Goal: Task Accomplishment & Management: Manage account settings

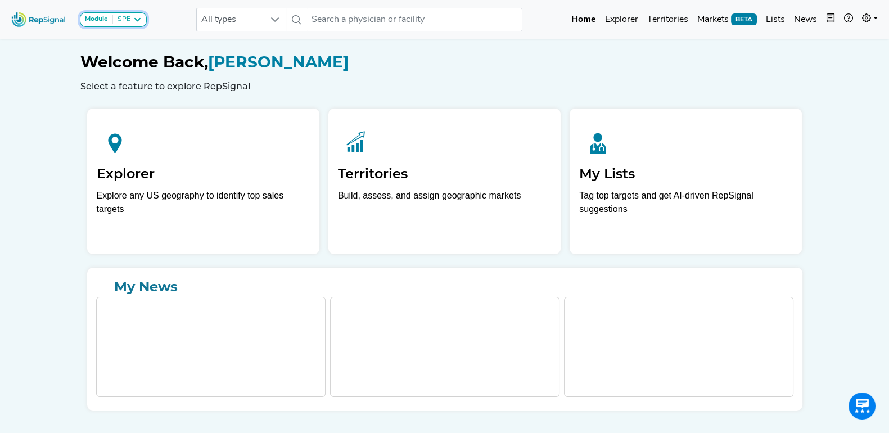
click at [136, 18] on icon at bounding box center [137, 19] width 9 height 9
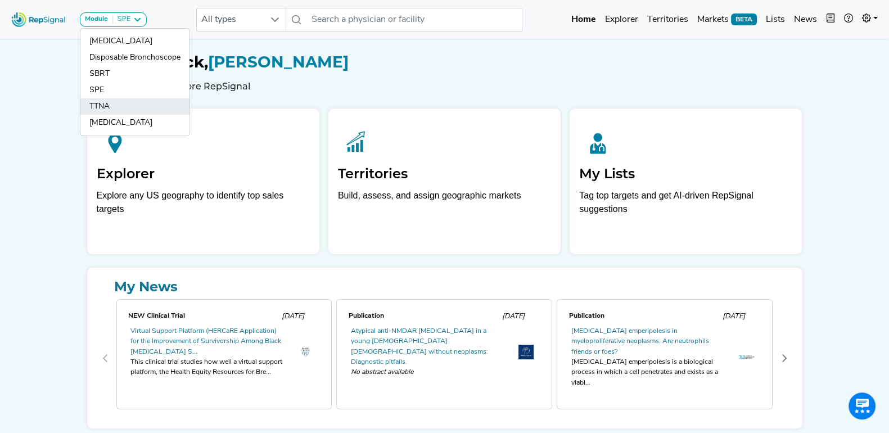
click at [127, 115] on link "TTNA" at bounding box center [134, 123] width 109 height 16
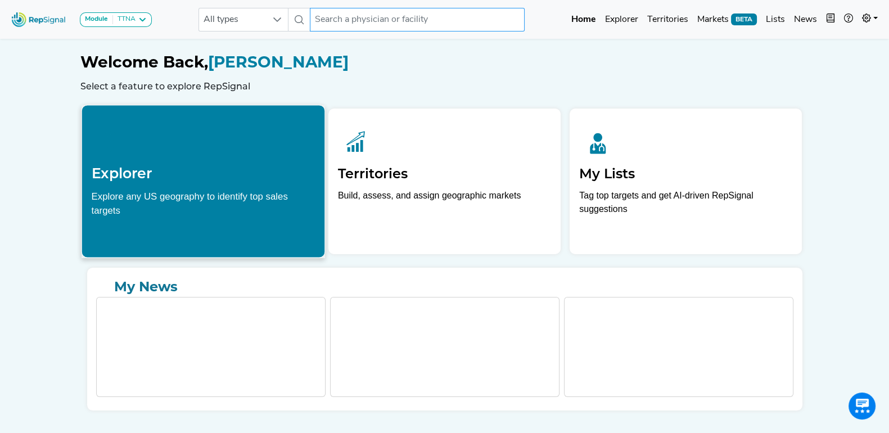
click at [341, 15] on input "text" at bounding box center [417, 20] width 215 height 24
click at [129, 178] on h2 "Explorer" at bounding box center [203, 173] width 224 height 17
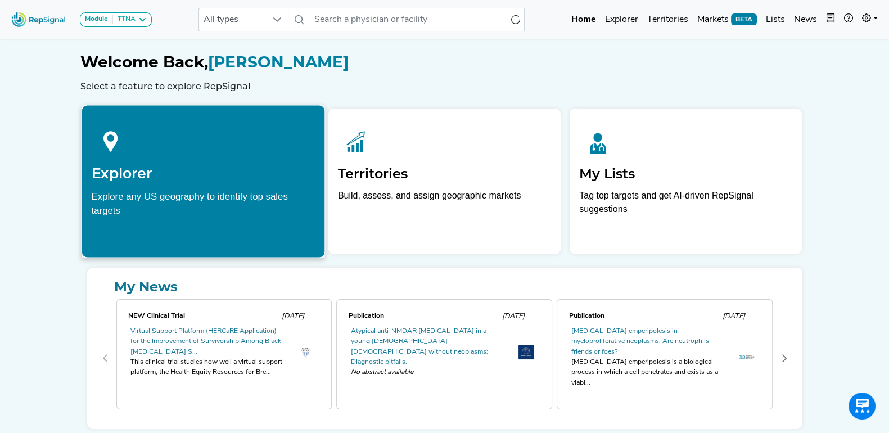
click at [129, 178] on h2 "Explorer" at bounding box center [203, 173] width 224 height 17
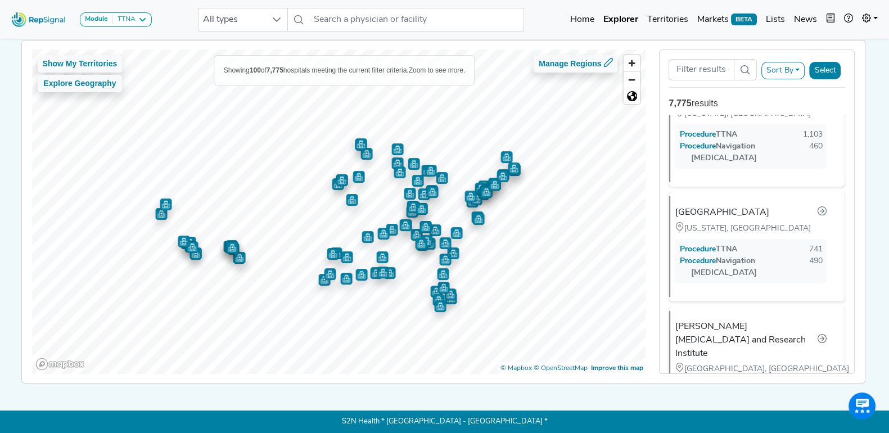
scroll to position [211, 0]
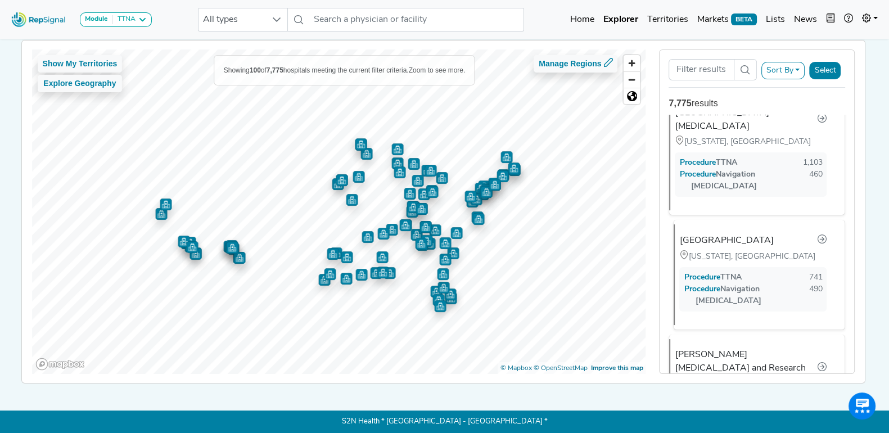
click at [718, 234] on div "[GEOGRAPHIC_DATA]" at bounding box center [727, 241] width 94 height 14
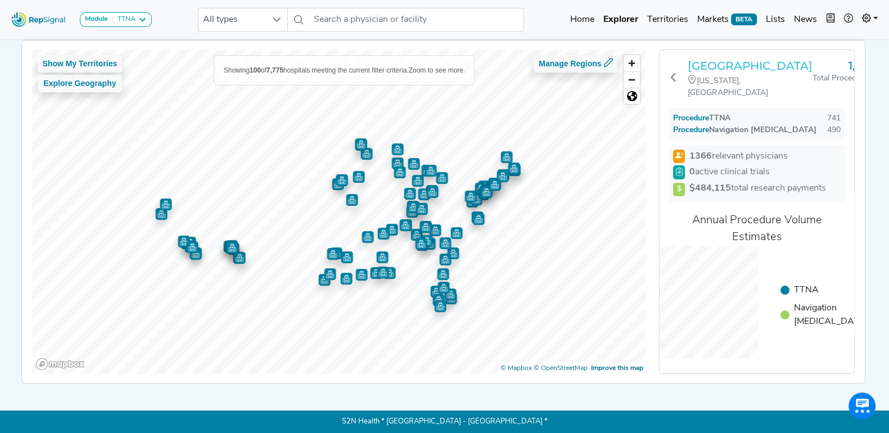
click at [735, 66] on h3 "[GEOGRAPHIC_DATA]" at bounding box center [750, 66] width 125 height 14
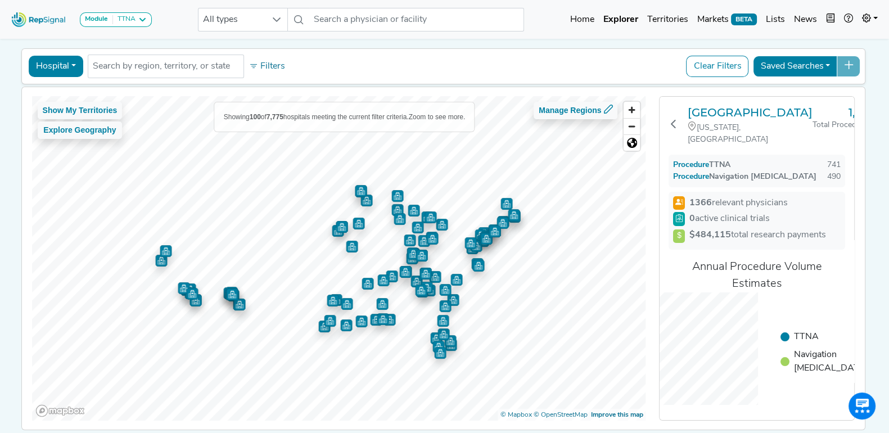
scroll to position [24, 0]
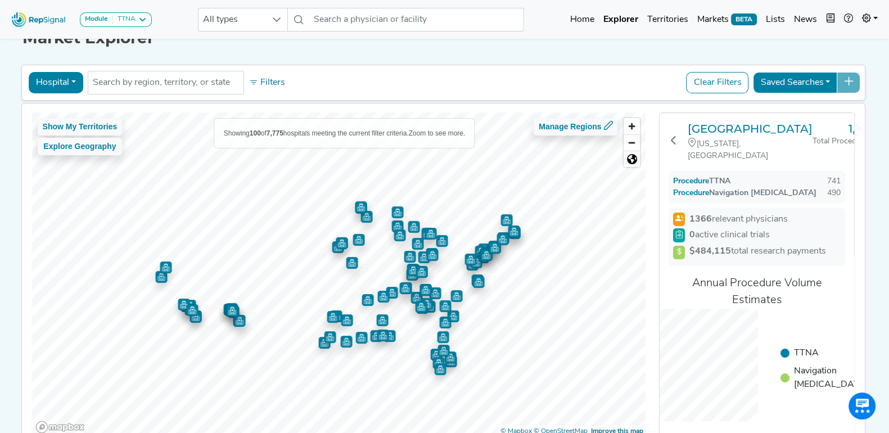
click at [70, 80] on button "Hospital" at bounding box center [56, 82] width 55 height 21
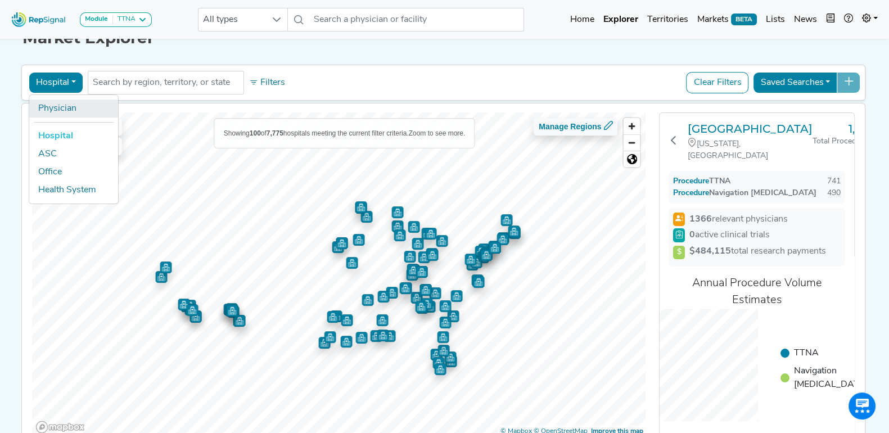
click at [71, 110] on link "Physician" at bounding box center [73, 109] width 89 height 18
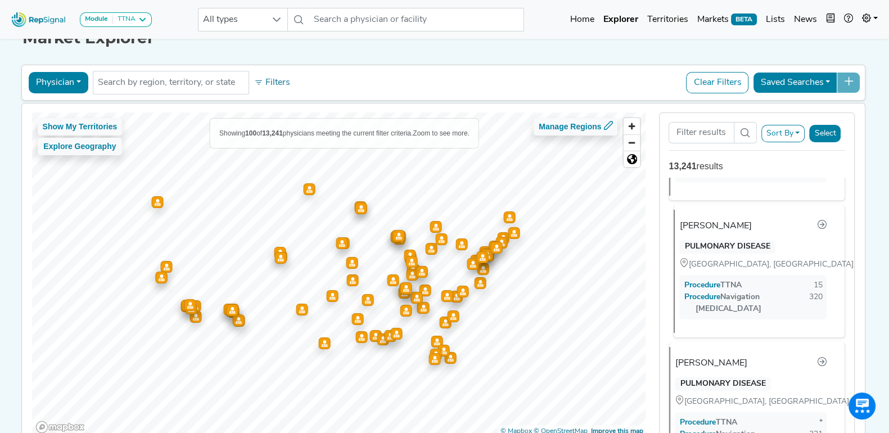
scroll to position [1688, 0]
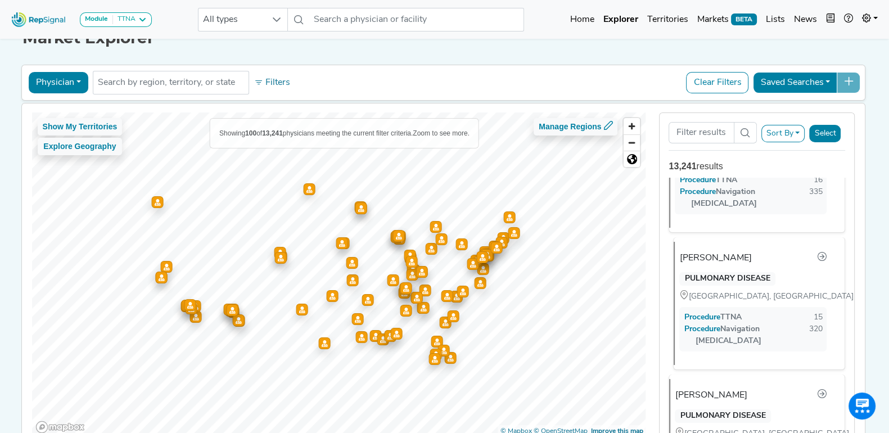
click at [738, 247] on div "[PERSON_NAME] PULMONARY DISEASE [GEOGRAPHIC_DATA], [GEOGRAPHIC_DATA] Procedure …" at bounding box center [755, 303] width 162 height 123
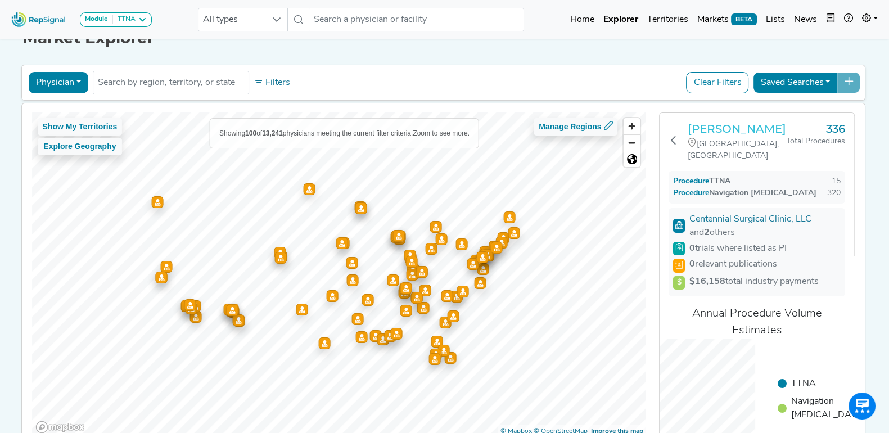
click at [731, 122] on h3 "[PERSON_NAME]" at bounding box center [737, 129] width 98 height 14
click at [76, 78] on button "Physician" at bounding box center [59, 82] width 60 height 21
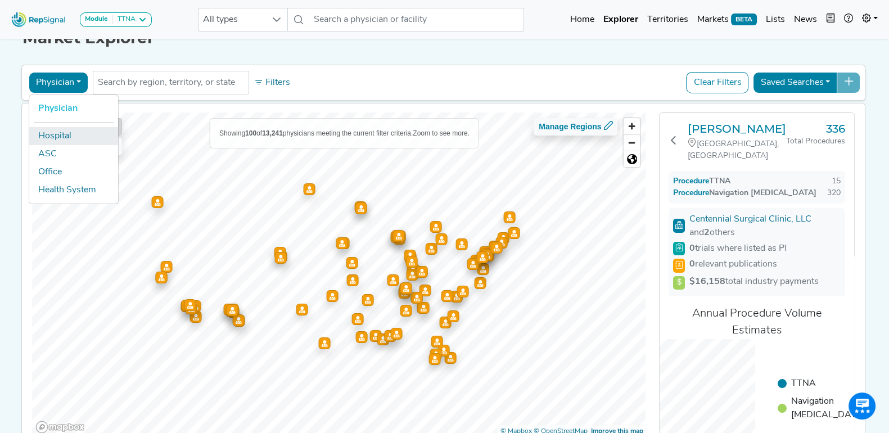
click at [77, 130] on link "Hospital" at bounding box center [73, 136] width 89 height 18
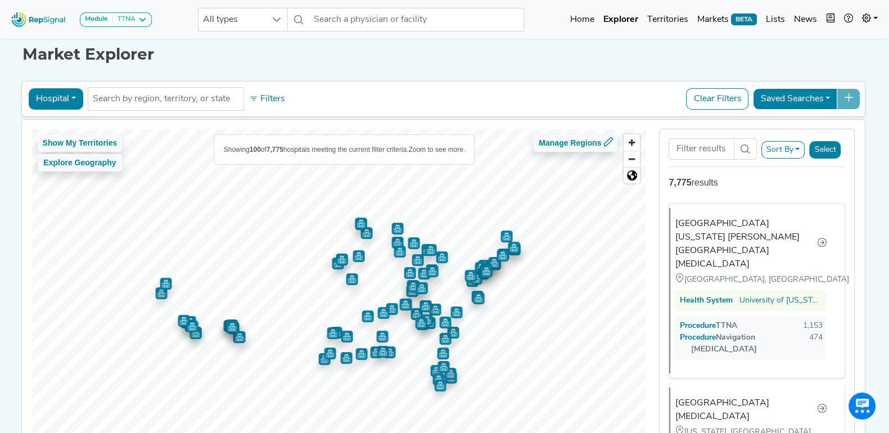
scroll to position [0, 0]
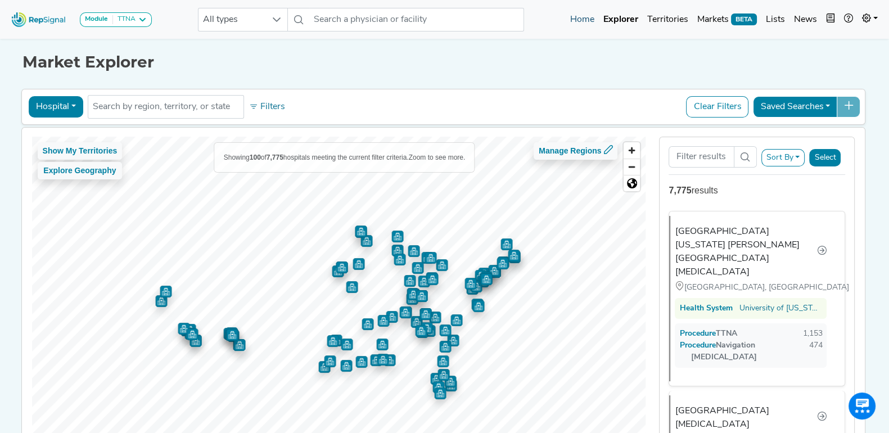
click at [591, 17] on link "Home" at bounding box center [582, 19] width 33 height 23
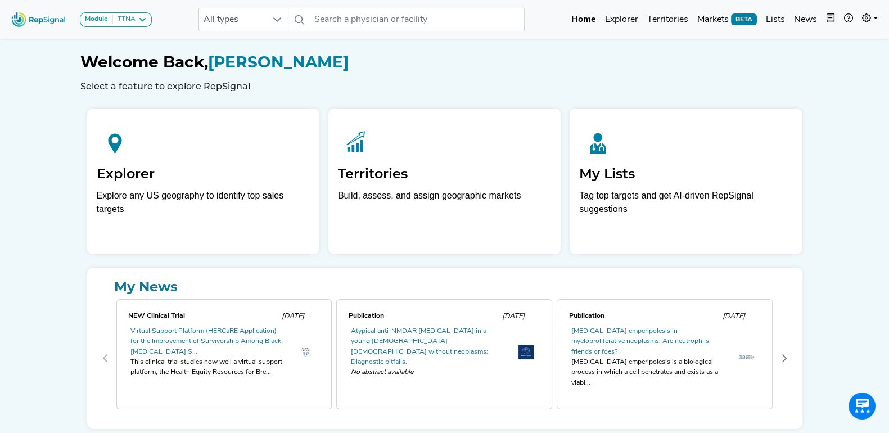
click at [482, 74] on div "Welcome Back, [PERSON_NAME] Select a feature to explore RepSignal" at bounding box center [444, 72] width 729 height 39
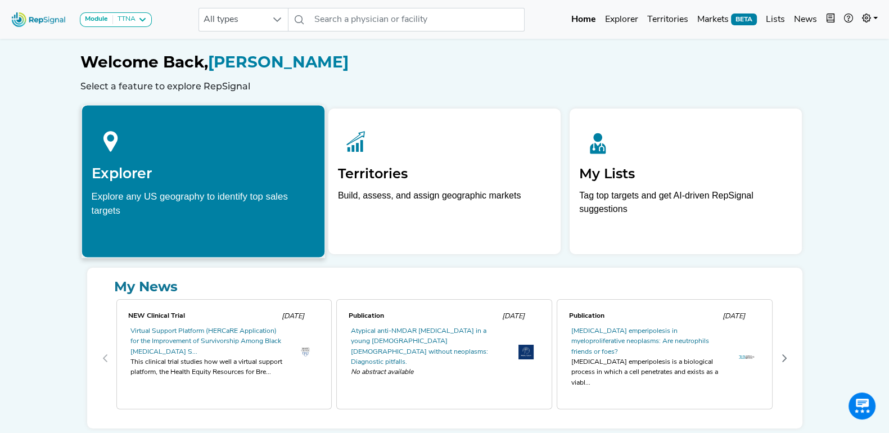
click at [191, 176] on h2 "Explorer" at bounding box center [203, 173] width 224 height 17
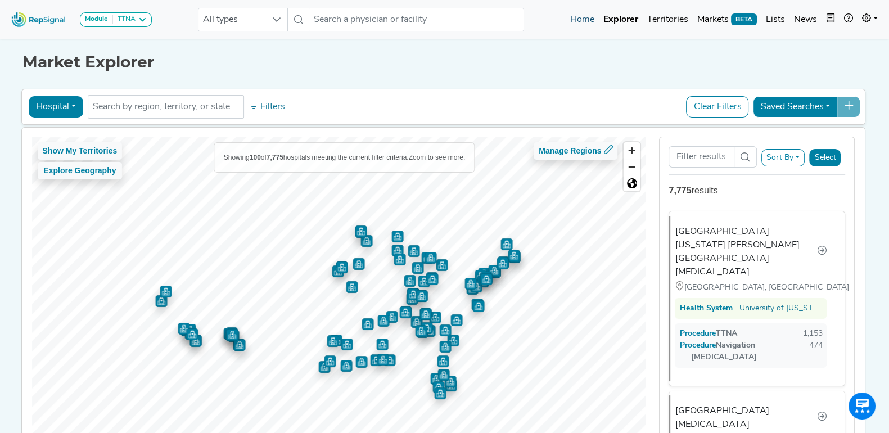
click at [586, 21] on link "Home" at bounding box center [582, 19] width 33 height 23
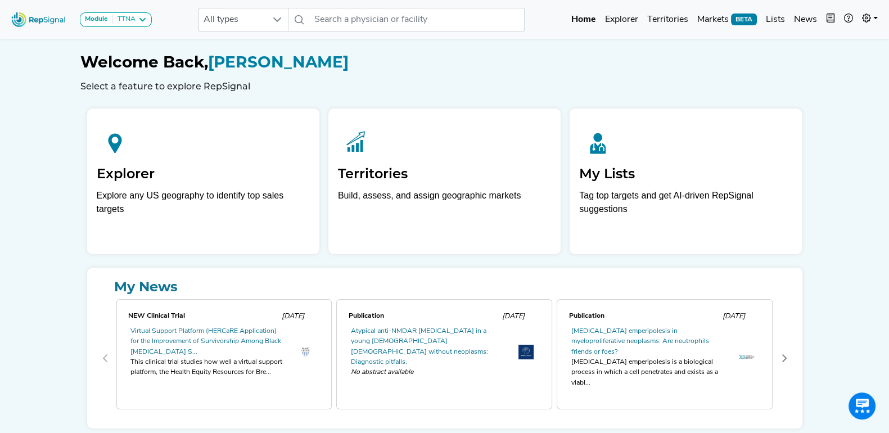
click at [470, 69] on h1 "Welcome Back, [PERSON_NAME]" at bounding box center [444, 62] width 729 height 19
click at [470, 74] on div "Welcome Back, [PERSON_NAME] Select a feature to explore RepSignal" at bounding box center [444, 72] width 729 height 39
click at [142, 21] on icon at bounding box center [142, 19] width 9 height 9
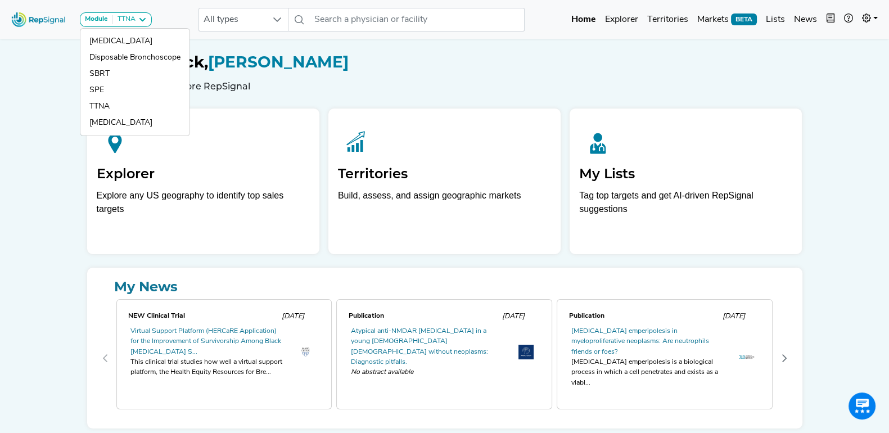
click at [52, 105] on div "Module TTNA [MEDICAL_DATA] Disposable Bronchoscope SBRT SPE TTNA [MEDICAL_DATA]…" at bounding box center [444, 239] width 889 height 478
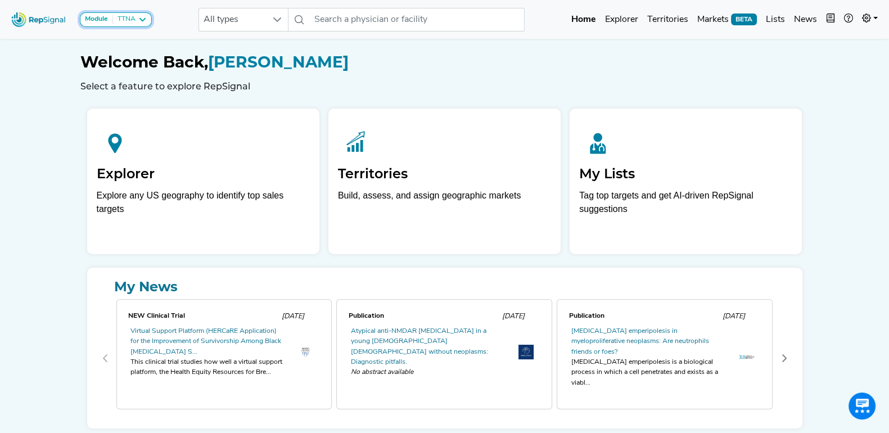
click at [138, 24] on button "Module TTNA" at bounding box center [116, 19] width 72 height 15
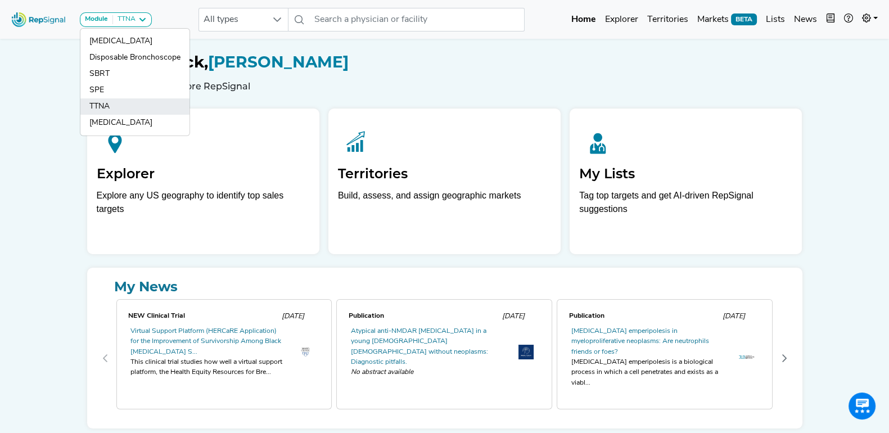
click at [140, 115] on link "TTNA" at bounding box center [134, 123] width 109 height 16
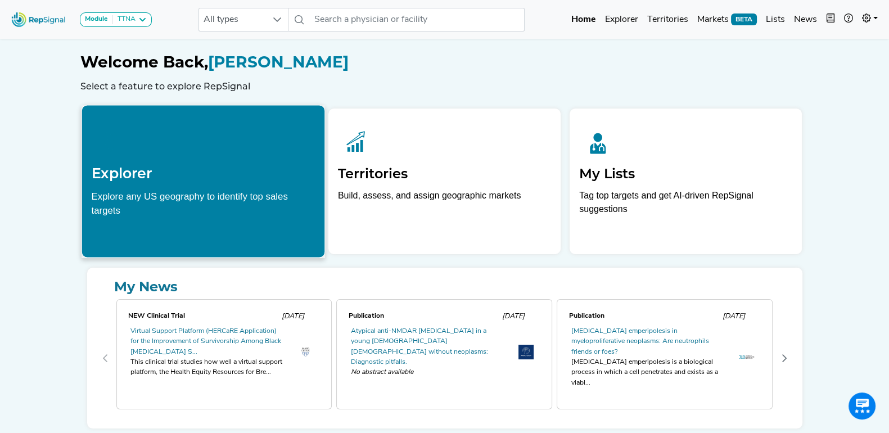
click at [134, 23] on div "TTNA" at bounding box center [124, 19] width 23 height 9
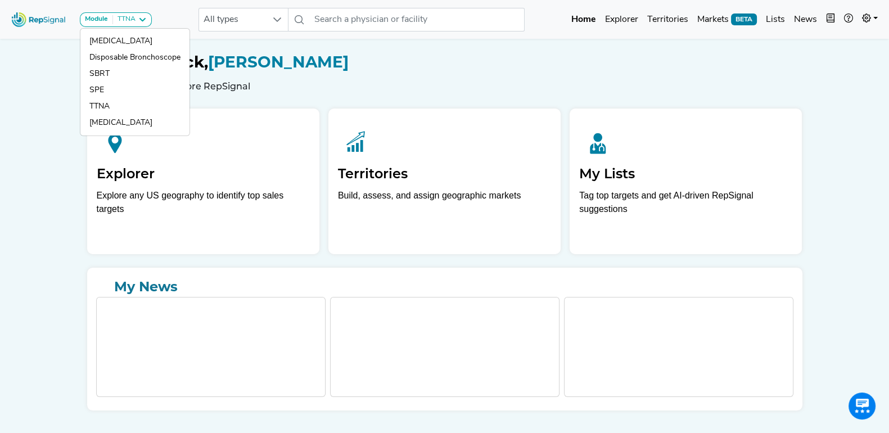
click at [429, 71] on div "Welcome Back, [PERSON_NAME] Select a feature to explore RepSignal" at bounding box center [444, 72] width 729 height 39
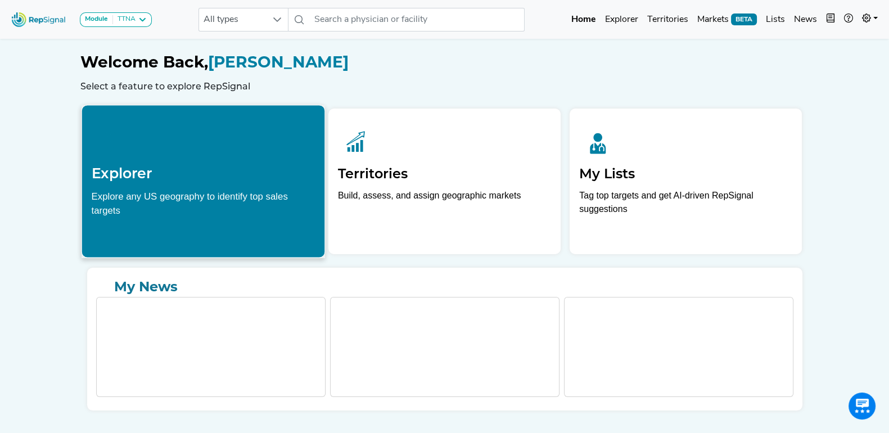
click at [125, 168] on h2 "Explorer" at bounding box center [203, 173] width 224 height 17
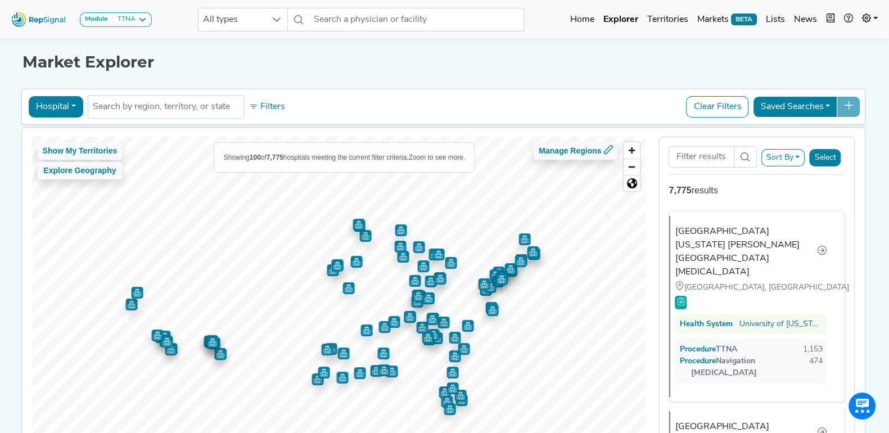
click at [801, 154] on button "Sort By" at bounding box center [784, 157] width 44 height 17
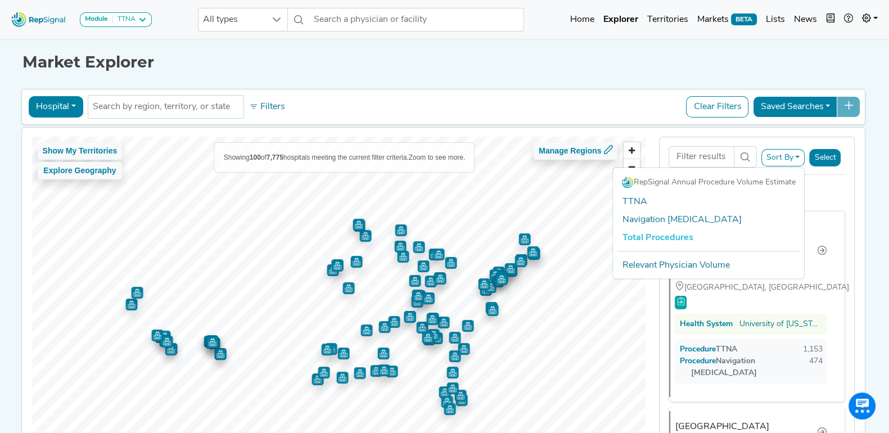
click at [829, 198] on div "Sort By RepSignal Annual Procedure Volume Estimate TTNA Navigation [MEDICAL_DAT…" at bounding box center [757, 299] width 196 height 325
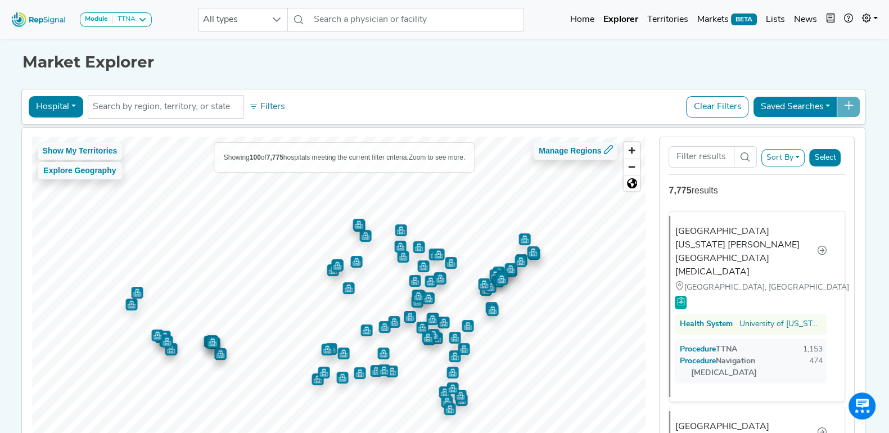
click at [67, 105] on button "Hospital" at bounding box center [56, 106] width 55 height 21
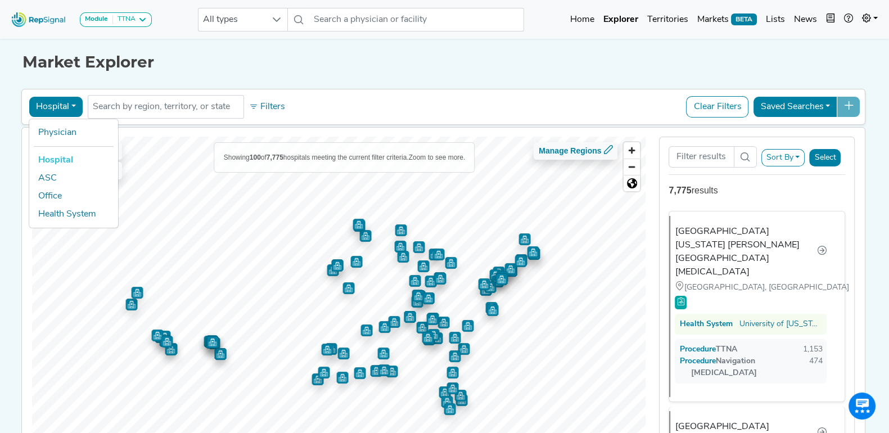
click at [242, 71] on div "Market Explorer Hospital Physician Hospital ASC Office Health System No results…" at bounding box center [445, 253] width 743 height 435
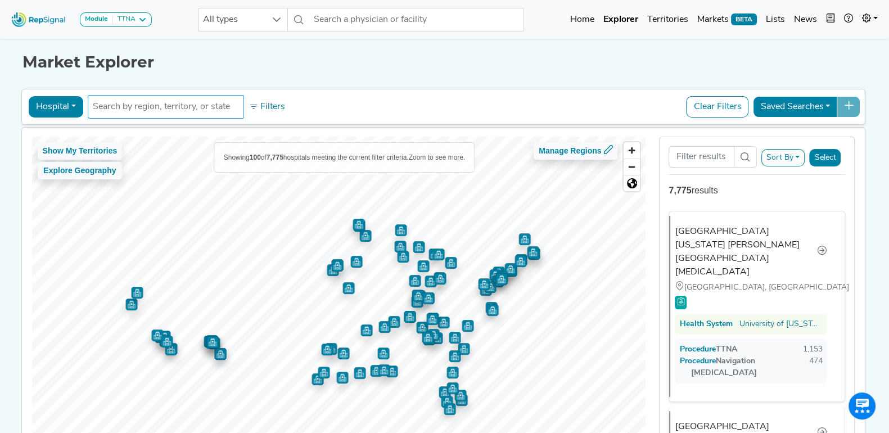
click at [158, 109] on input "text" at bounding box center [166, 107] width 146 height 14
click at [262, 62] on h1 "Market Explorer" at bounding box center [445, 62] width 845 height 19
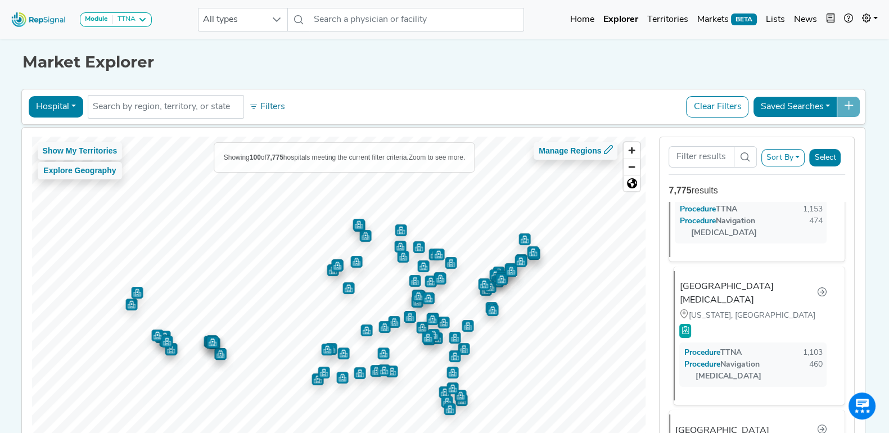
scroll to position [211, 0]
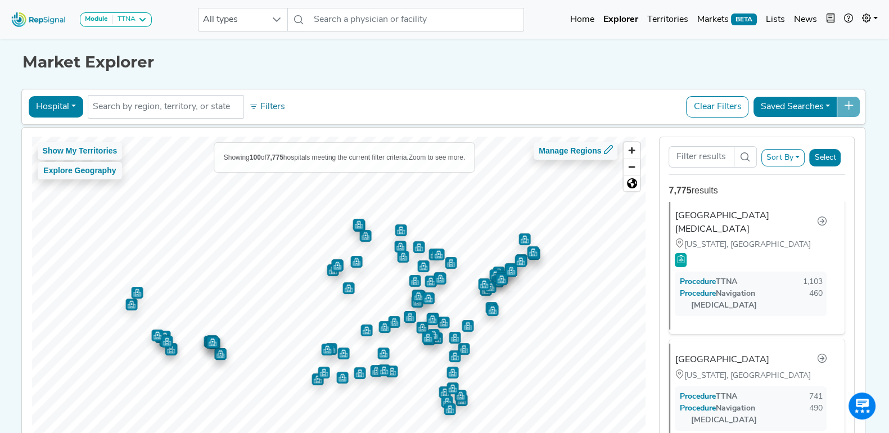
click at [348, 74] on div "Market Explorer Hospital Physician Hospital ASC Office Health System No results…" at bounding box center [445, 253] width 743 height 435
click at [49, 104] on button "Hospital" at bounding box center [56, 106] width 55 height 21
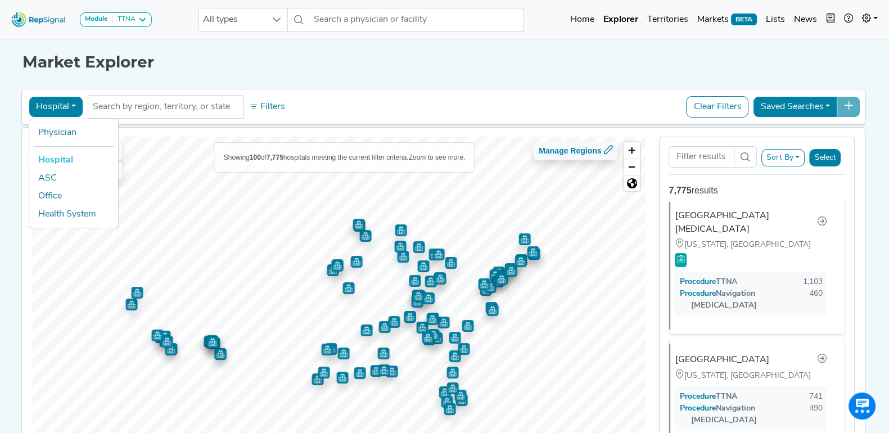
click at [70, 156] on link "Hospital" at bounding box center [73, 160] width 89 height 18
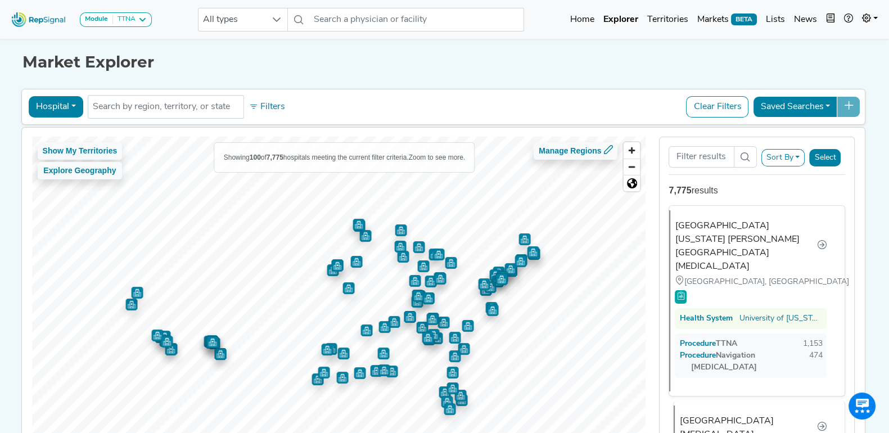
scroll to position [0, 0]
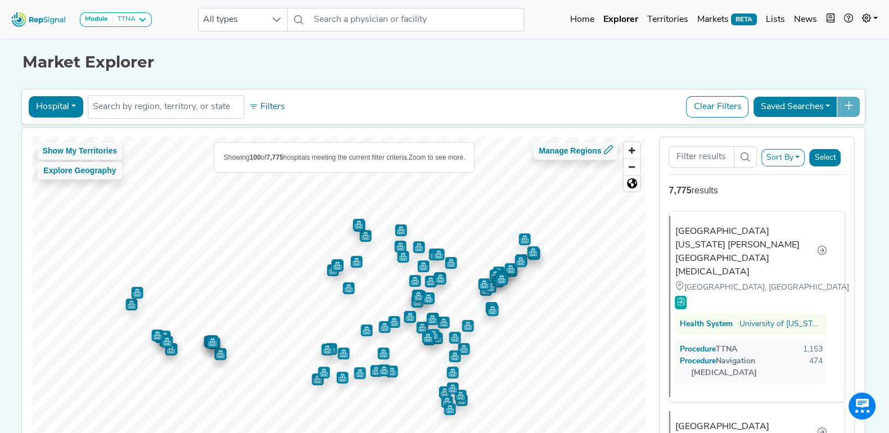
click at [799, 156] on button "Sort By" at bounding box center [784, 157] width 44 height 17
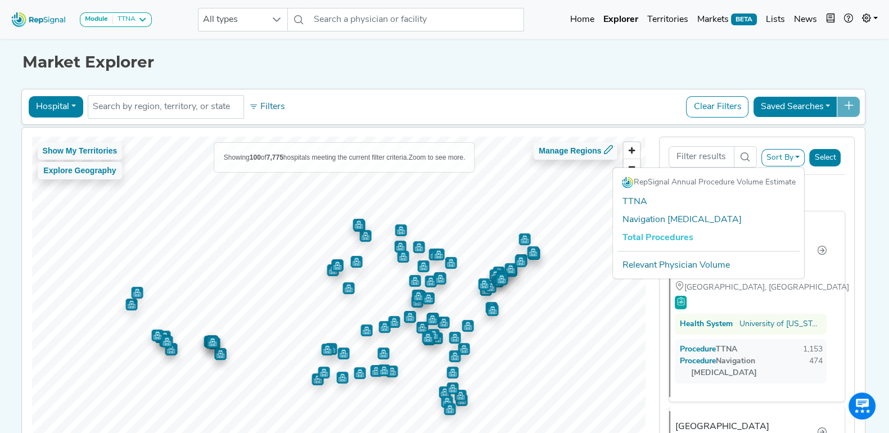
click at [394, 70] on h1 "Market Explorer" at bounding box center [445, 62] width 845 height 19
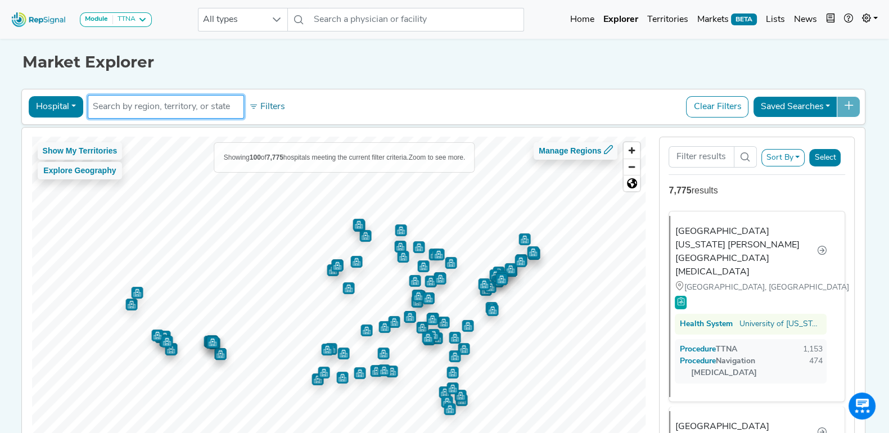
click at [147, 115] on ul at bounding box center [166, 107] width 156 height 24
click at [155, 107] on input "text" at bounding box center [166, 107] width 146 height 14
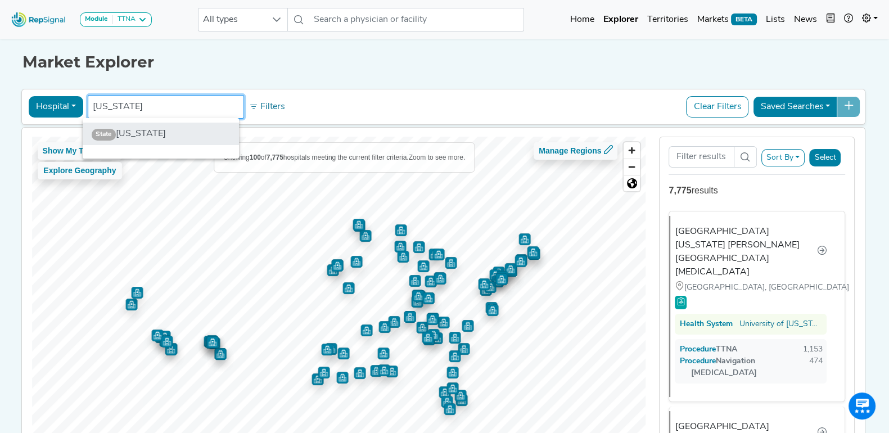
type input "[US_STATE]"
click at [133, 127] on li "State [US_STATE]" at bounding box center [161, 134] width 156 height 23
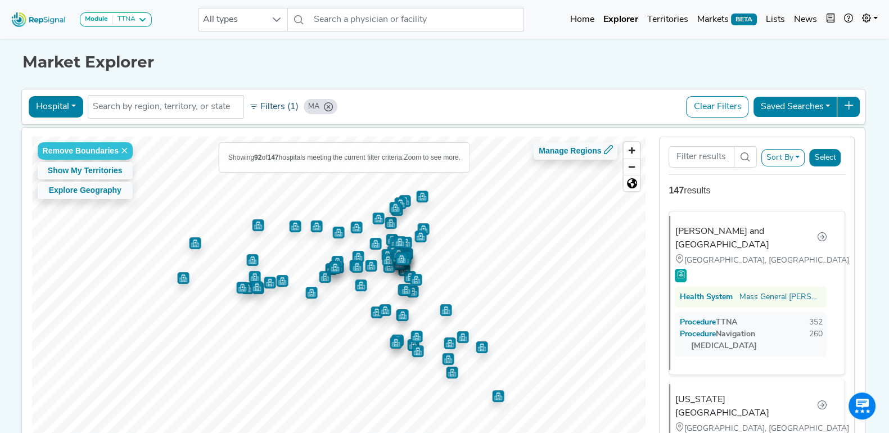
click at [258, 105] on button "Filters (1)" at bounding box center [273, 106] width 55 height 19
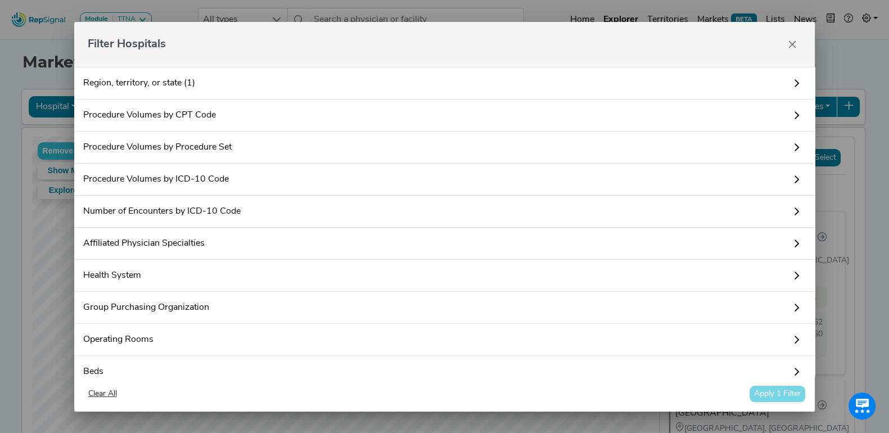
click at [294, 111] on link "Procedure Volumes by CPT Code" at bounding box center [444, 116] width 741 height 32
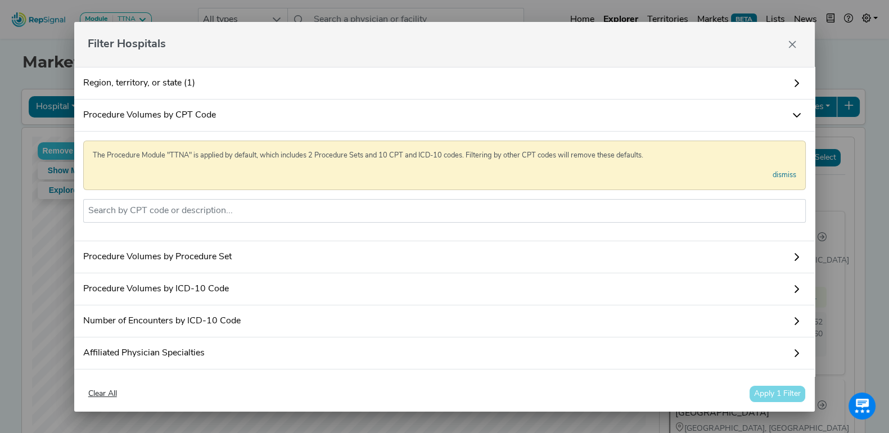
click at [294, 111] on link "Procedure Volumes by CPT Code" at bounding box center [444, 116] width 741 height 32
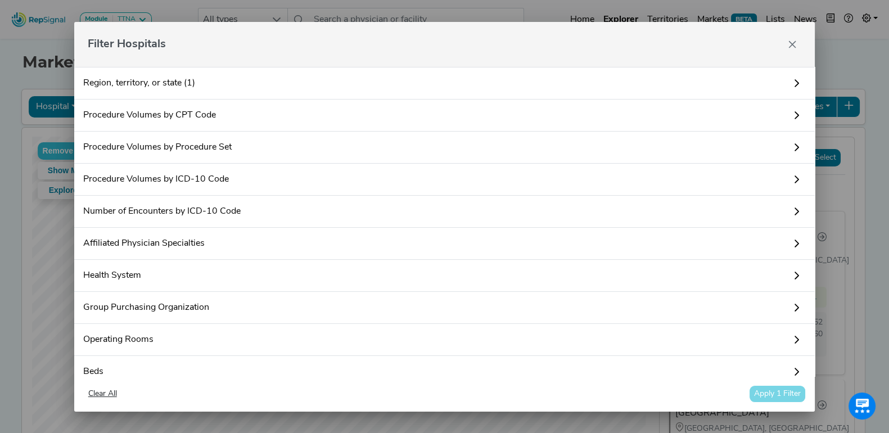
click at [248, 237] on link "Affiliated Physician Specialties" at bounding box center [444, 244] width 741 height 32
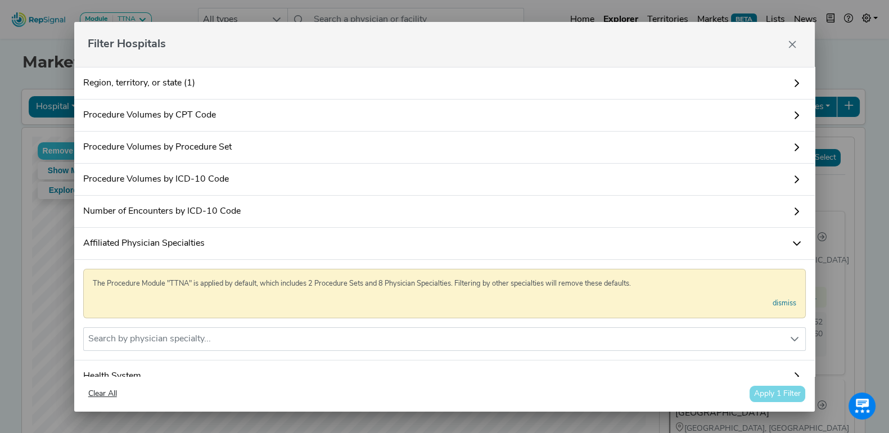
click at [248, 237] on link "Affiliated Physician Specialties" at bounding box center [444, 244] width 741 height 32
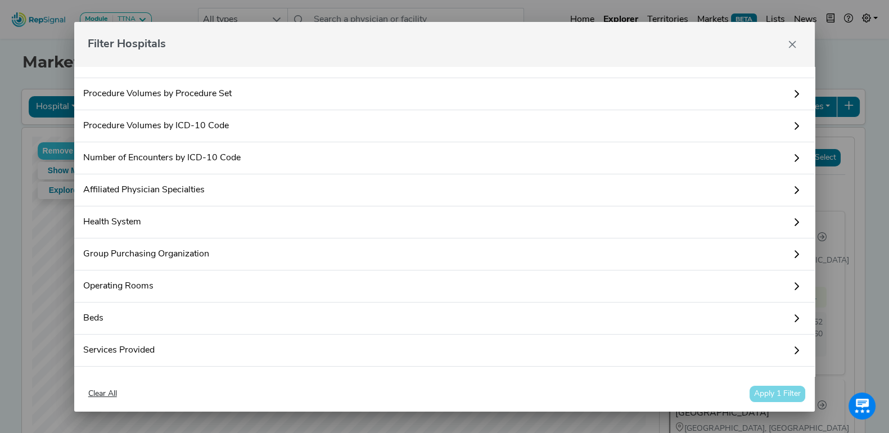
scroll to position [140, 0]
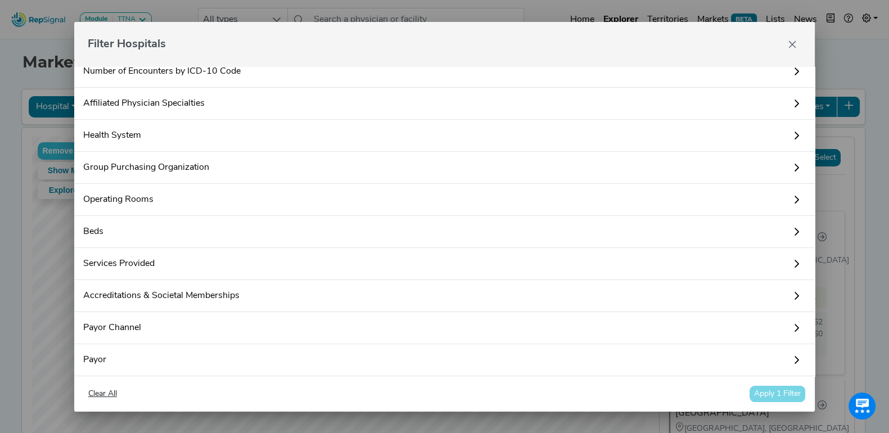
click at [199, 132] on link "Health System" at bounding box center [444, 136] width 741 height 32
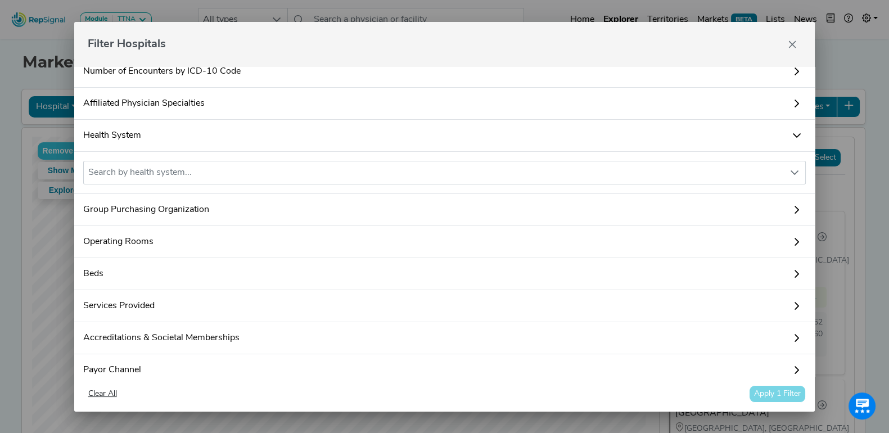
click at [199, 132] on link "Health System" at bounding box center [444, 136] width 741 height 32
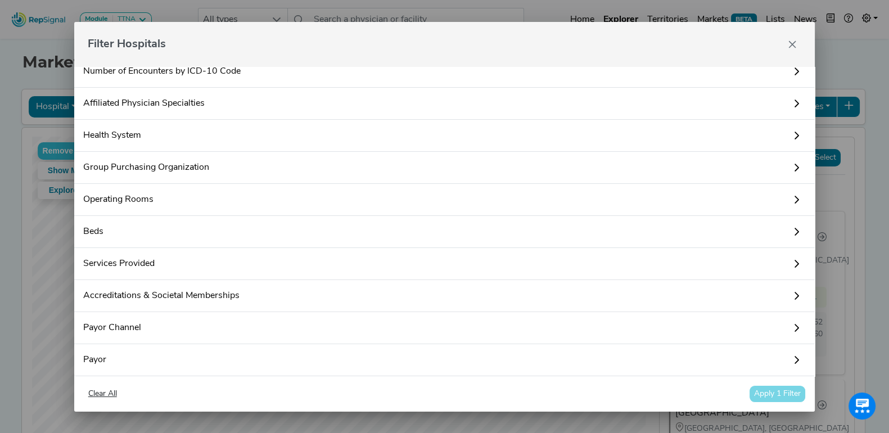
click at [120, 230] on link "Beds" at bounding box center [444, 232] width 741 height 32
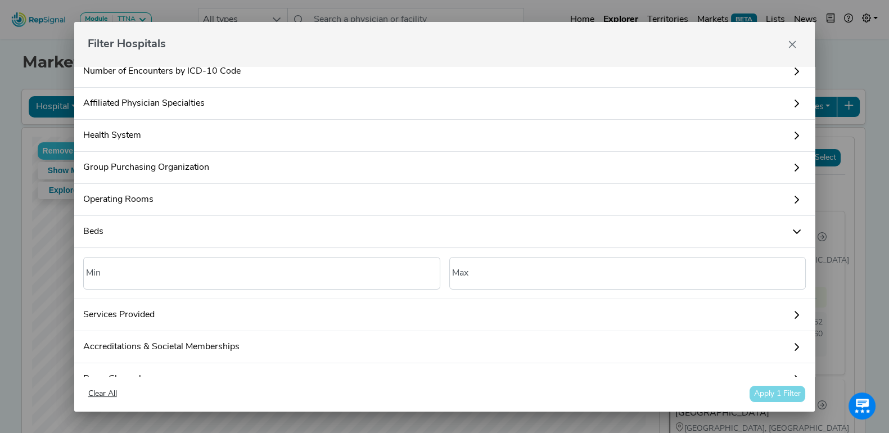
click at [120, 230] on link "Beds" at bounding box center [444, 232] width 741 height 32
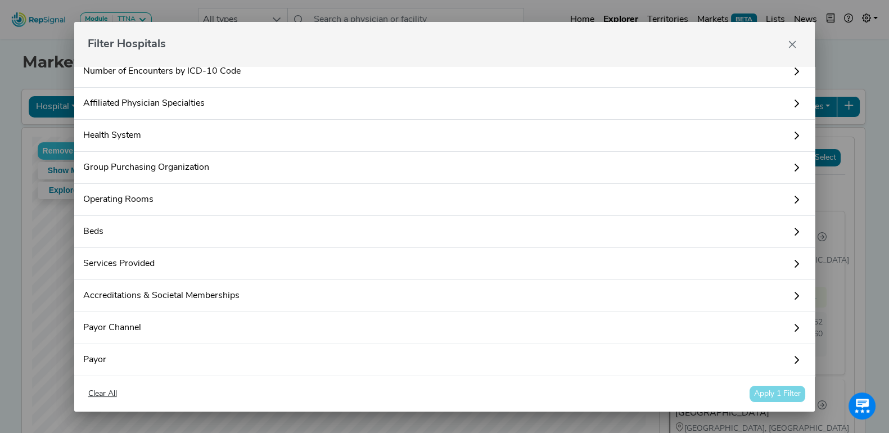
click at [170, 197] on link "Operating Rooms" at bounding box center [444, 200] width 741 height 32
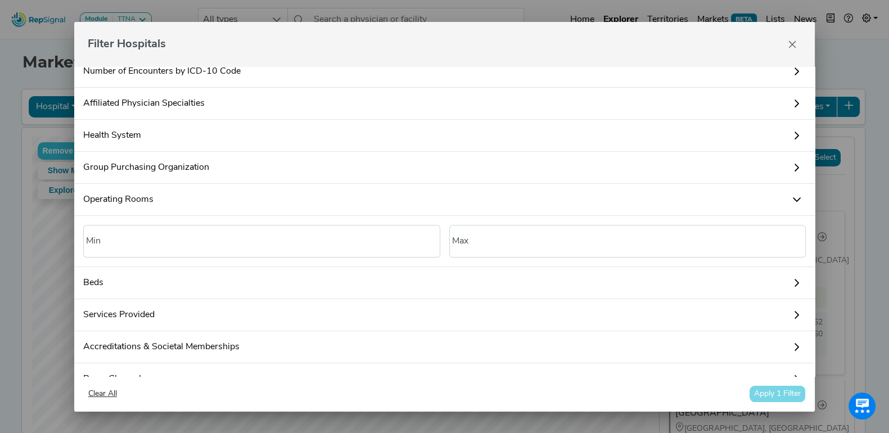
click at [170, 197] on link "Operating Rooms" at bounding box center [444, 200] width 741 height 32
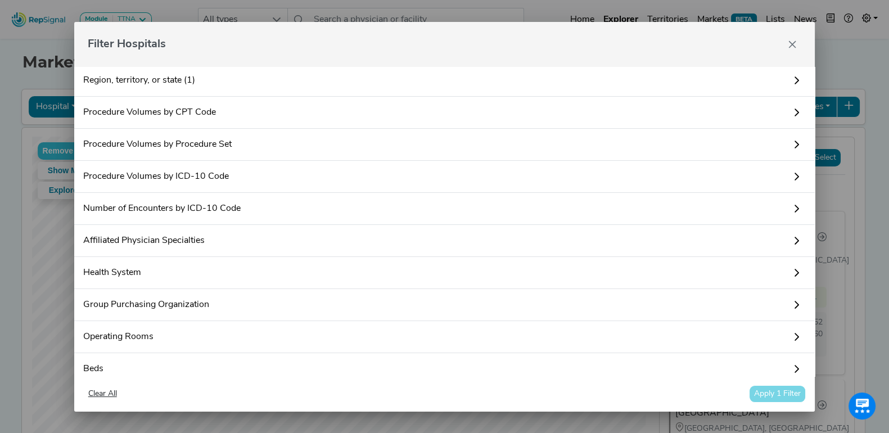
scroll to position [0, 0]
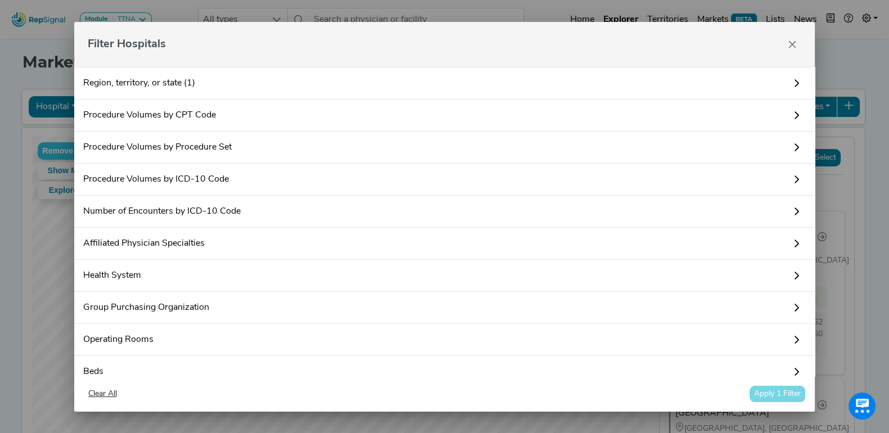
click at [790, 40] on icon "Close" at bounding box center [792, 44] width 9 height 9
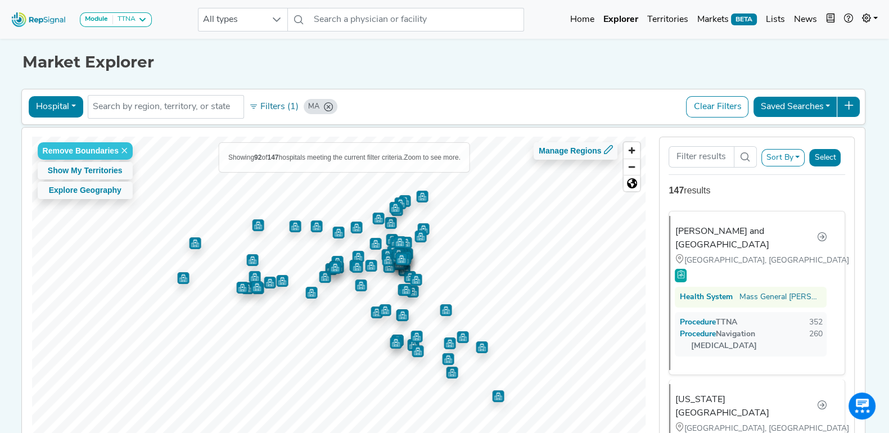
click at [69, 110] on button "Hospital" at bounding box center [56, 106] width 55 height 21
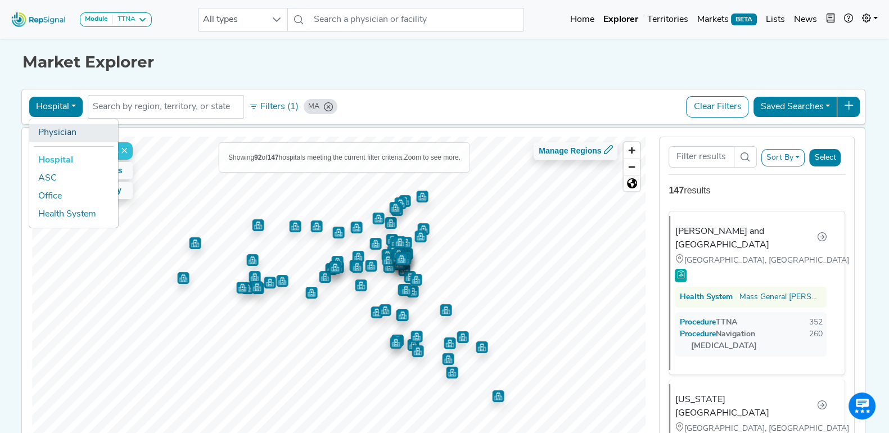
click at [61, 128] on link "Physician" at bounding box center [73, 133] width 89 height 18
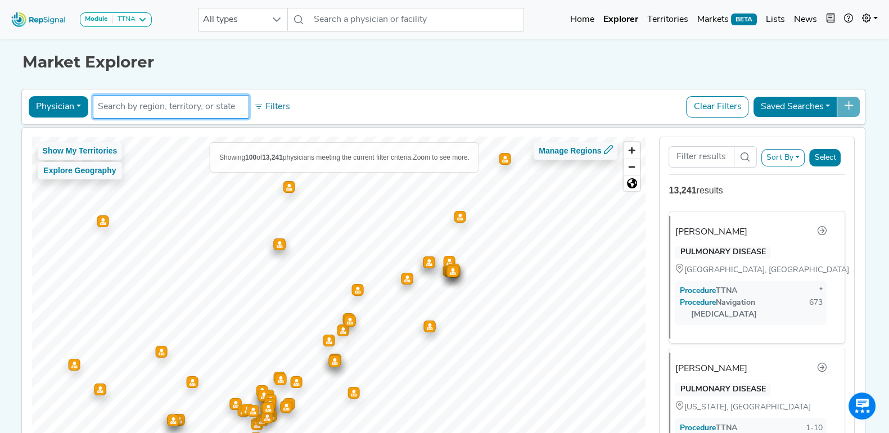
click at [199, 102] on input "text" at bounding box center [171, 107] width 146 height 14
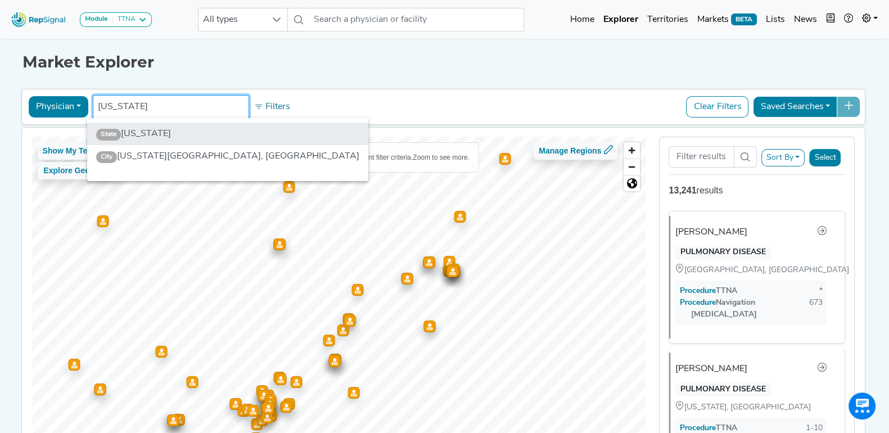
type input "[US_STATE]"
click at [164, 130] on li "State [US_STATE]" at bounding box center [227, 134] width 281 height 23
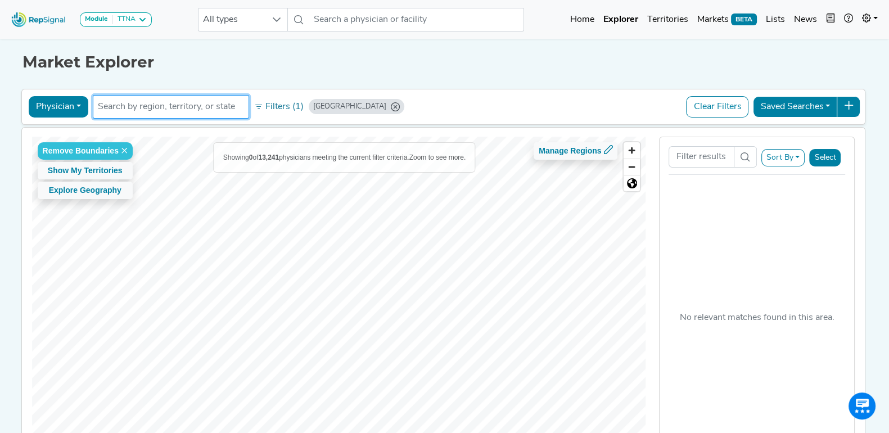
click at [409, 77] on div "Market Explorer Physician Physician Hospital ASC Office Health System [GEOGRAPH…" at bounding box center [445, 253] width 743 height 435
click at [222, 105] on input "text" at bounding box center [171, 107] width 146 height 14
click at [265, 101] on button "Filters (1)" at bounding box center [278, 106] width 55 height 19
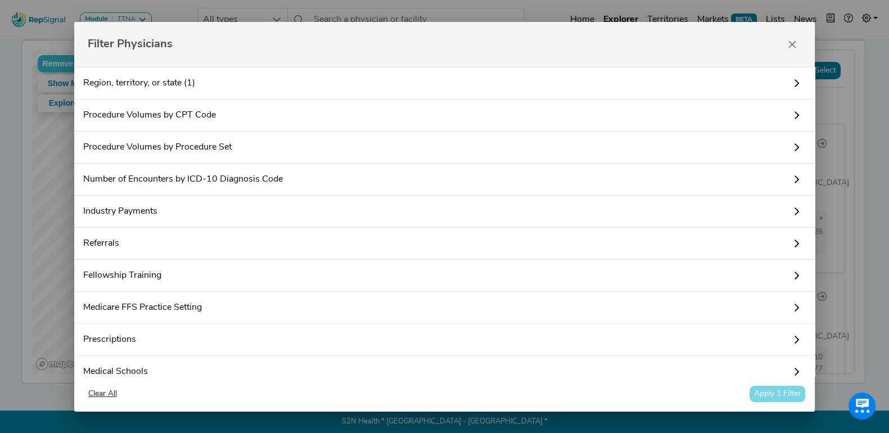
click at [249, 112] on link "Procedure Volumes by CPT Code" at bounding box center [444, 116] width 741 height 32
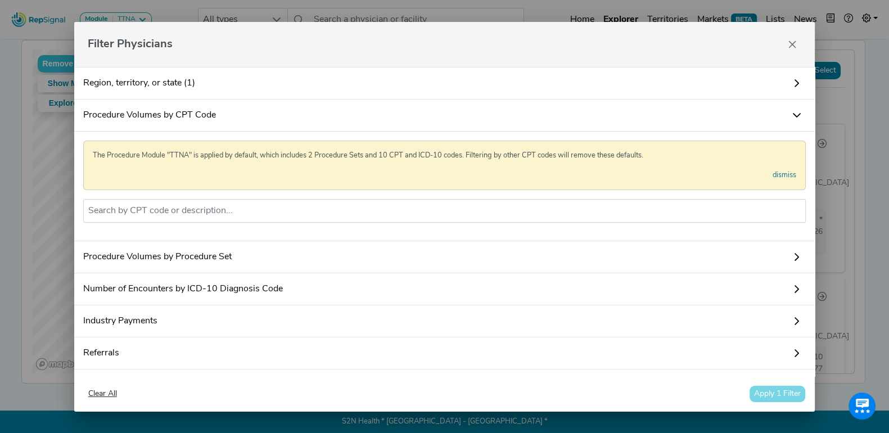
click at [249, 112] on link "Procedure Volumes by CPT Code" at bounding box center [444, 116] width 741 height 32
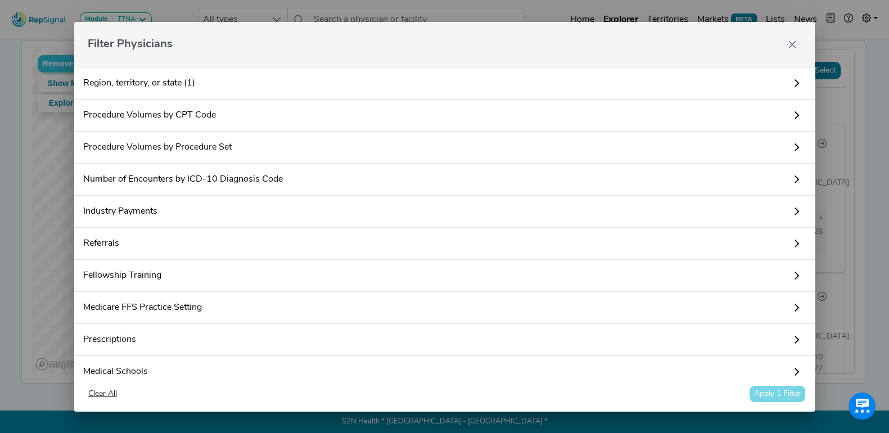
scroll to position [69, 0]
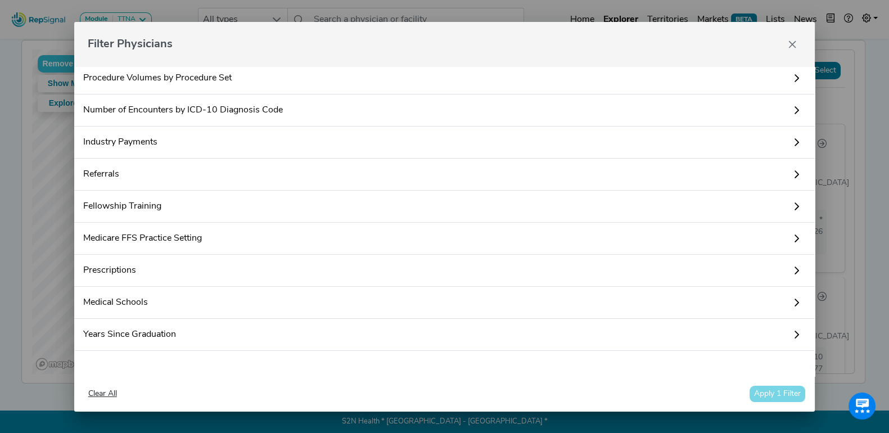
click at [219, 291] on link "Medical Schools" at bounding box center [444, 303] width 741 height 32
click at [218, 296] on link "Medical Schools" at bounding box center [444, 303] width 741 height 32
click at [148, 133] on link "Industry Payments" at bounding box center [444, 143] width 741 height 32
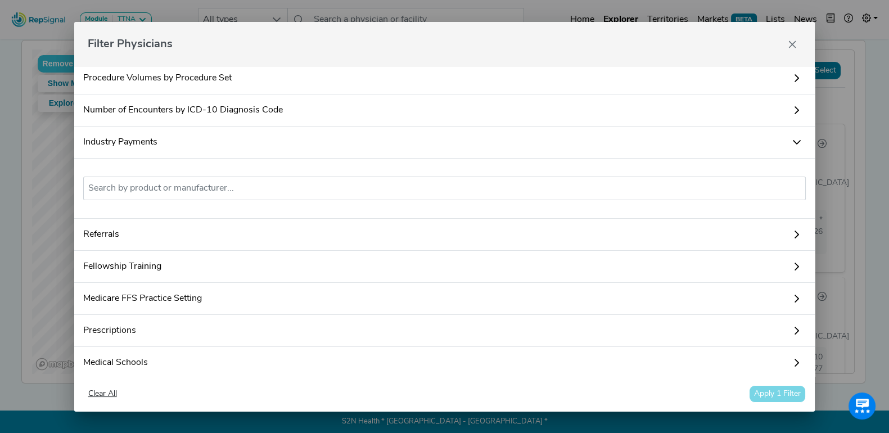
click at [148, 133] on link "Industry Payments" at bounding box center [444, 143] width 741 height 32
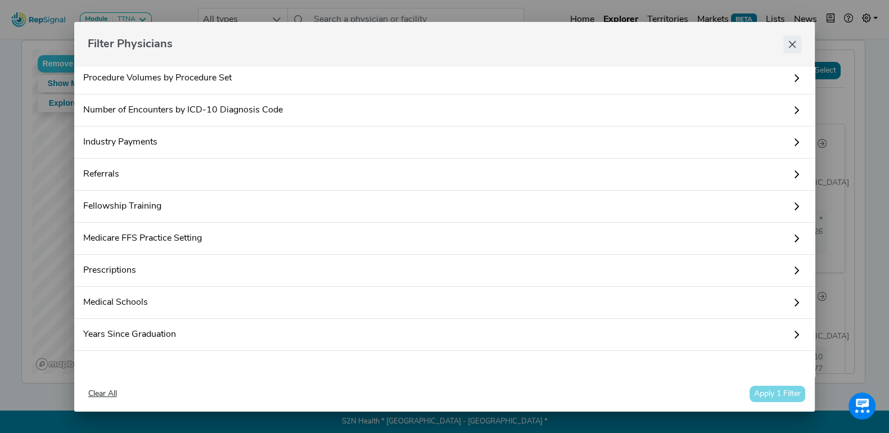
click at [799, 36] on button "Close" at bounding box center [793, 44] width 18 height 18
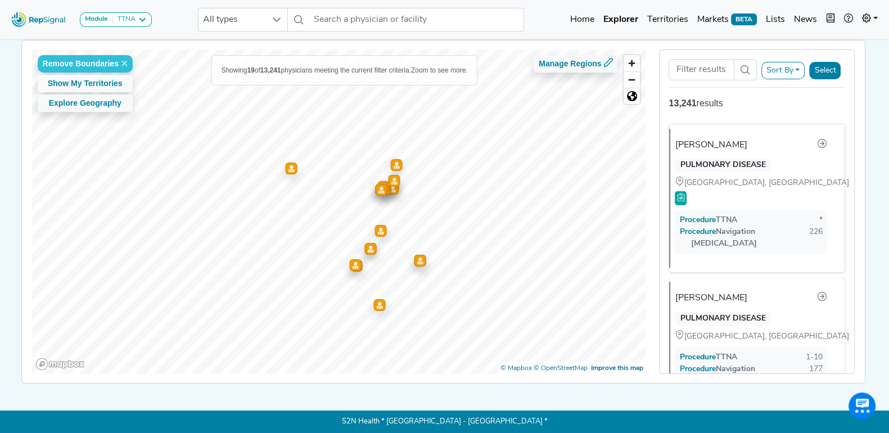
scroll to position [0, 0]
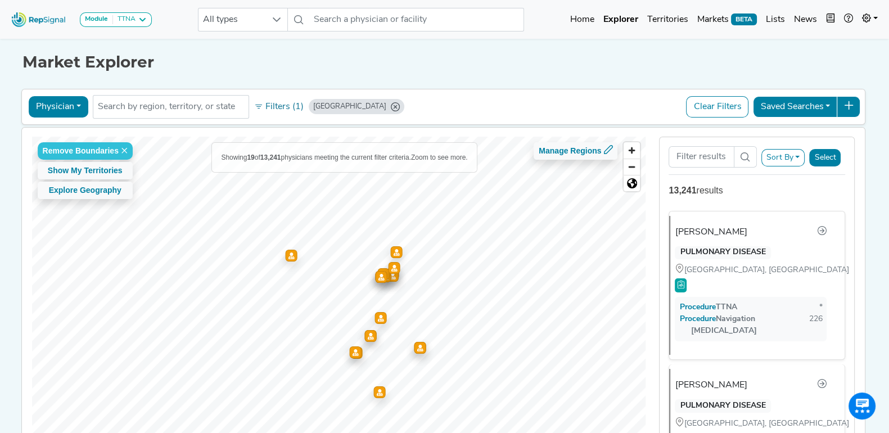
click at [391, 105] on icon "TX" at bounding box center [395, 106] width 9 height 9
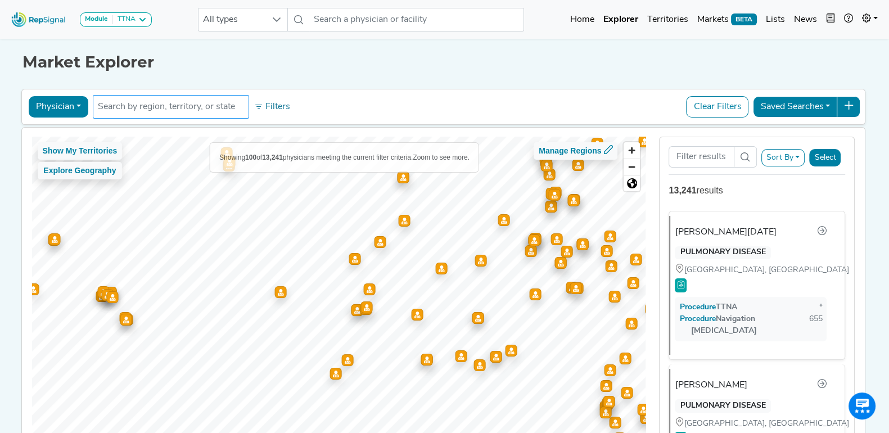
click at [151, 111] on input "text" at bounding box center [171, 107] width 146 height 14
click at [62, 104] on button "Physician" at bounding box center [59, 106] width 60 height 21
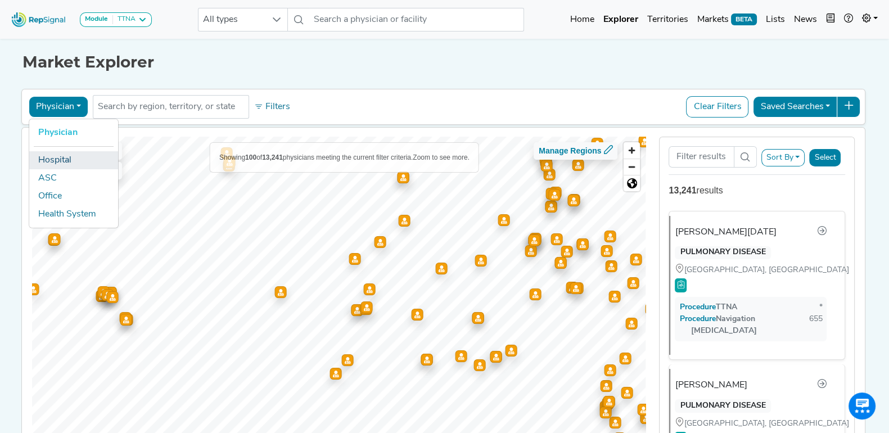
click at [59, 152] on link "Hospital" at bounding box center [73, 160] width 89 height 18
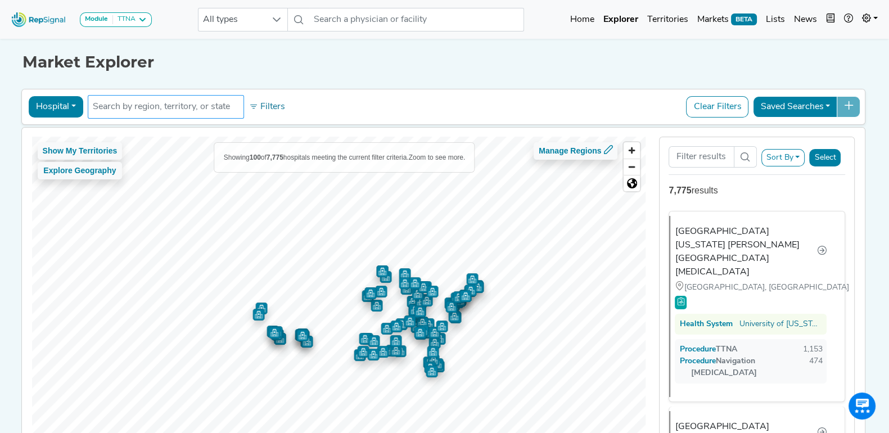
click at [186, 113] on input "text" at bounding box center [166, 107] width 146 height 14
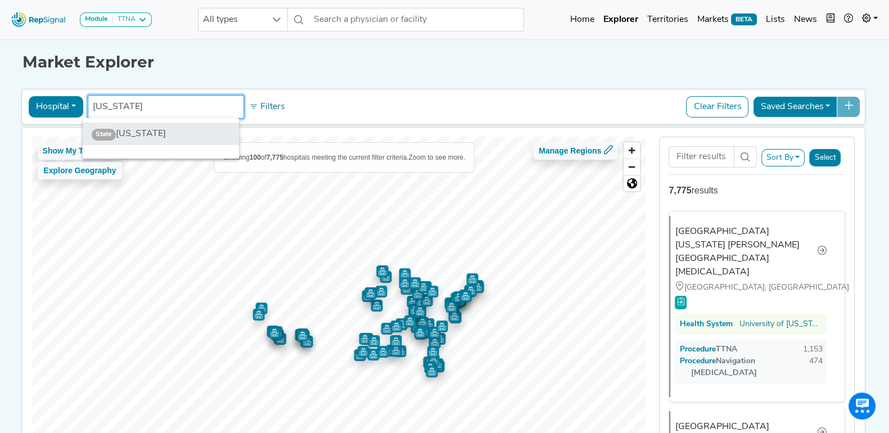
type input "[US_STATE]"
click at [176, 124] on li "State [US_STATE]" at bounding box center [161, 134] width 156 height 23
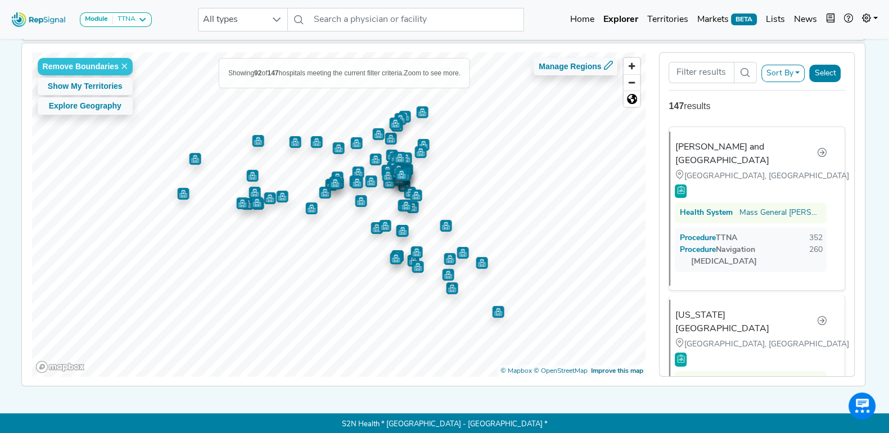
scroll to position [14, 0]
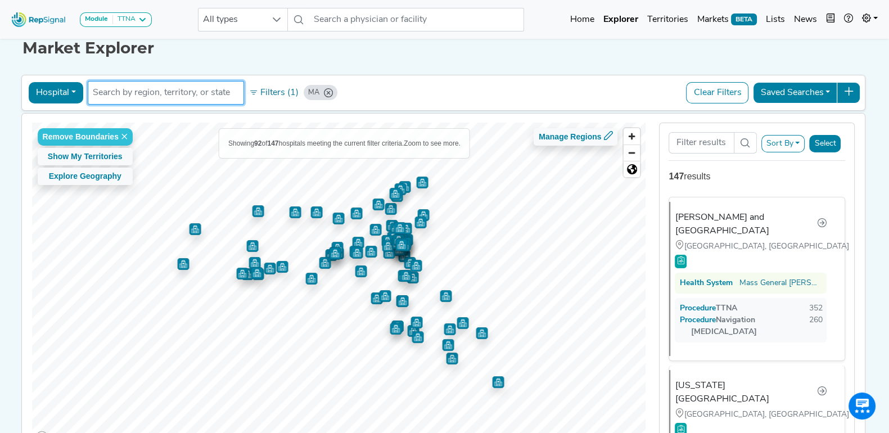
click at [838, 141] on button "Select" at bounding box center [826, 143] width 32 height 17
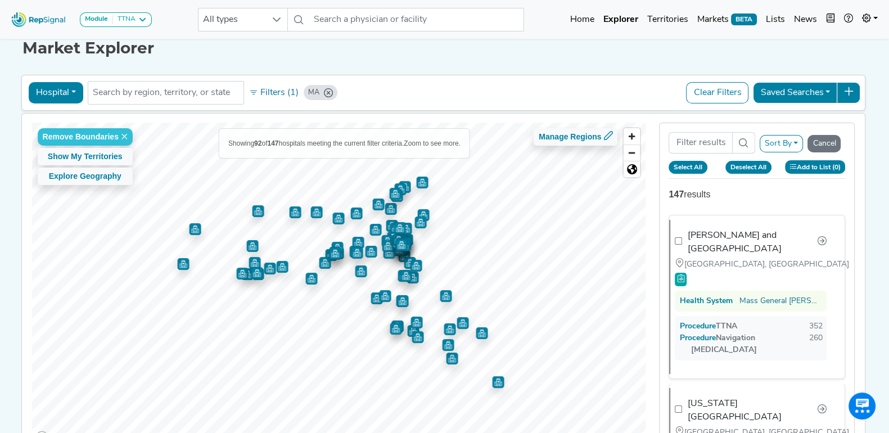
click at [806, 164] on button "Add to List (0)" at bounding box center [815, 166] width 61 height 13
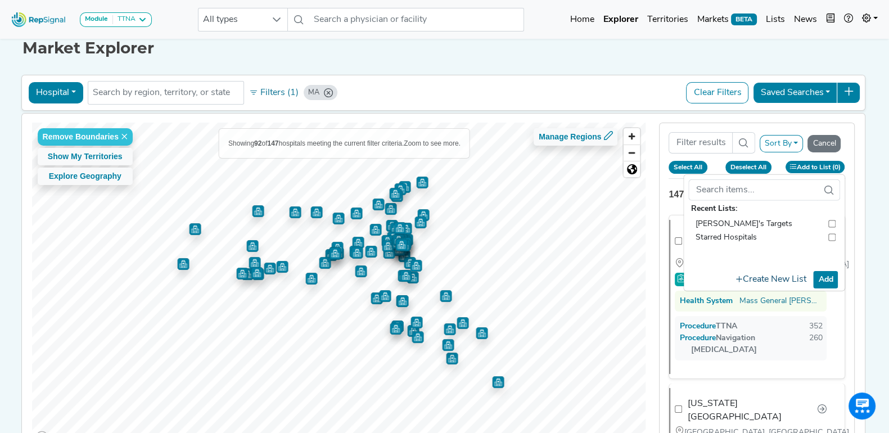
click at [770, 277] on button "Create New List" at bounding box center [771, 279] width 80 height 22
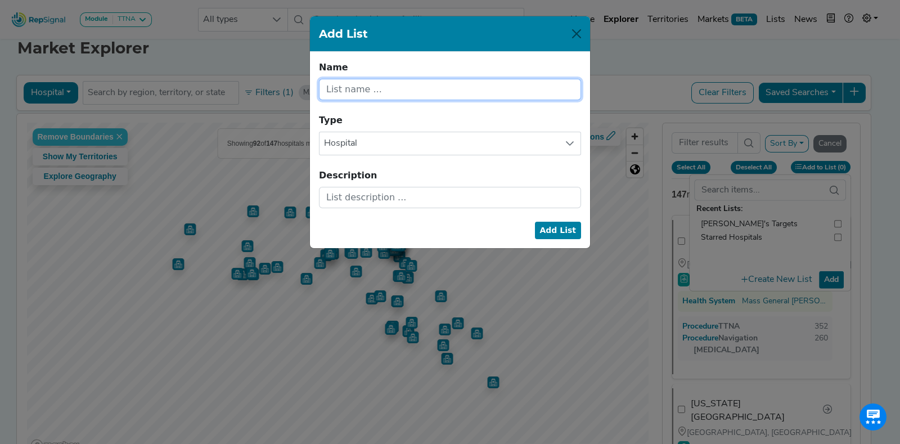
click at [369, 92] on input "text" at bounding box center [450, 89] width 262 height 21
type input "[US_STATE] Hospitals"
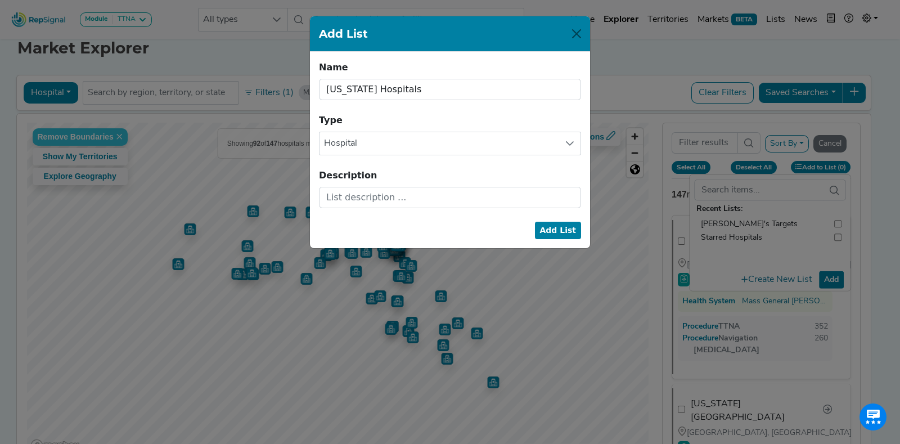
click at [388, 122] on form "Name [US_STATE] Hospitals Name cannot be blank. Type Hospital Description Add L…" at bounding box center [450, 134] width 262 height 147
click at [387, 193] on input "text" at bounding box center [450, 197] width 262 height 21
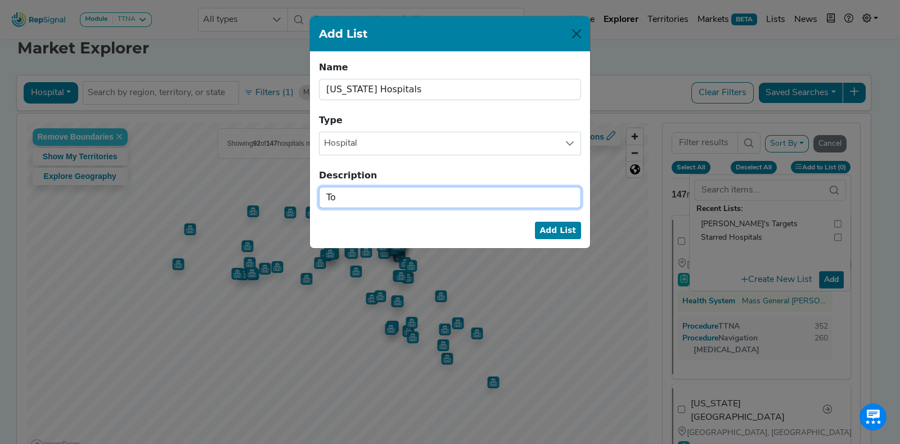
type input "T"
type input "List of hospitals by procedure volume for TTNA"
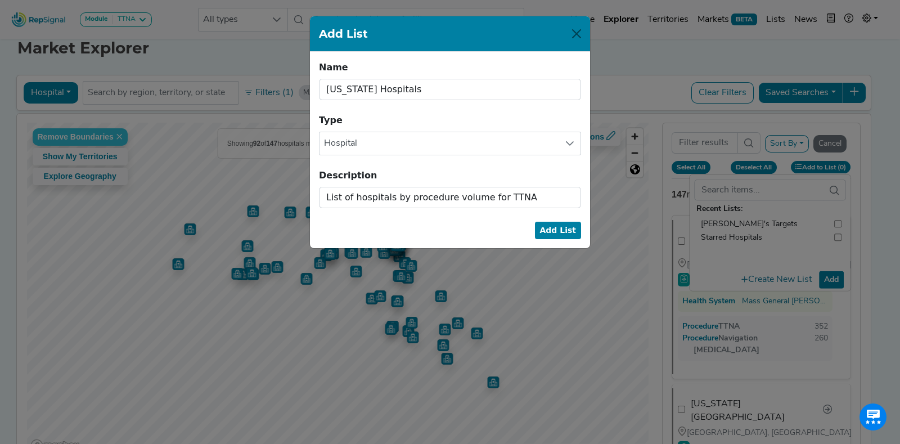
click at [554, 229] on button "Add List" at bounding box center [558, 230] width 47 height 17
checkbox input "false"
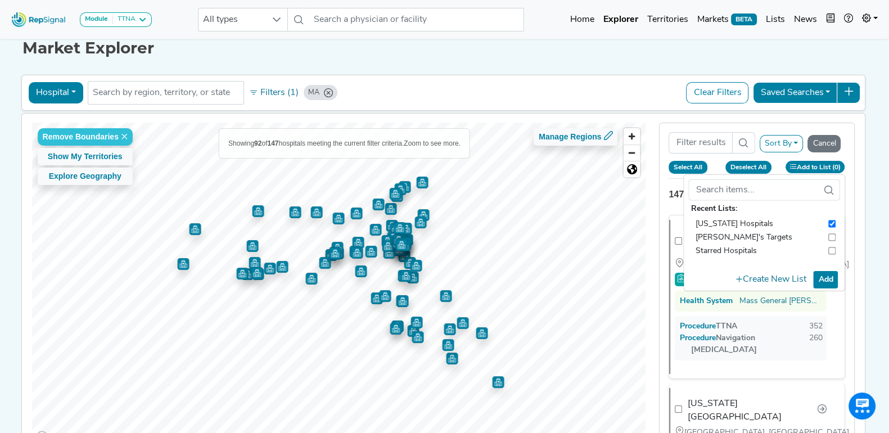
click at [695, 165] on button "Select All" at bounding box center [688, 167] width 39 height 12
checkbox input "true"
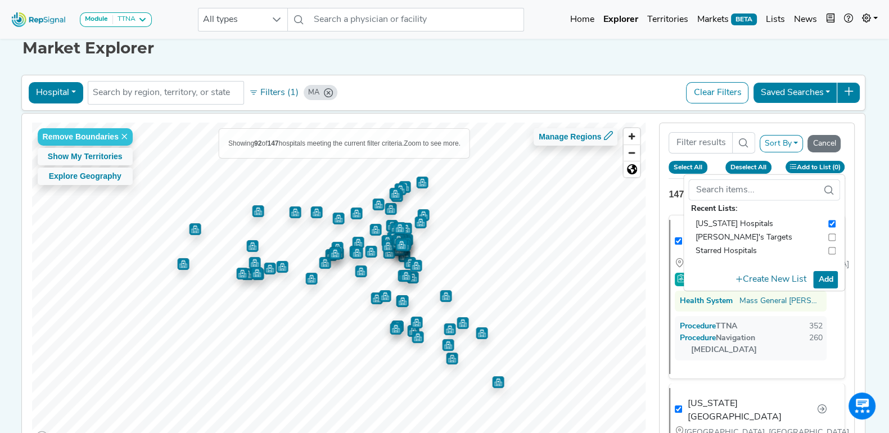
checkbox input "true"
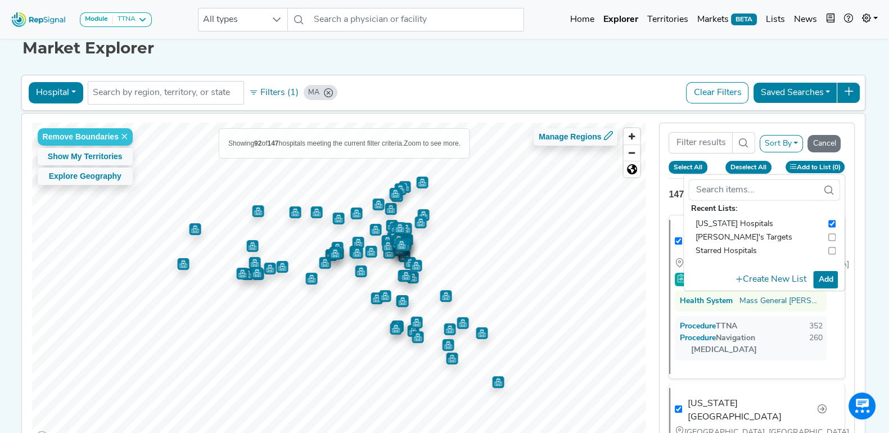
checkbox input "true"
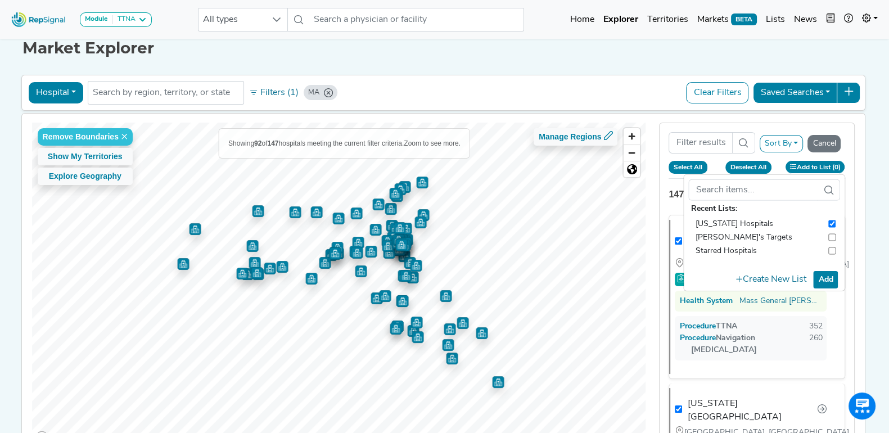
checkbox input "true"
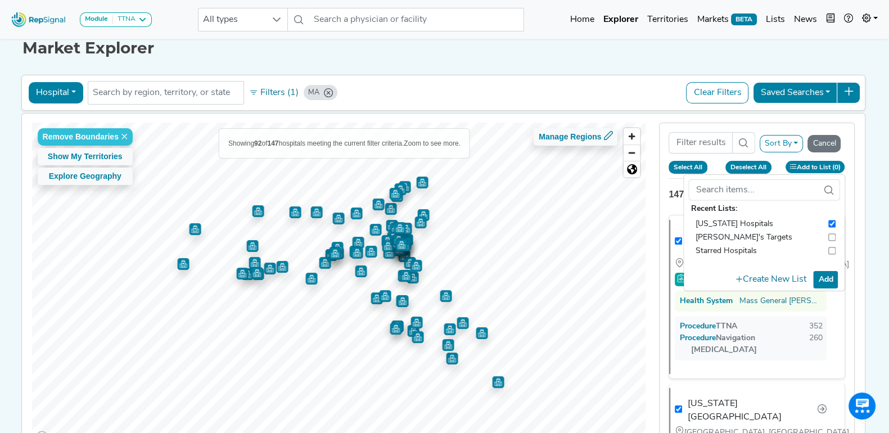
checkbox input "true"
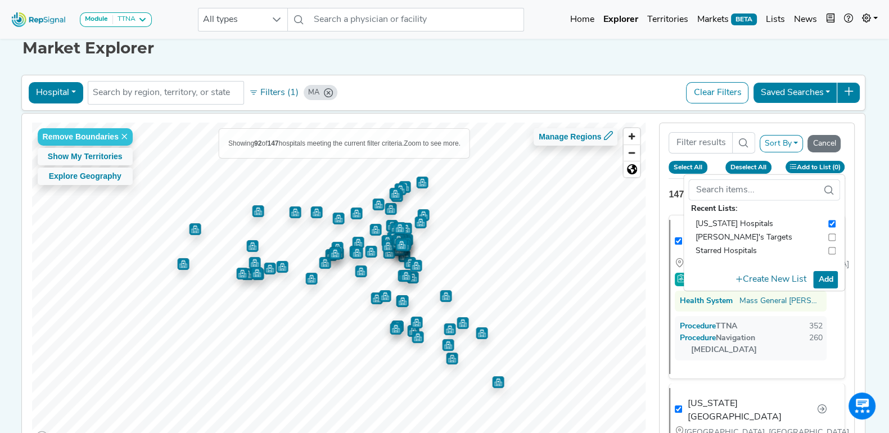
checkbox input "true"
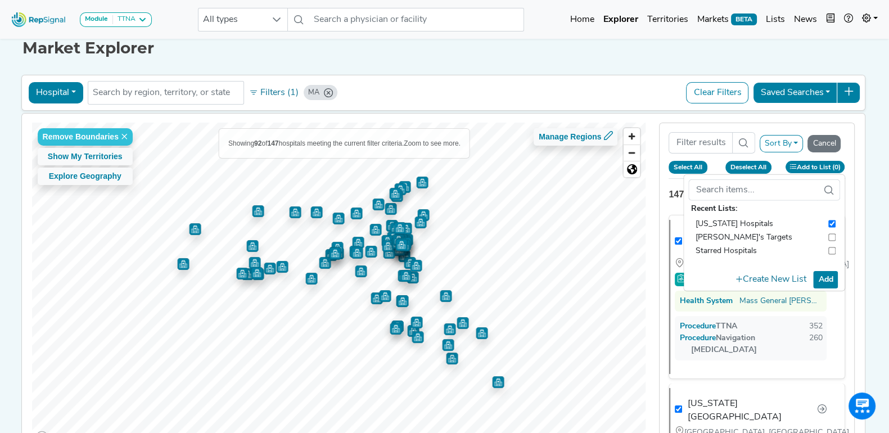
checkbox input "true"
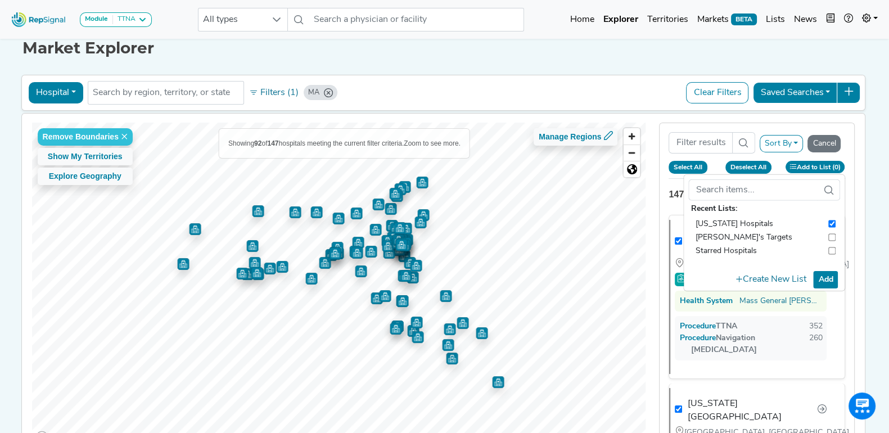
checkbox input "true"
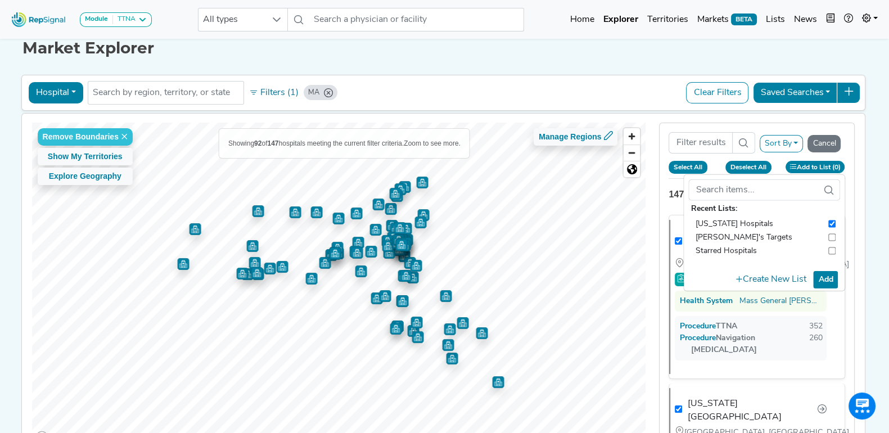
checkbox input "true"
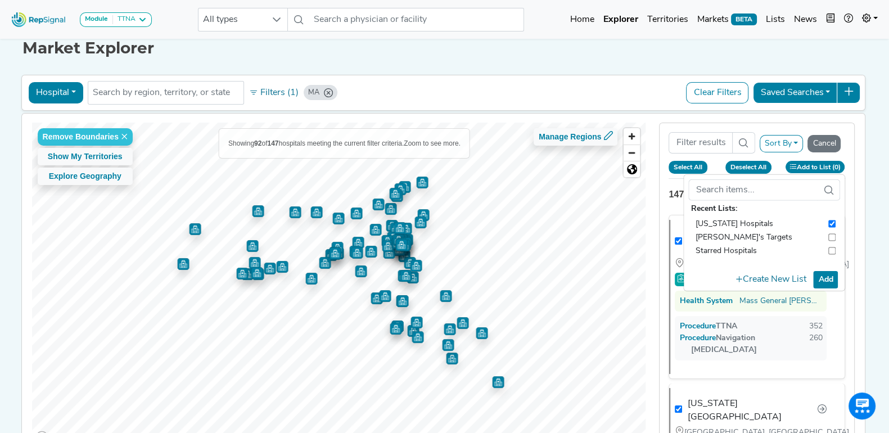
checkbox input "true"
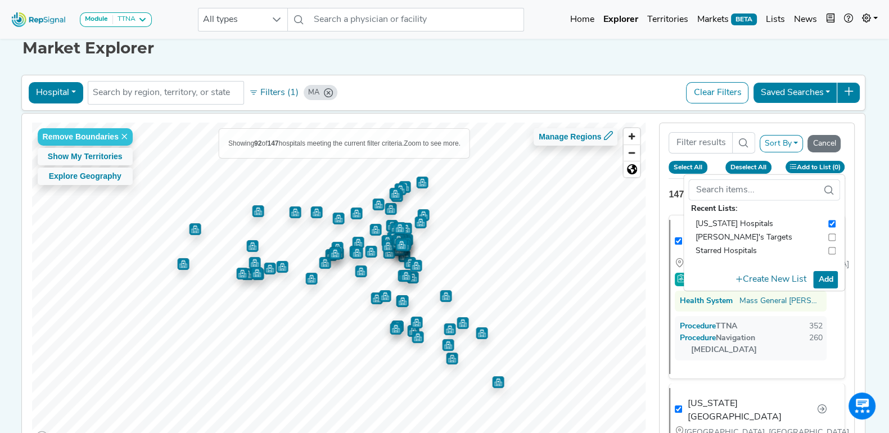
checkbox input "true"
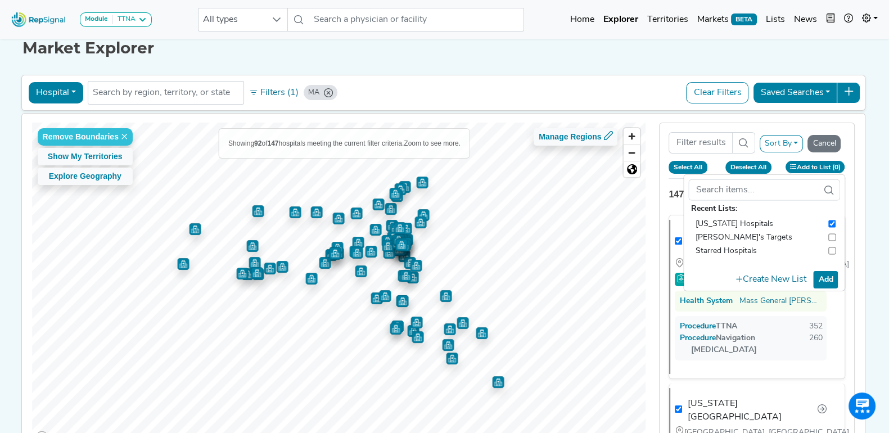
checkbox input "true"
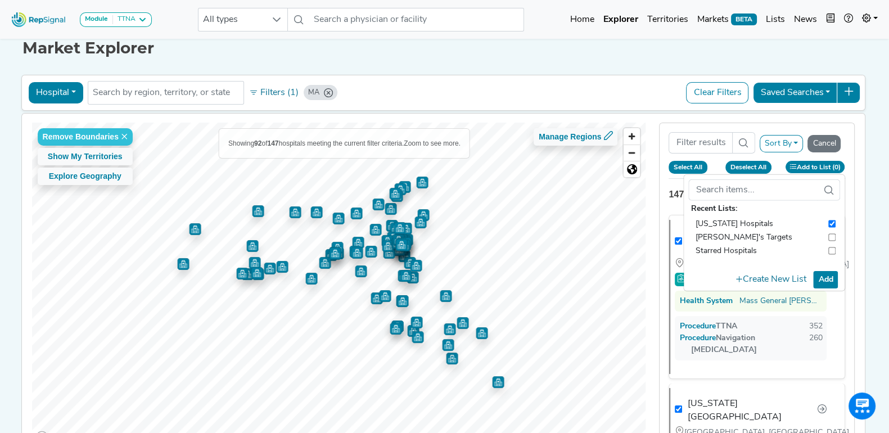
checkbox input "true"
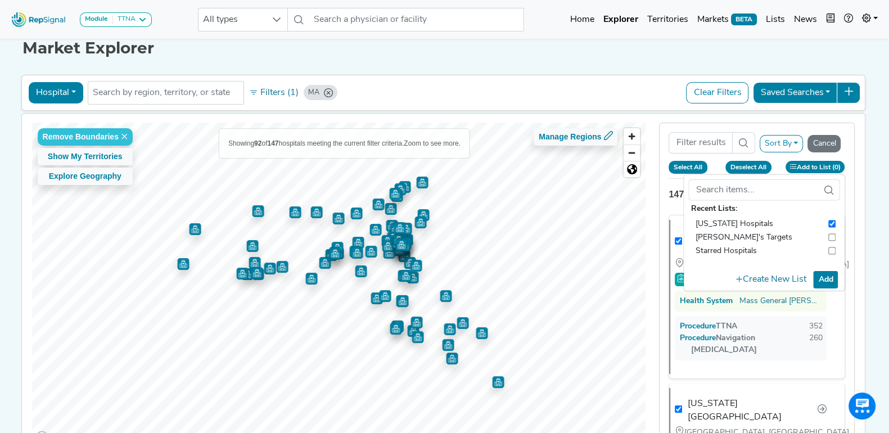
checkbox input "true"
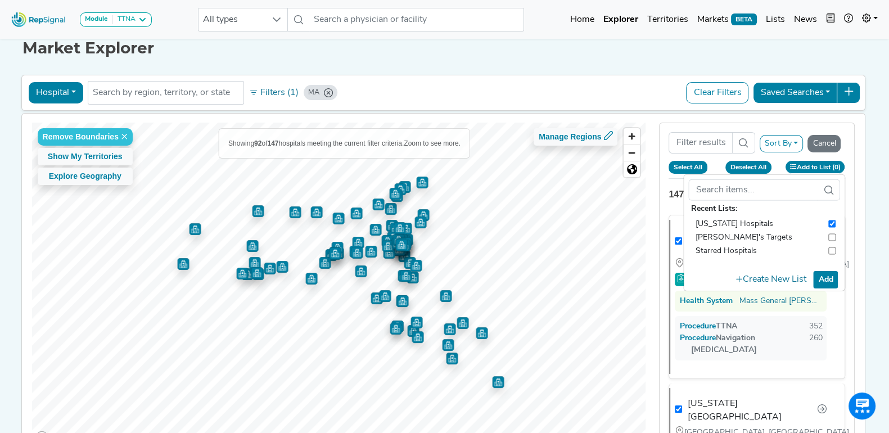
checkbox input "true"
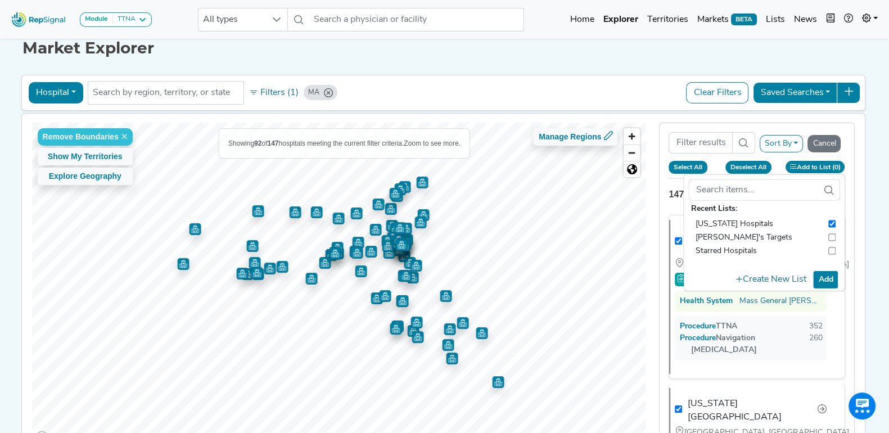
checkbox input "true"
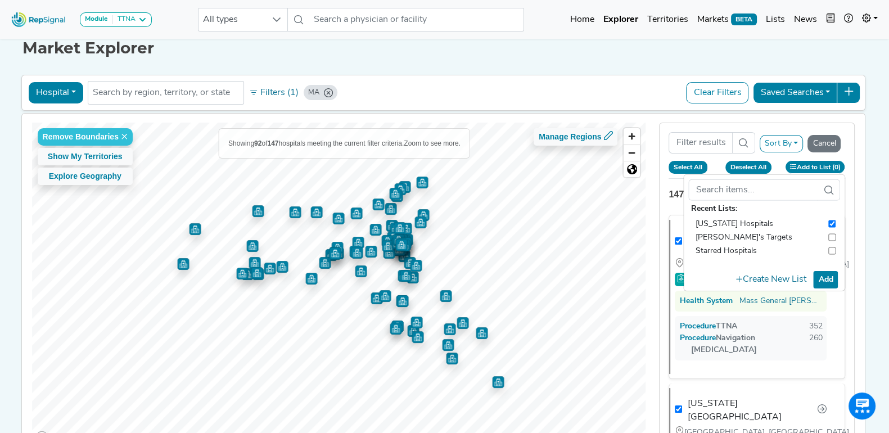
checkbox input "true"
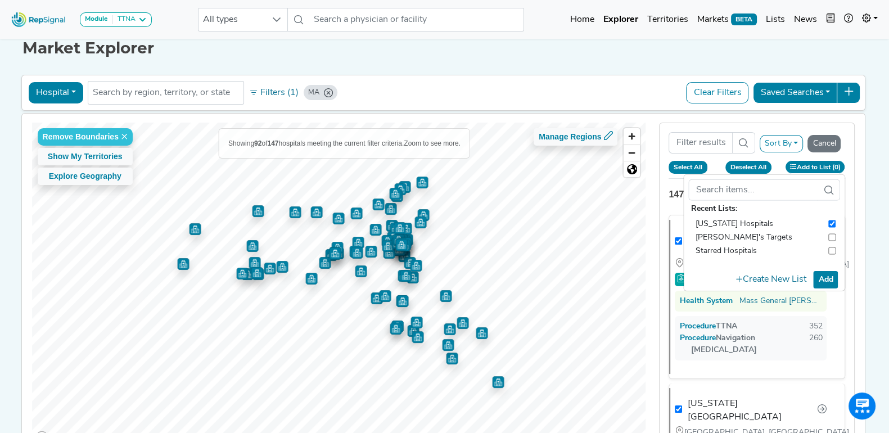
checkbox input "true"
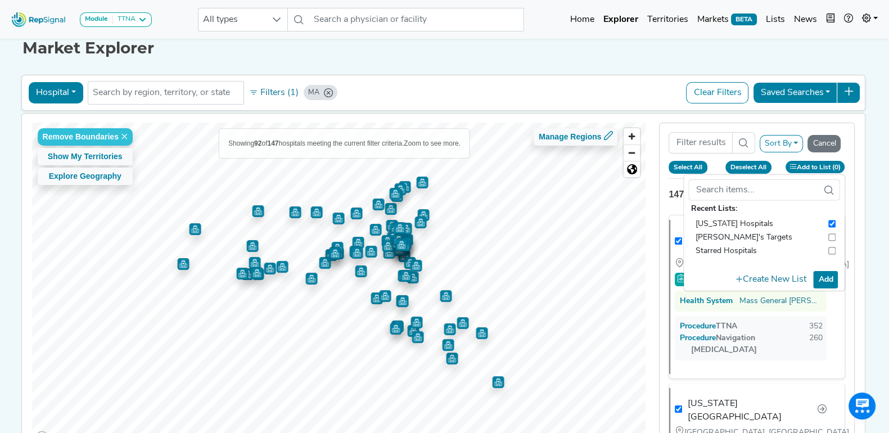
checkbox input "true"
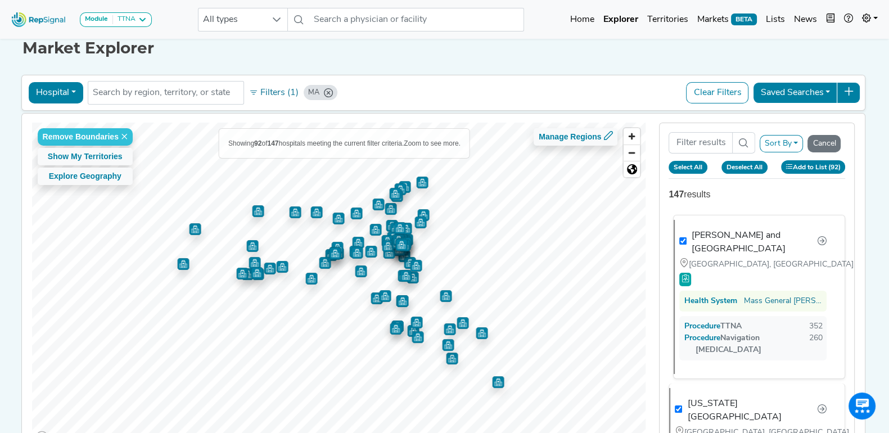
checkbox input "true"
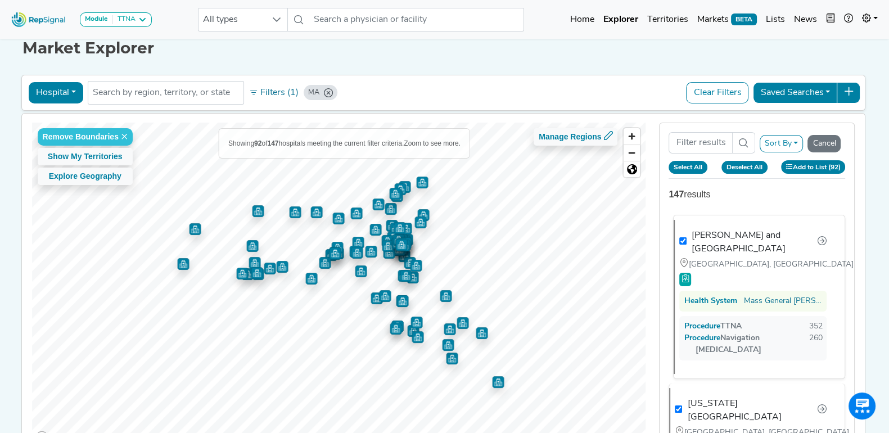
checkbox input "true"
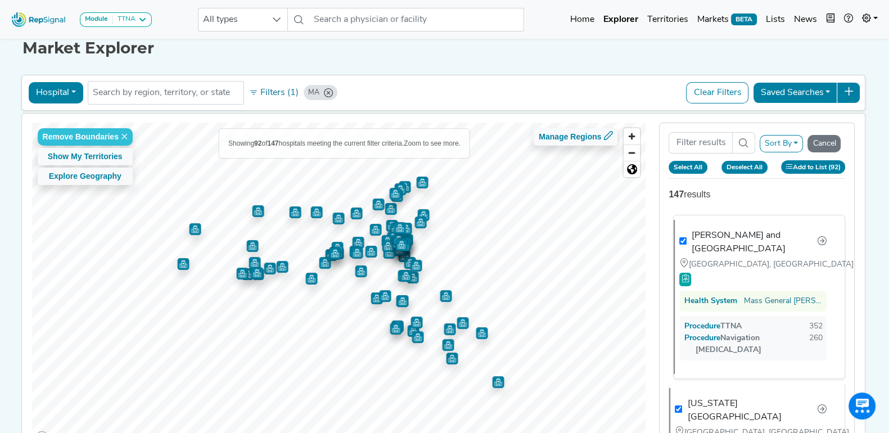
checkbox input "true"
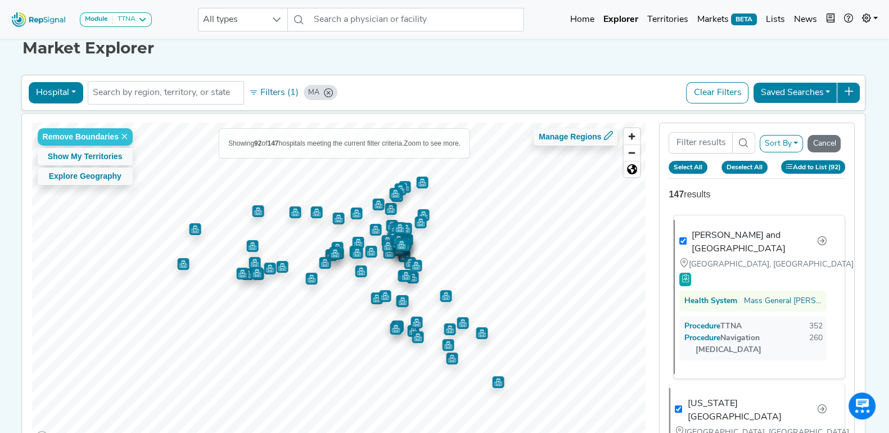
checkbox input "true"
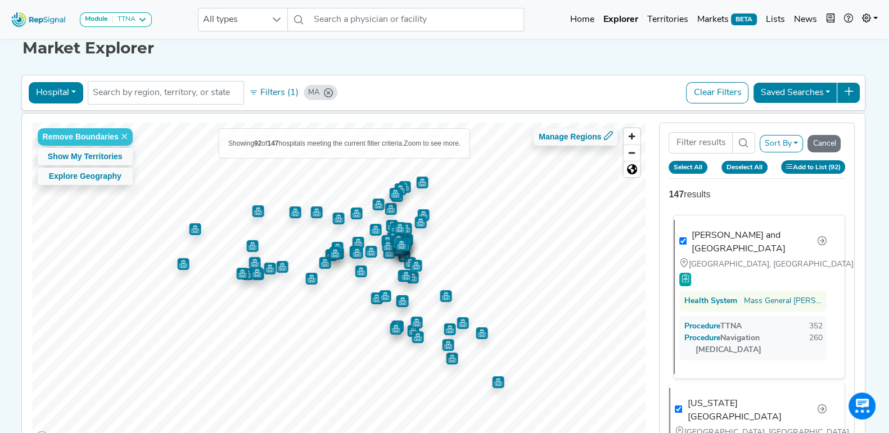
checkbox input "true"
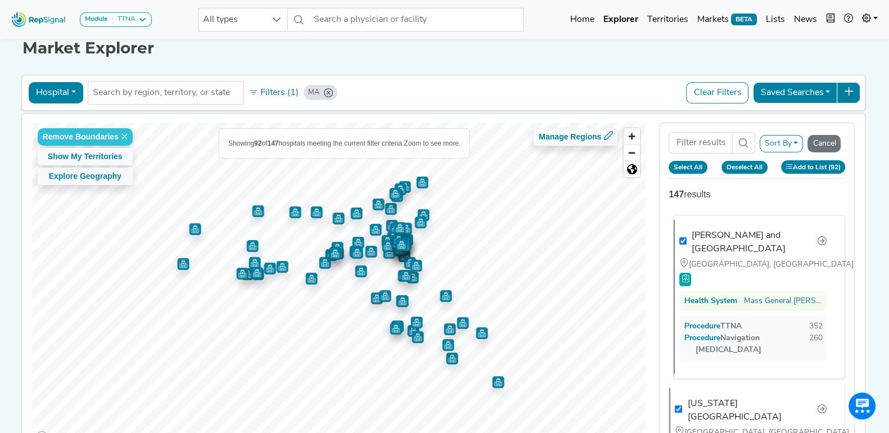
checkbox input "true"
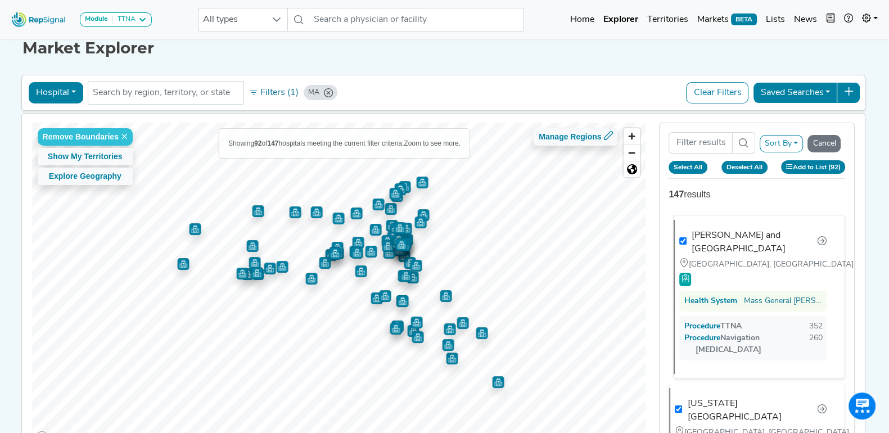
checkbox input "true"
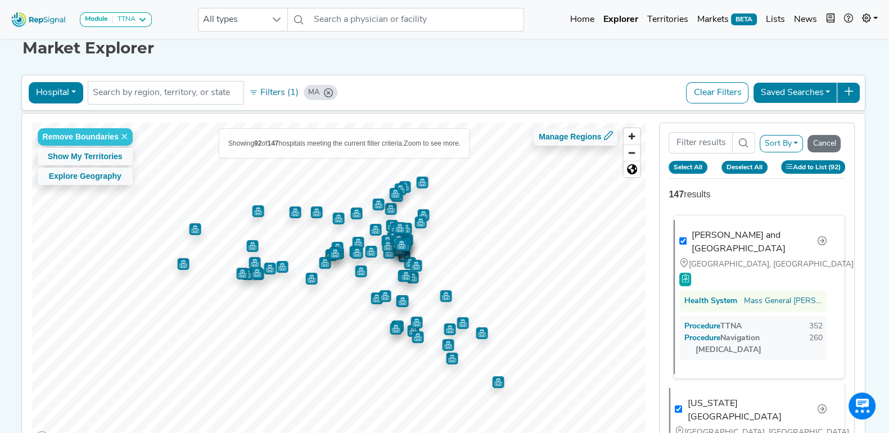
checkbox input "true"
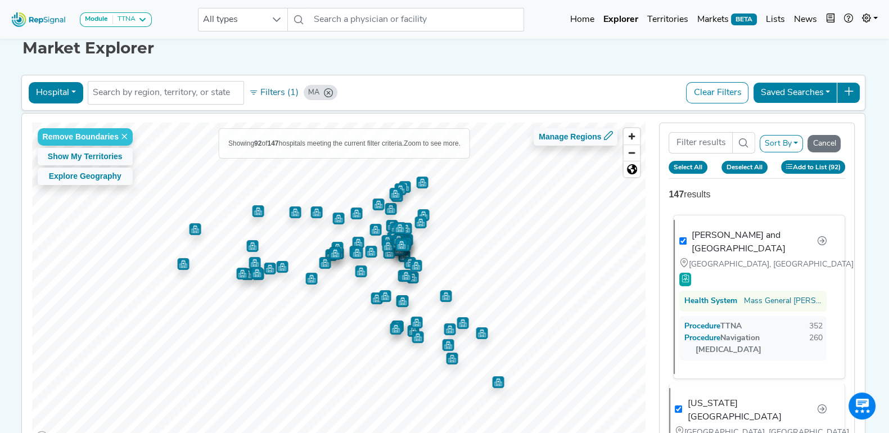
checkbox input "true"
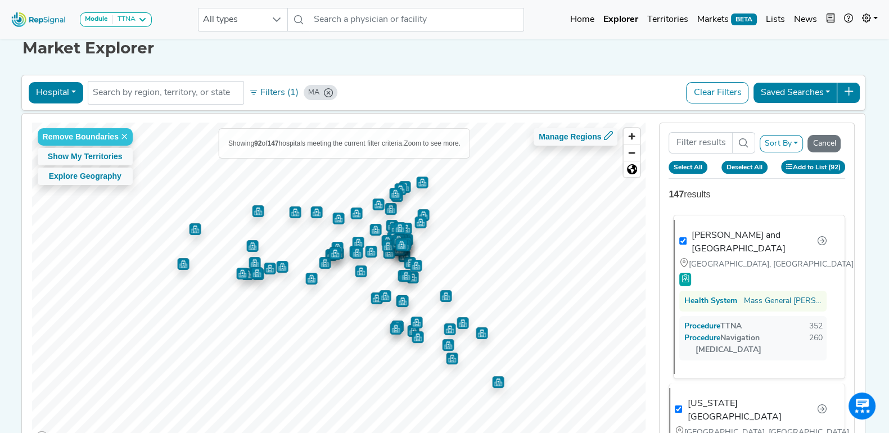
checkbox input "true"
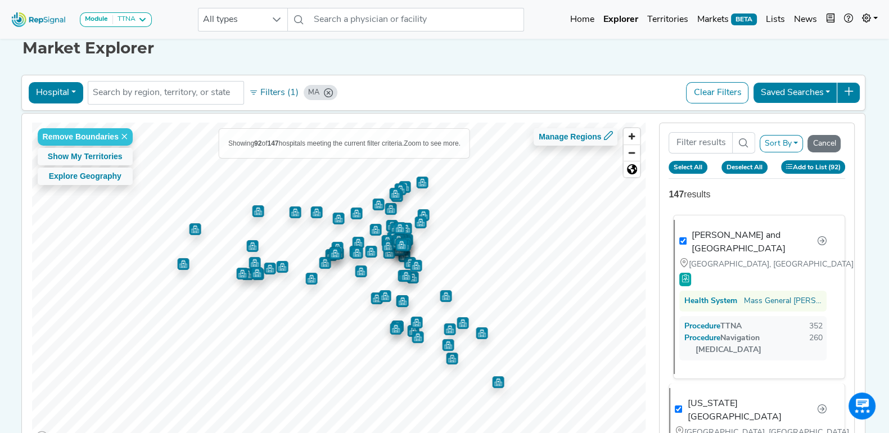
checkbox input "true"
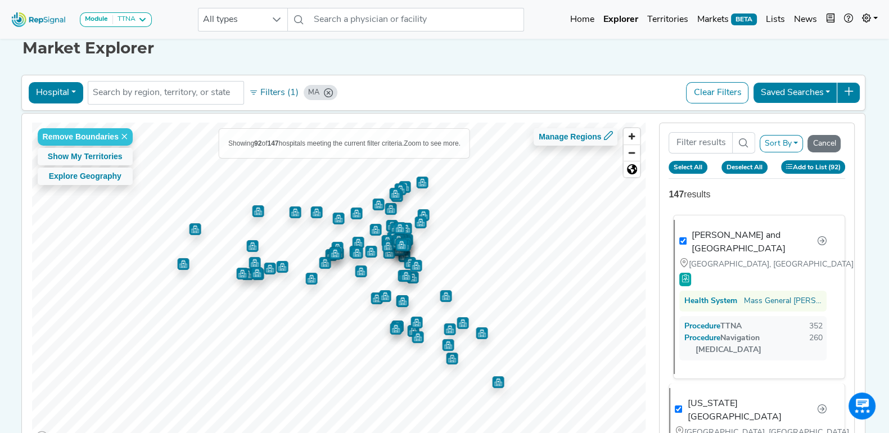
checkbox input "true"
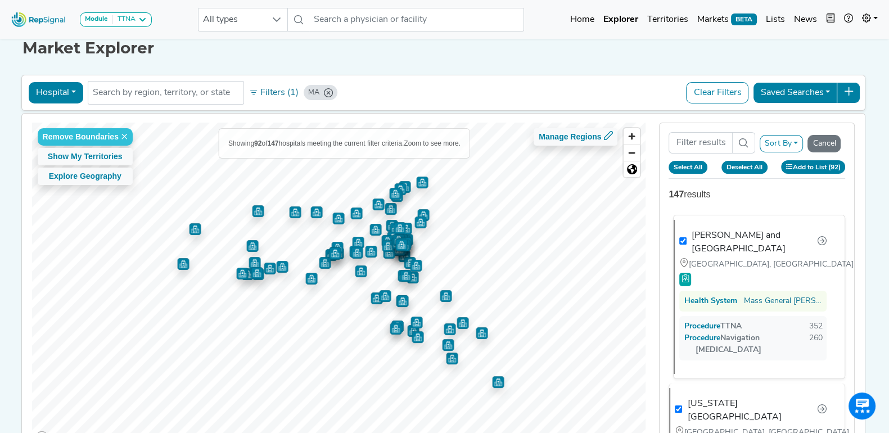
checkbox input "true"
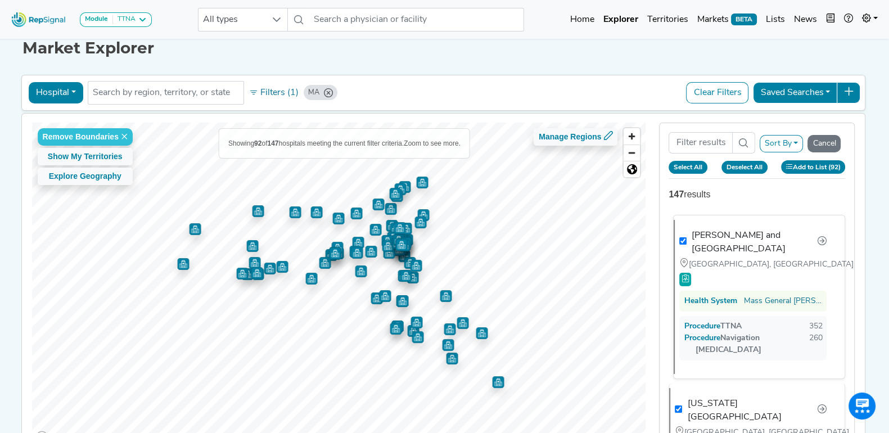
checkbox input "true"
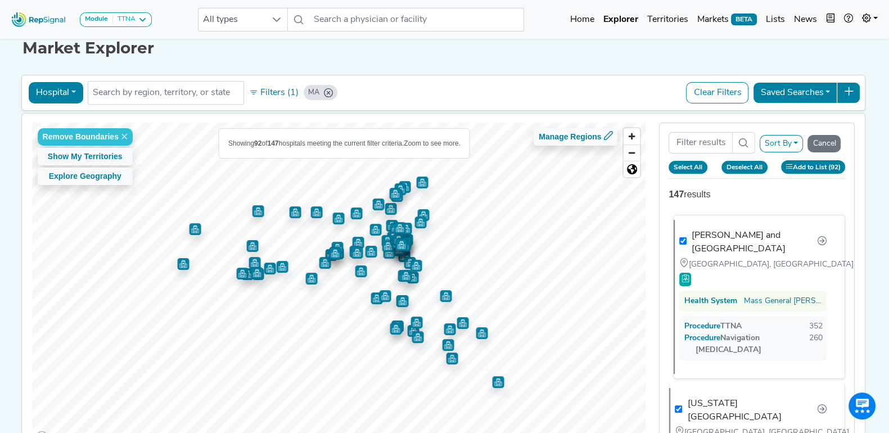
checkbox input "true"
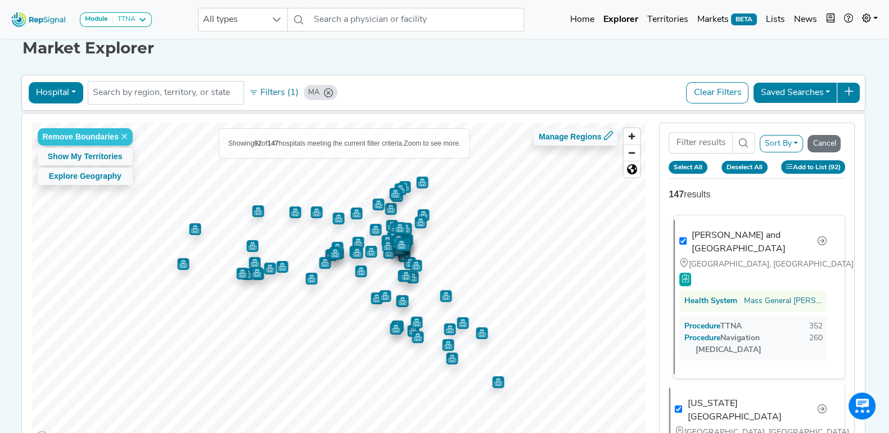
checkbox input "true"
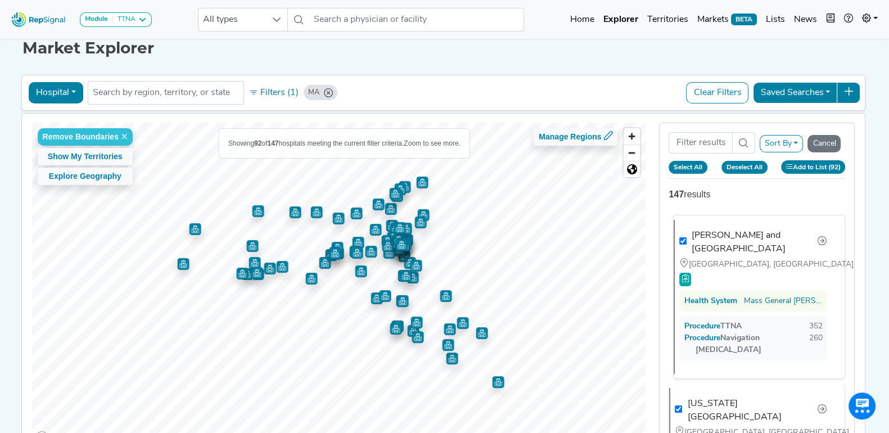
checkbox input "true"
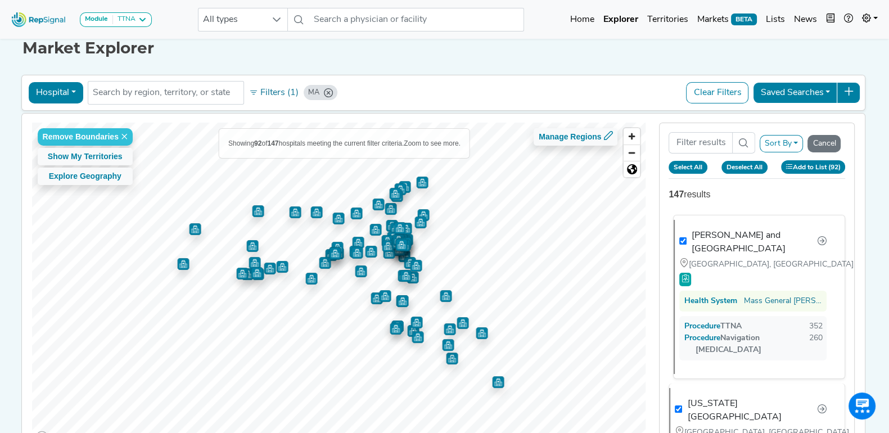
checkbox input "true"
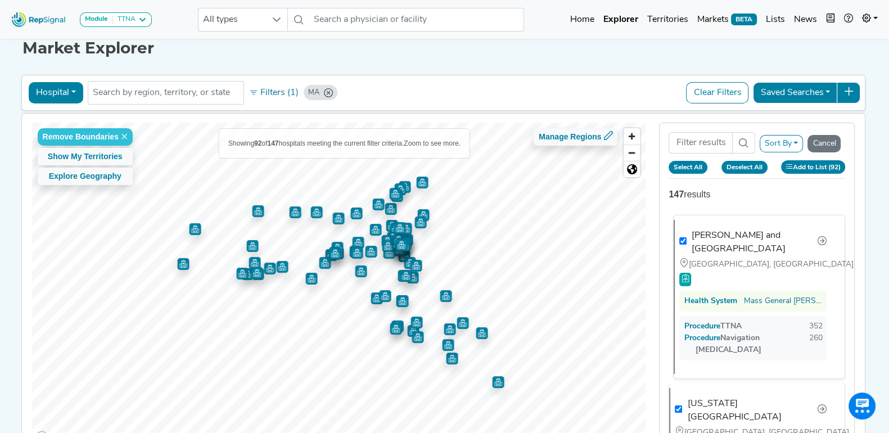
checkbox input "true"
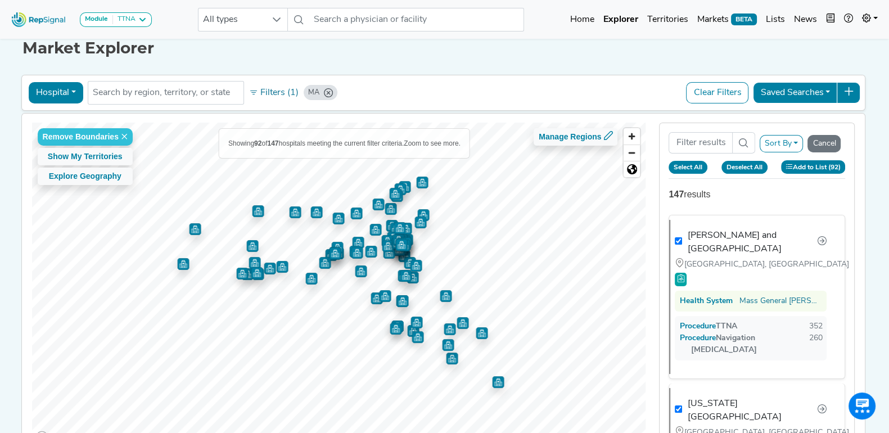
checkbox input "true"
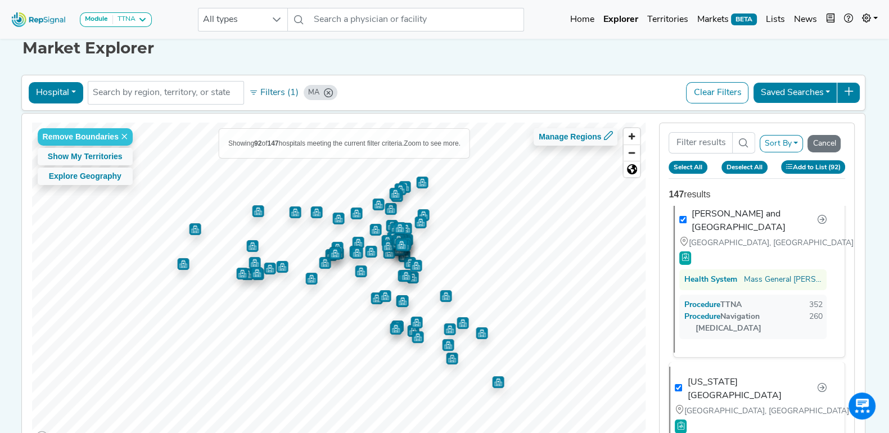
scroll to position [0, 0]
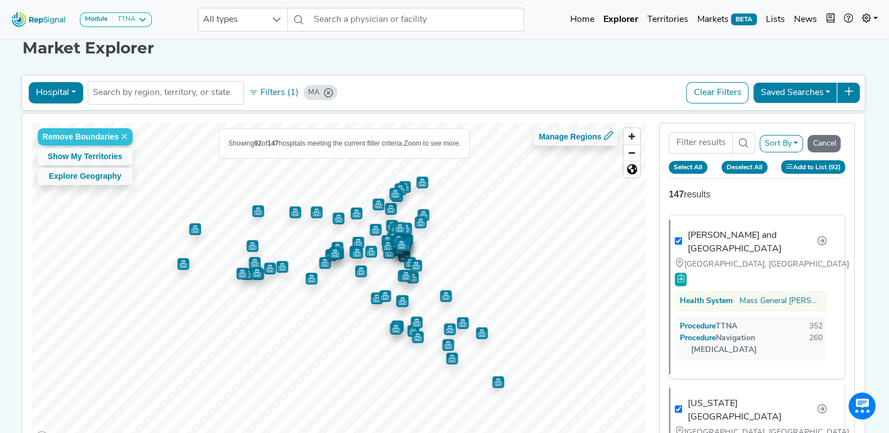
click at [781, 173] on button "Add to List (92)" at bounding box center [813, 166] width 65 height 13
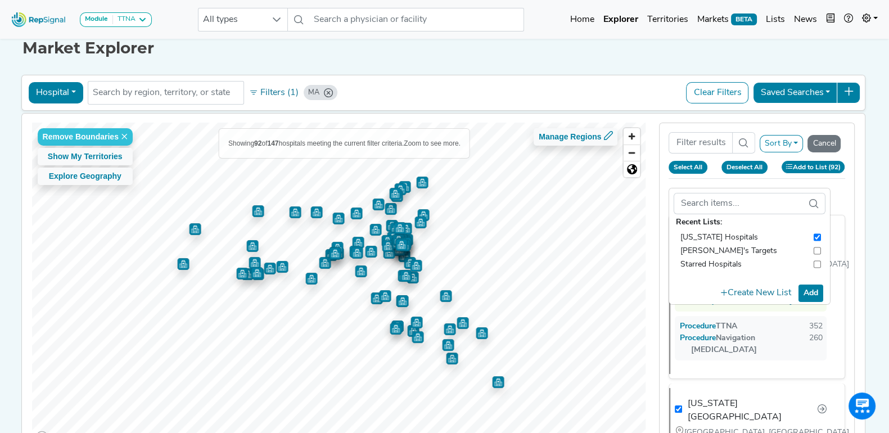
click at [819, 286] on button "Add" at bounding box center [811, 293] width 25 height 17
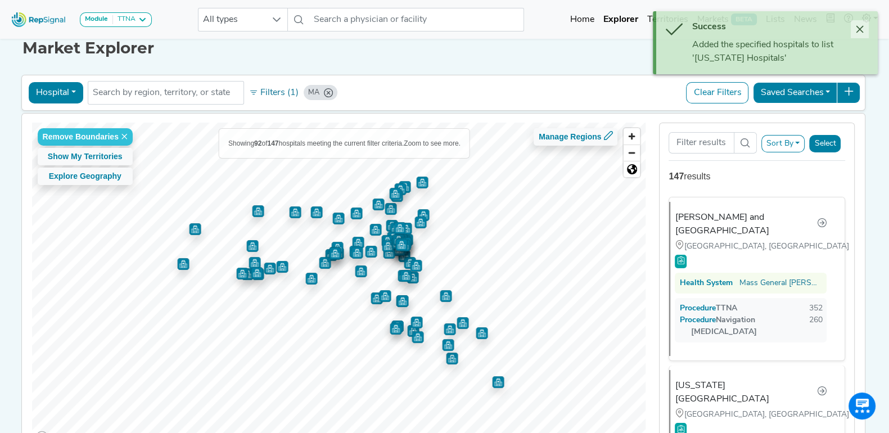
click at [860, 25] on icon "Close" at bounding box center [860, 29] width 9 height 9
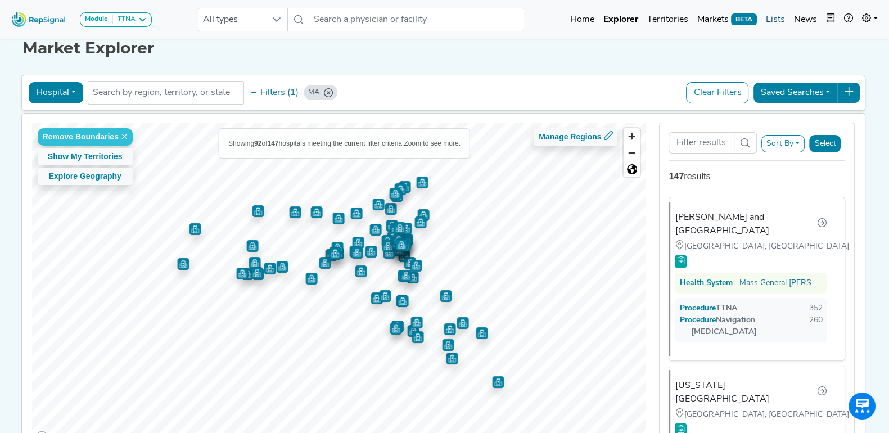
click at [775, 16] on link "Lists" at bounding box center [776, 19] width 28 height 23
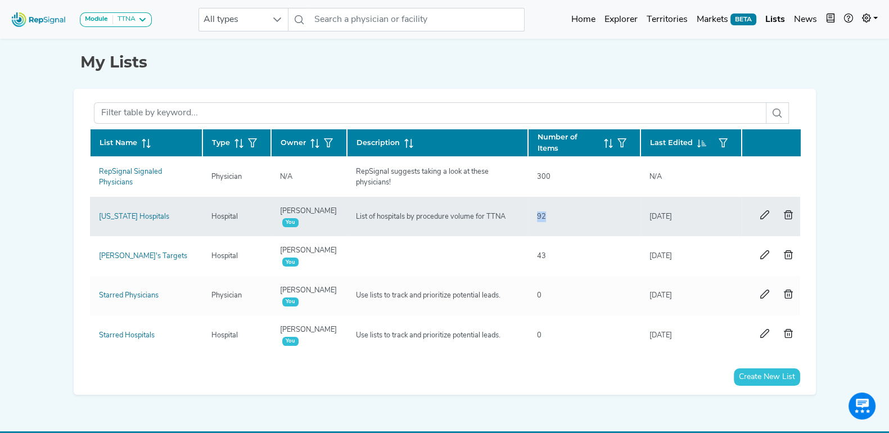
drag, startPoint x: 534, startPoint y: 210, endPoint x: 548, endPoint y: 213, distance: 14.2
click at [548, 213] on div "92" at bounding box center [541, 217] width 23 height 11
click at [555, 212] on div "92" at bounding box center [584, 217] width 95 height 11
click at [155, 215] on link "[US_STATE] Hospitals" at bounding box center [134, 216] width 70 height 7
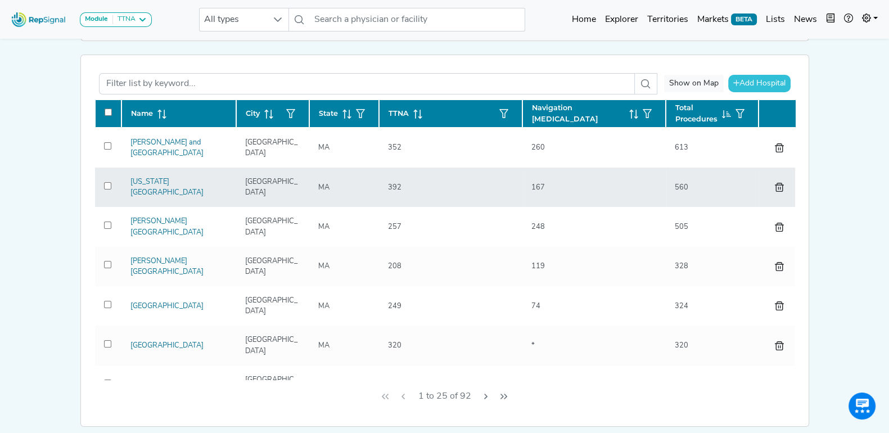
scroll to position [140, 0]
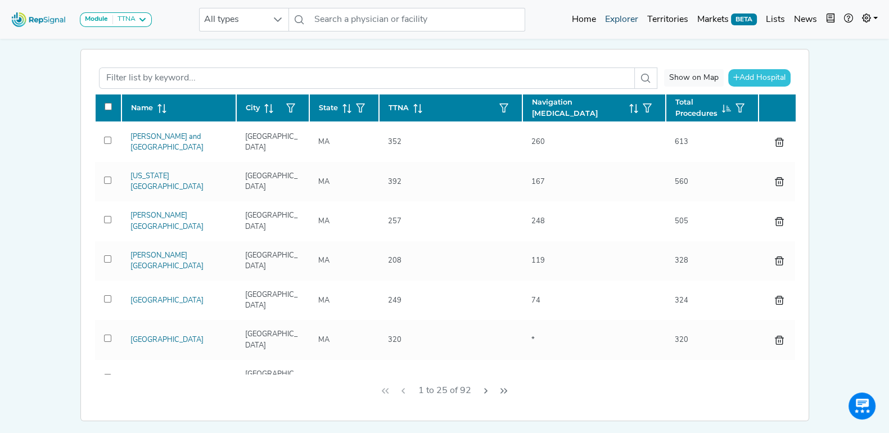
click at [631, 15] on link "Explorer" at bounding box center [622, 19] width 42 height 23
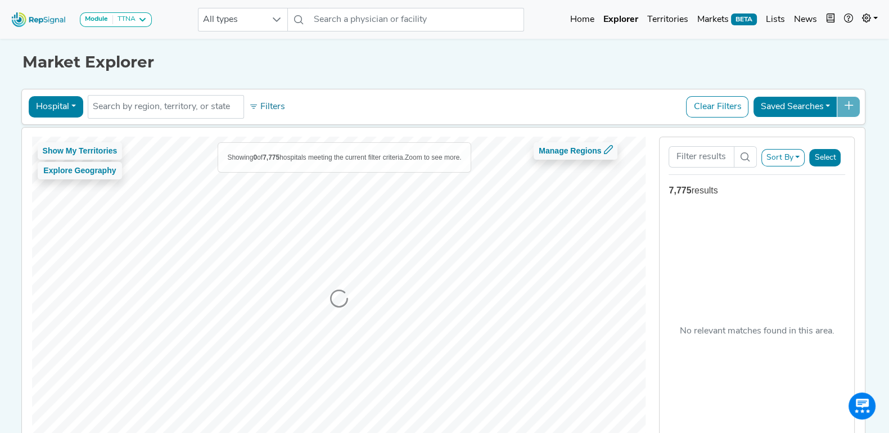
click at [65, 105] on button "Hospital" at bounding box center [56, 106] width 55 height 21
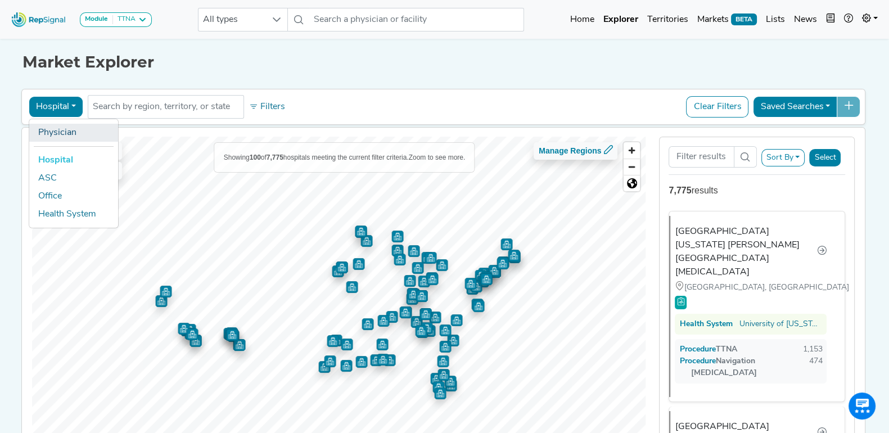
click at [52, 128] on link "Physician" at bounding box center [73, 133] width 89 height 18
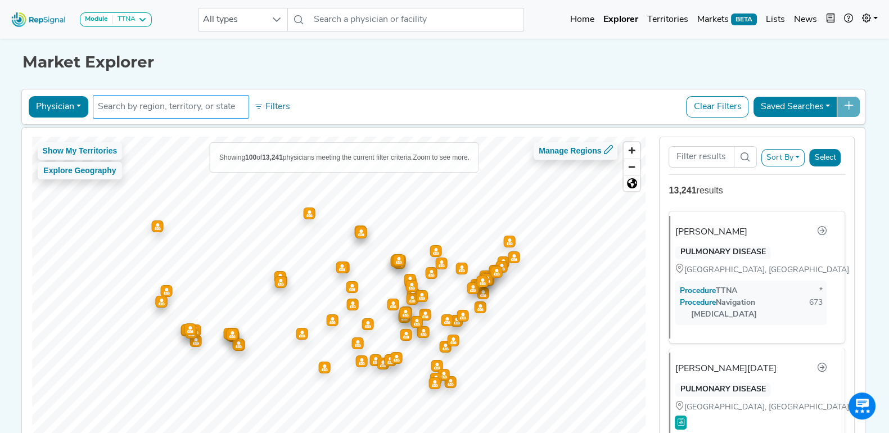
click at [200, 117] on ul at bounding box center [171, 107] width 156 height 24
click at [195, 103] on input "text" at bounding box center [171, 107] width 146 height 14
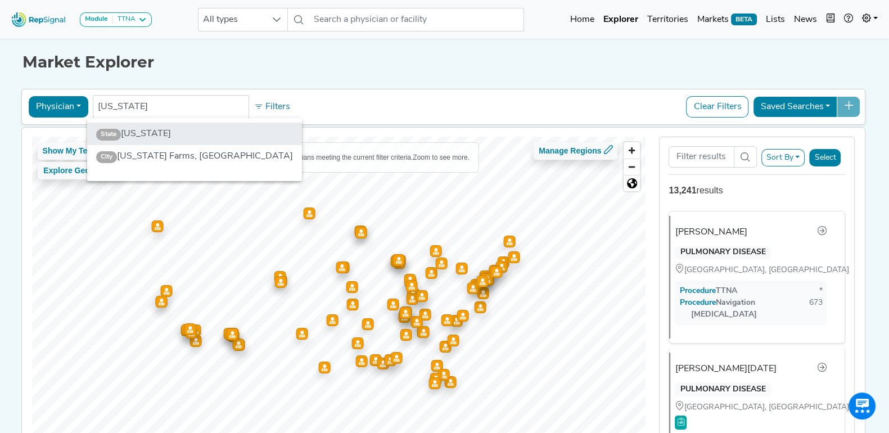
click at [179, 139] on li "State [US_STATE]" at bounding box center [194, 134] width 215 height 23
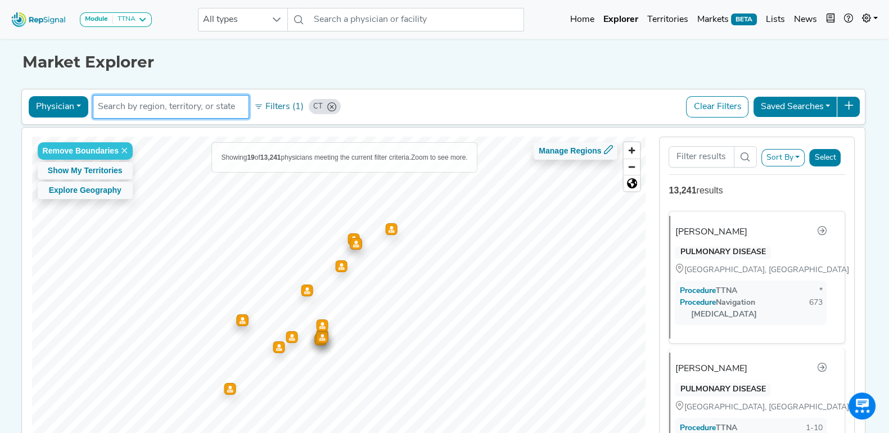
click at [831, 158] on button "Select" at bounding box center [826, 157] width 32 height 17
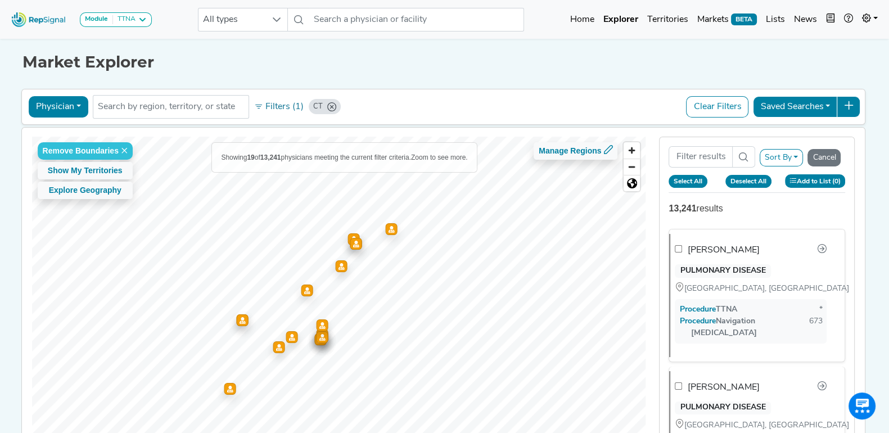
click at [803, 182] on button "Add to List (0)" at bounding box center [815, 180] width 61 height 13
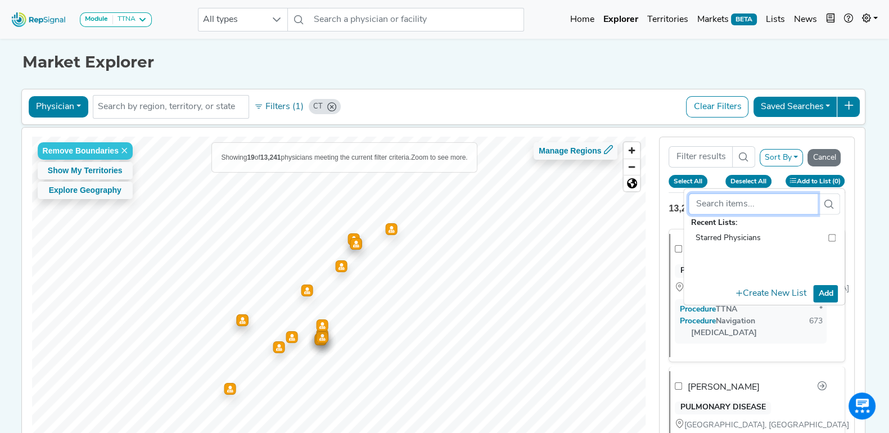
click at [766, 208] on input "text" at bounding box center [753, 203] width 129 height 21
click at [832, 293] on button "Add" at bounding box center [826, 293] width 25 height 17
click at [794, 292] on button "Create New List" at bounding box center [771, 293] width 80 height 22
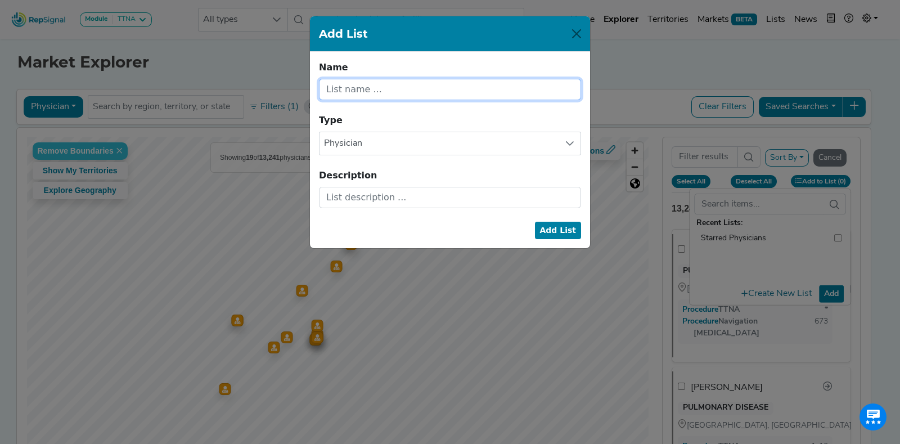
click at [427, 88] on input "text" at bounding box center [450, 89] width 262 height 21
drag, startPoint x: 376, startPoint y: 93, endPoint x: 482, endPoint y: 90, distance: 105.8
click at [482, 90] on input "[US_STATE] Hospitals" at bounding box center [450, 89] width 262 height 21
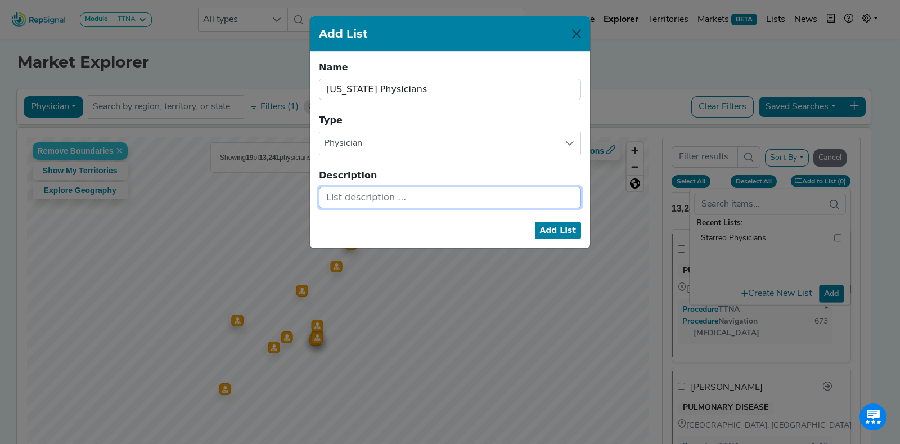
click at [391, 196] on input "text" at bounding box center [450, 197] width 262 height 21
click at [568, 223] on button "Add List" at bounding box center [558, 230] width 47 height 17
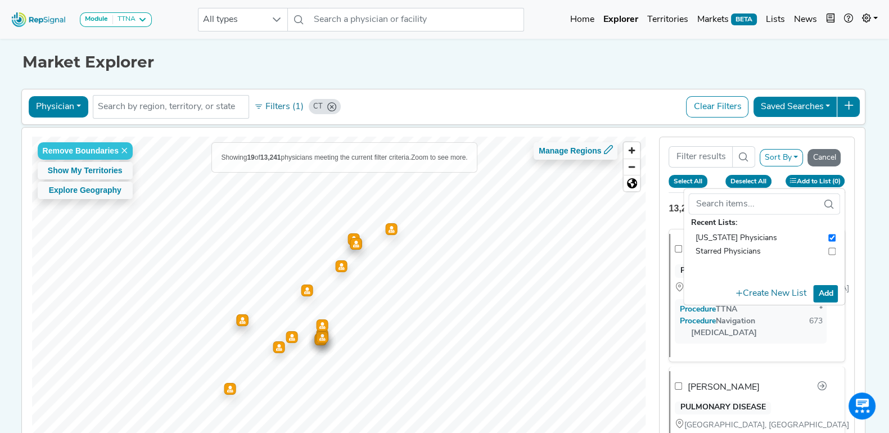
click at [689, 181] on button "Select All" at bounding box center [688, 181] width 39 height 12
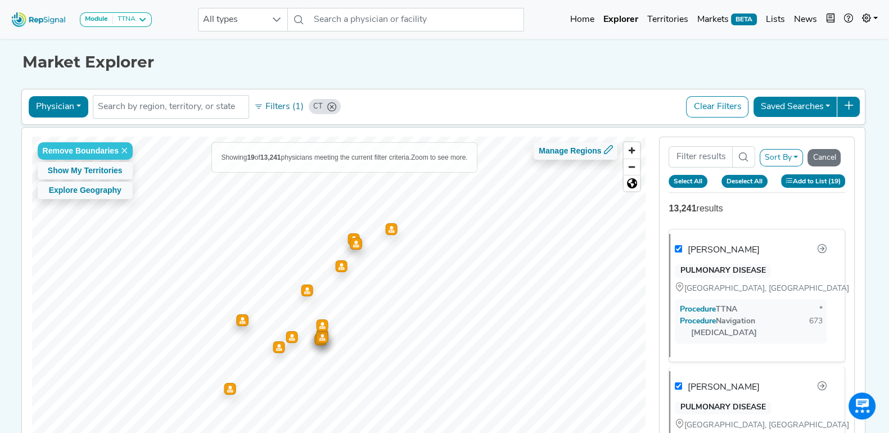
click at [781, 187] on button "Add to List (19)" at bounding box center [813, 180] width 65 height 13
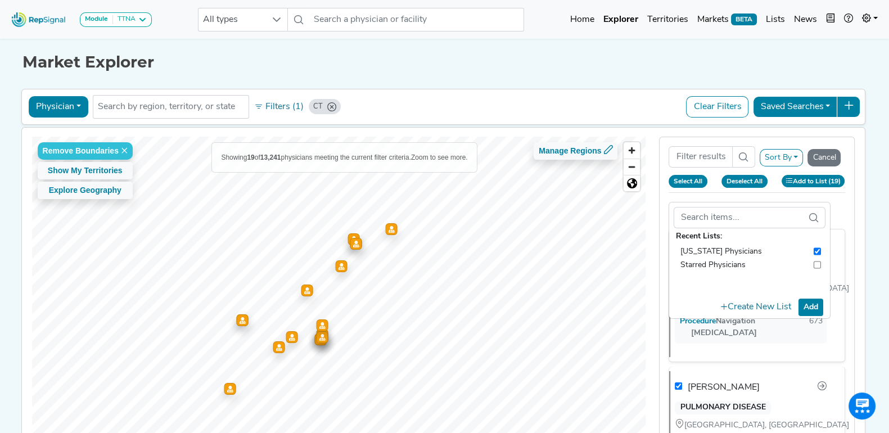
click at [821, 299] on button "Add" at bounding box center [811, 307] width 25 height 17
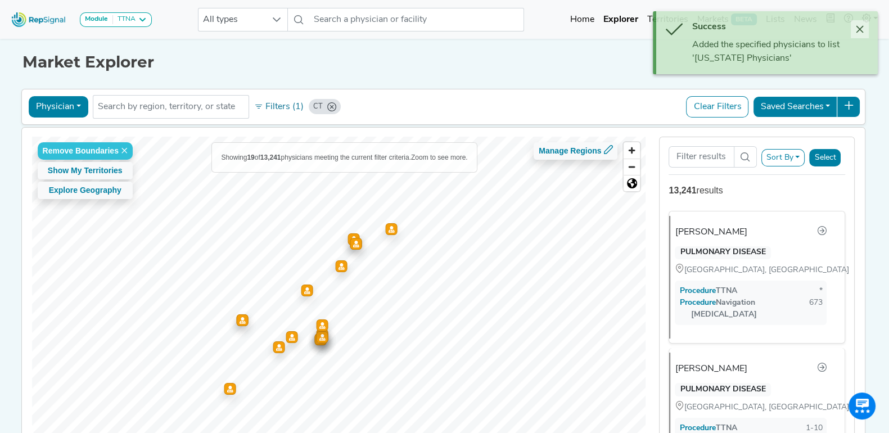
click at [860, 29] on icon "Close" at bounding box center [860, 29] width 7 height 7
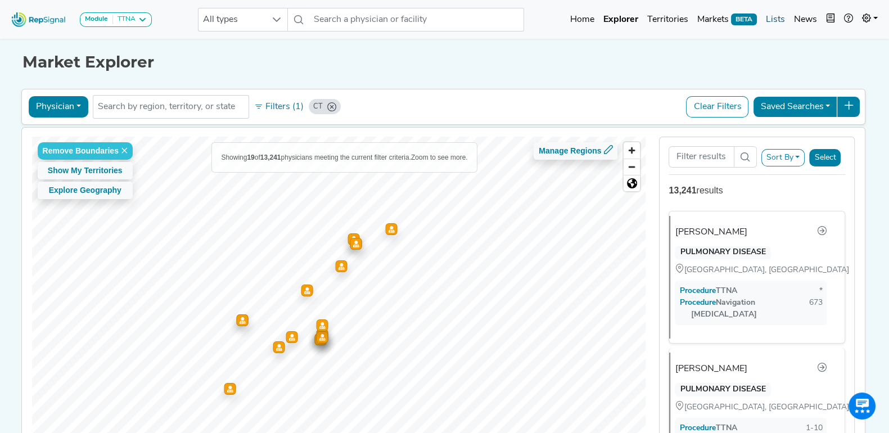
click at [775, 19] on link "Lists" at bounding box center [776, 19] width 28 height 23
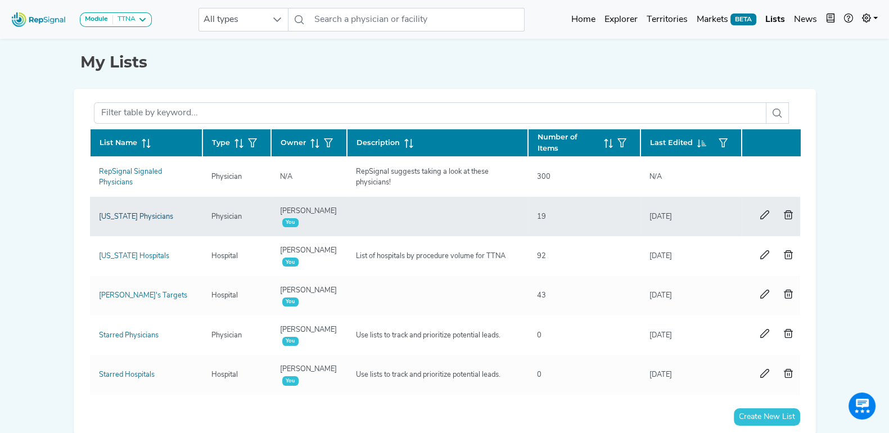
click at [159, 213] on link "[US_STATE] Physicians" at bounding box center [136, 216] width 74 height 7
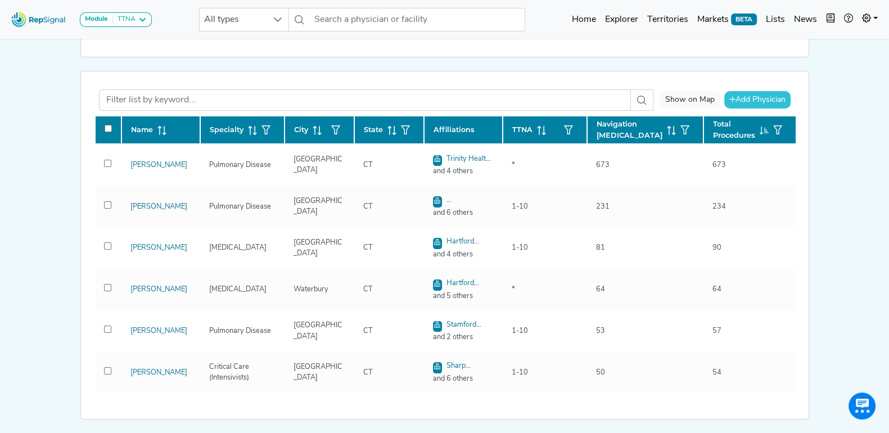
scroll to position [140, 0]
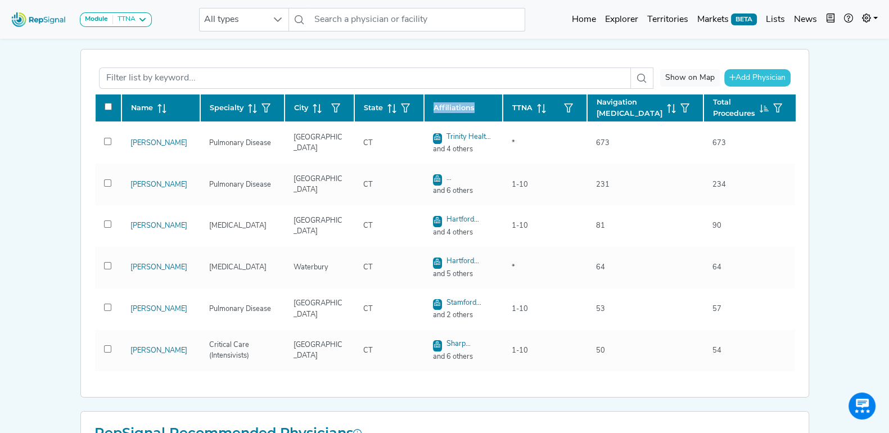
drag, startPoint x: 435, startPoint y: 106, endPoint x: 482, endPoint y: 106, distance: 47.3
click at [482, 106] on div "Affiliations" at bounding box center [464, 107] width 60 height 11
click at [582, 17] on link "Home" at bounding box center [584, 19] width 33 height 23
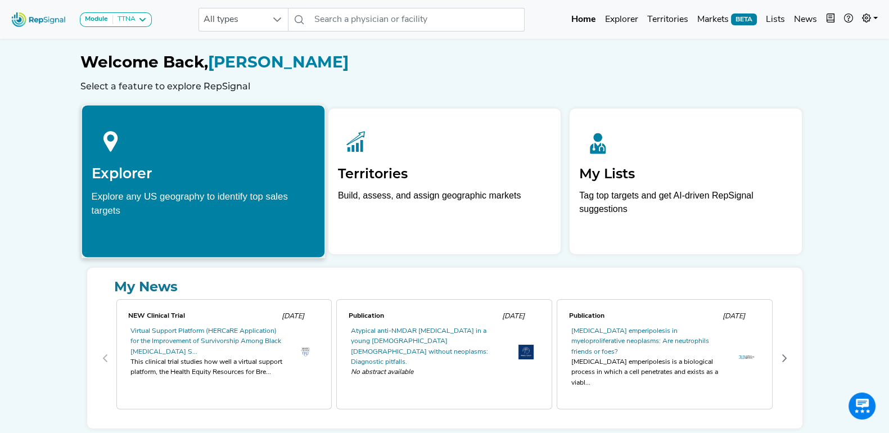
click at [181, 161] on div at bounding box center [203, 140] width 224 height 50
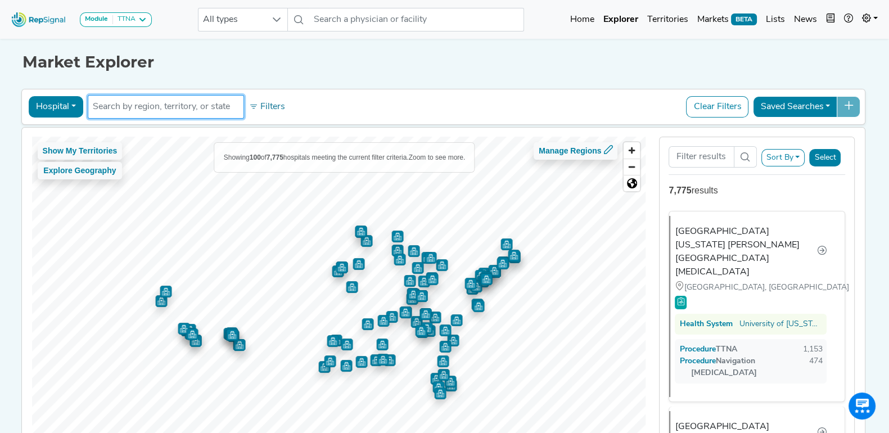
click at [155, 104] on input "text" at bounding box center [166, 107] width 146 height 14
click at [68, 105] on button "Hospital" at bounding box center [56, 106] width 55 height 21
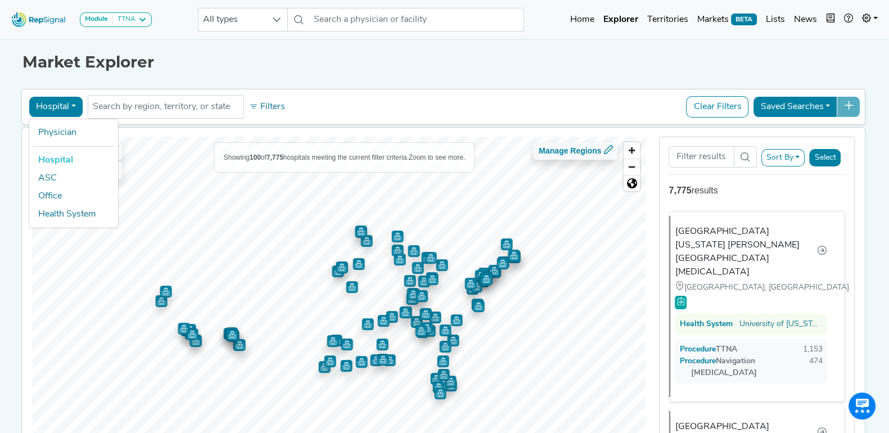
click at [256, 83] on div "Market Explorer Hospital Physician Hospital ASC Office Health System No results…" at bounding box center [445, 253] width 743 height 435
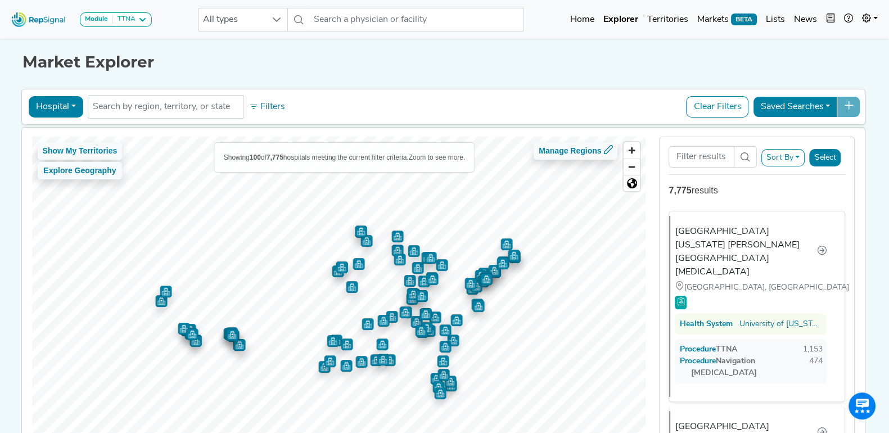
click at [797, 161] on button "Sort By" at bounding box center [784, 157] width 44 height 17
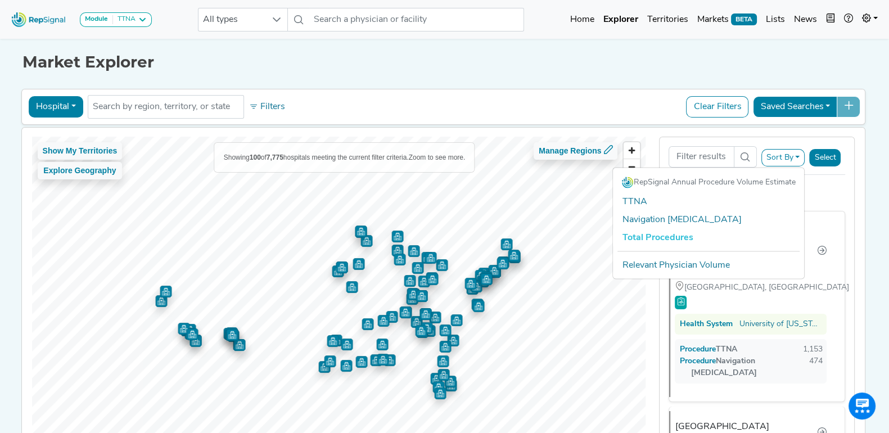
click at [833, 187] on div "7,775 results" at bounding box center [757, 191] width 177 height 14
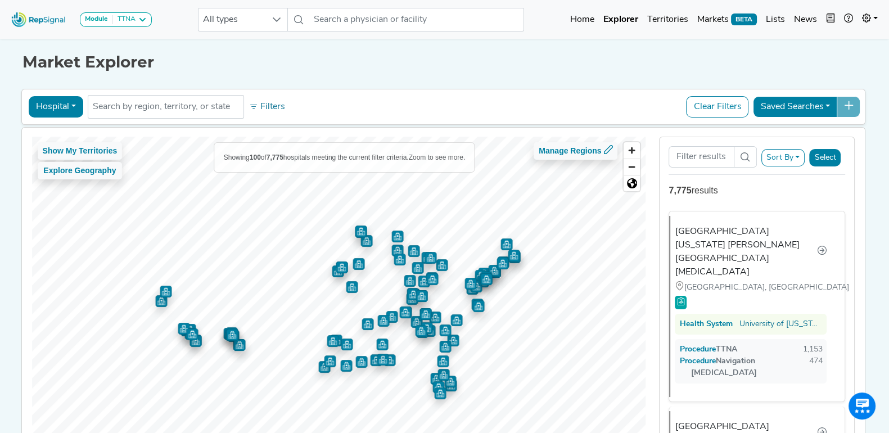
click at [835, 159] on button "Select" at bounding box center [826, 157] width 32 height 17
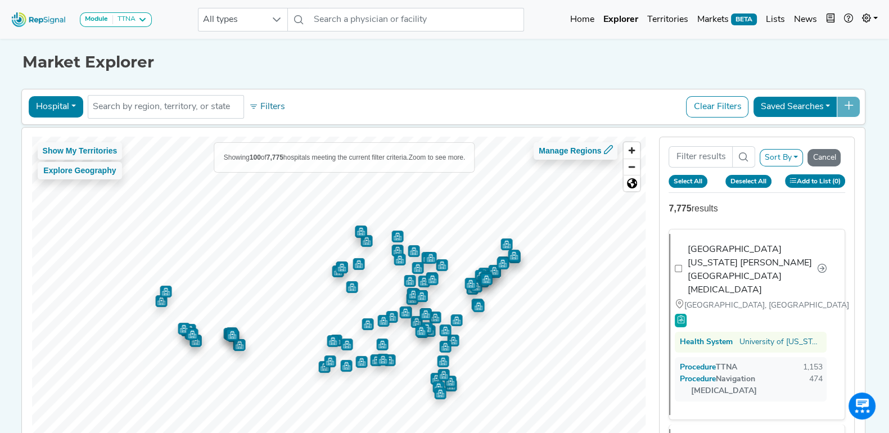
click at [782, 216] on div "Sort By RepSignal Annual Procedure Volume Estimate TTNA Navigation [MEDICAL_DAT…" at bounding box center [757, 299] width 196 height 325
click at [437, 75] on div "Market Explorer Hospital Physician Hospital ASC Office Health System No results…" at bounding box center [445, 253] width 743 height 435
click at [493, 77] on div "Market Explorer Hospital Physician Hospital ASC Office Health System No results…" at bounding box center [445, 253] width 743 height 435
click at [249, 102] on icon at bounding box center [253, 106] width 9 height 9
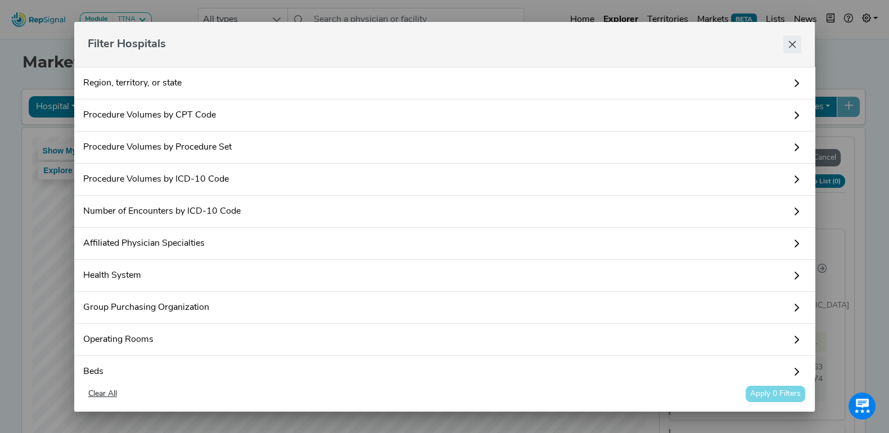
click at [788, 42] on button "Close" at bounding box center [793, 44] width 18 height 18
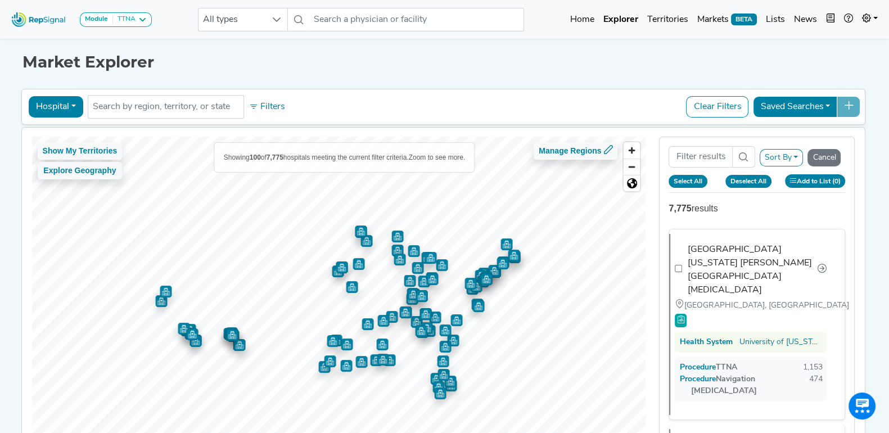
click at [443, 83] on div "Market Explorer Hospital Physician Hospital ASC Office Health System No results…" at bounding box center [445, 253] width 743 height 435
click at [447, 66] on h1 "Market Explorer" at bounding box center [445, 62] width 845 height 19
click at [65, 111] on button "Hospital" at bounding box center [56, 106] width 55 height 21
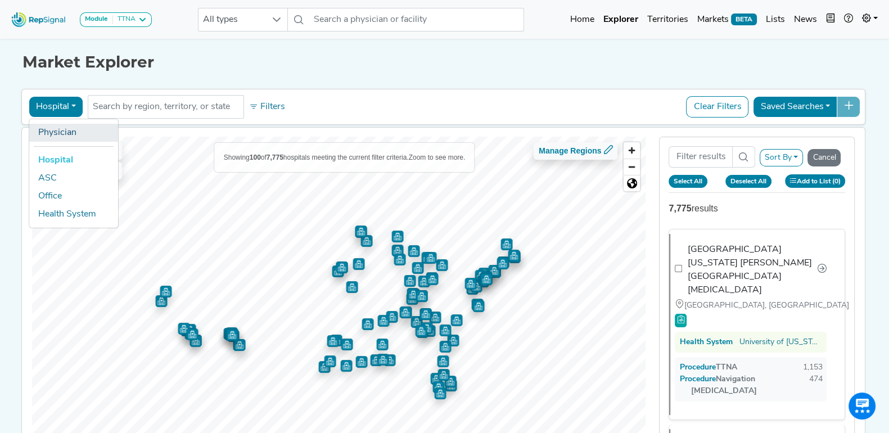
click at [64, 133] on link "Physician" at bounding box center [73, 133] width 89 height 18
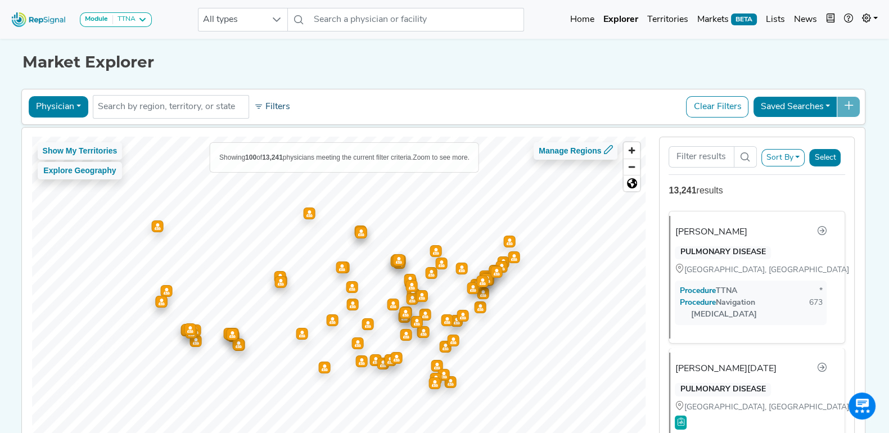
click at [258, 106] on button "Filters" at bounding box center [272, 106] width 42 height 19
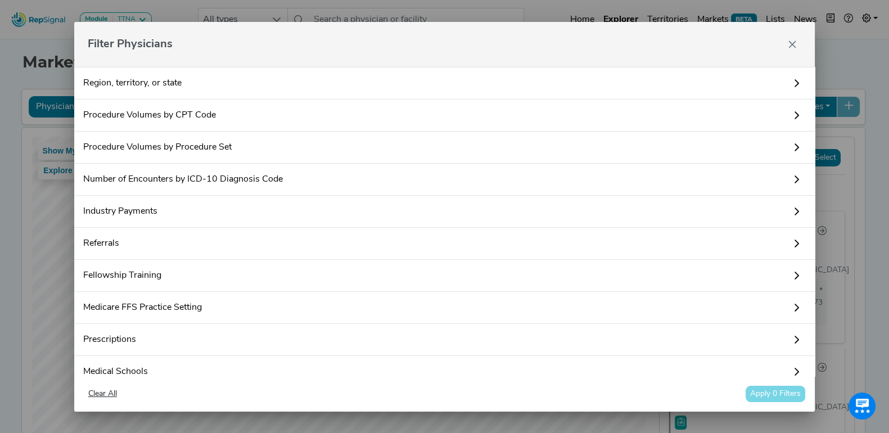
click at [230, 214] on link "Industry Payments" at bounding box center [444, 212] width 741 height 32
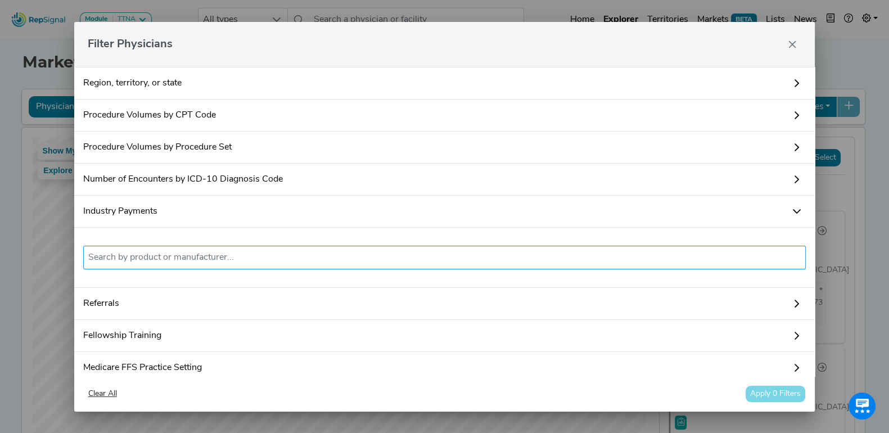
click at [247, 254] on input "text" at bounding box center [444, 258] width 713 height 14
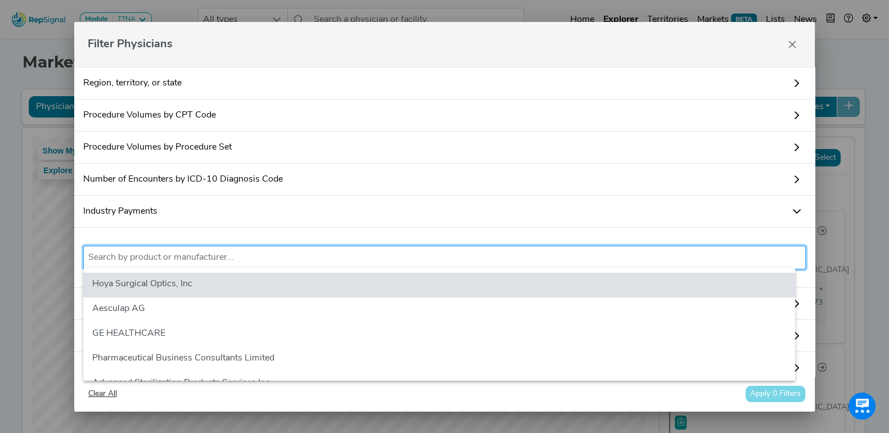
click at [271, 215] on link "Industry Payments" at bounding box center [444, 212] width 741 height 32
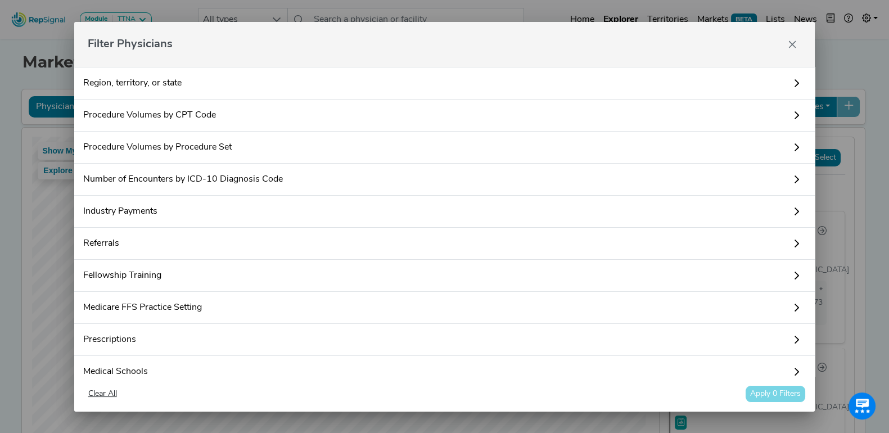
click at [256, 138] on link "Procedure Volumes by Procedure Set" at bounding box center [444, 148] width 741 height 32
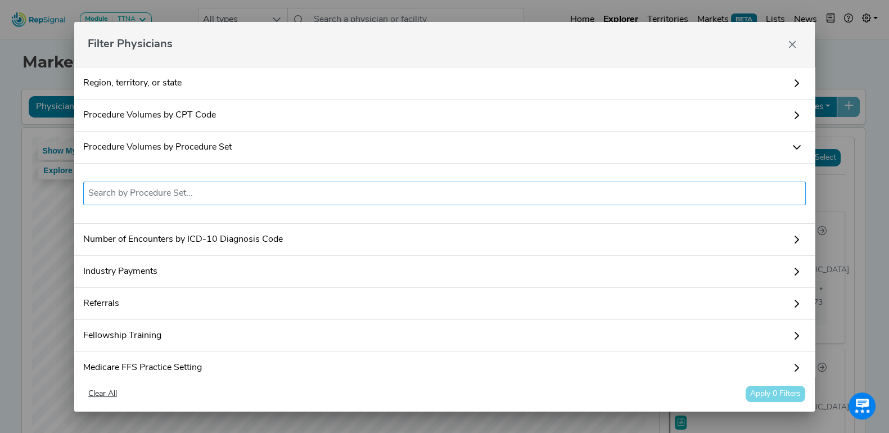
click at [236, 194] on input "text" at bounding box center [444, 194] width 713 height 14
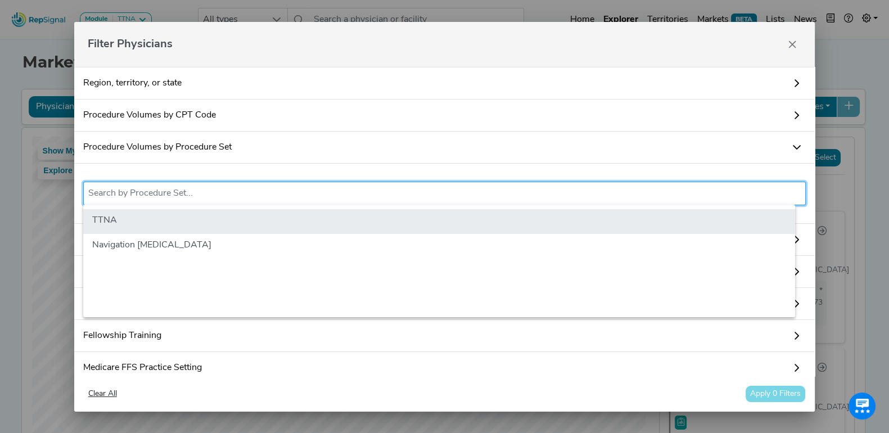
click at [227, 218] on li "TTNA" at bounding box center [439, 221] width 712 height 25
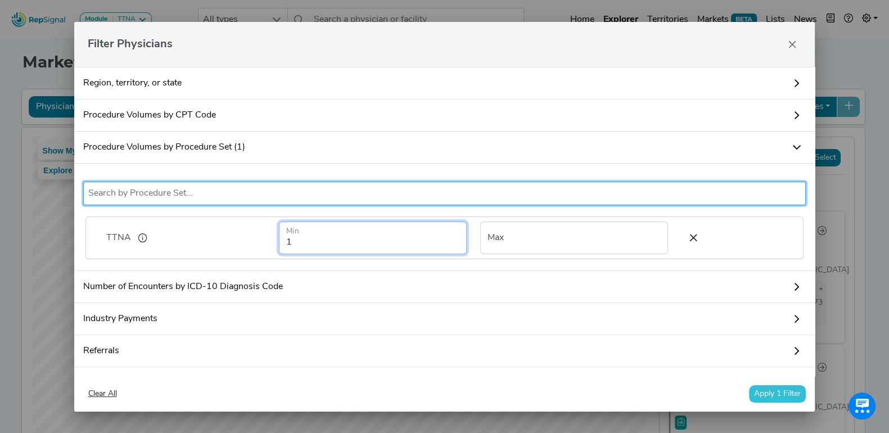
click at [377, 242] on input "1" at bounding box center [373, 238] width 188 height 33
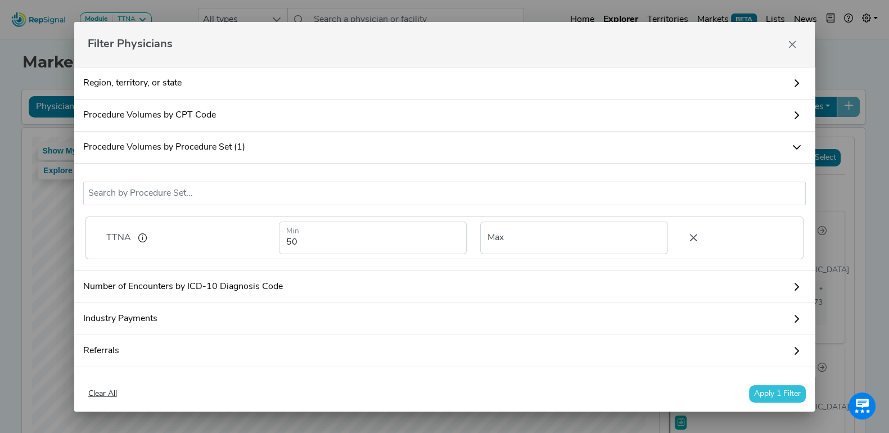
click at [682, 235] on icon at bounding box center [694, 238] width 24 height 17
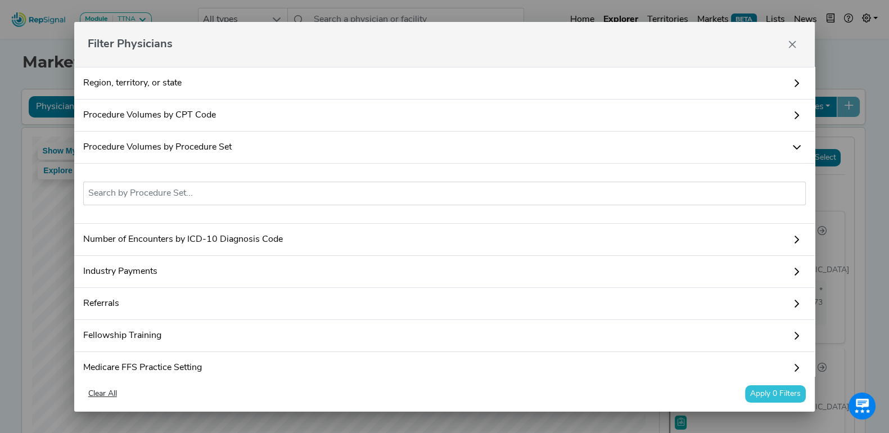
click at [278, 146] on link "Procedure Volumes by Procedure Set" at bounding box center [444, 148] width 741 height 32
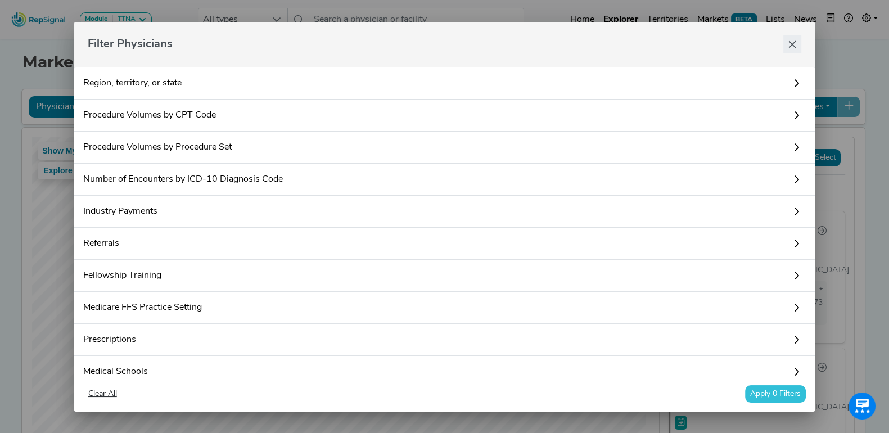
click at [794, 38] on button "Close" at bounding box center [793, 44] width 18 height 18
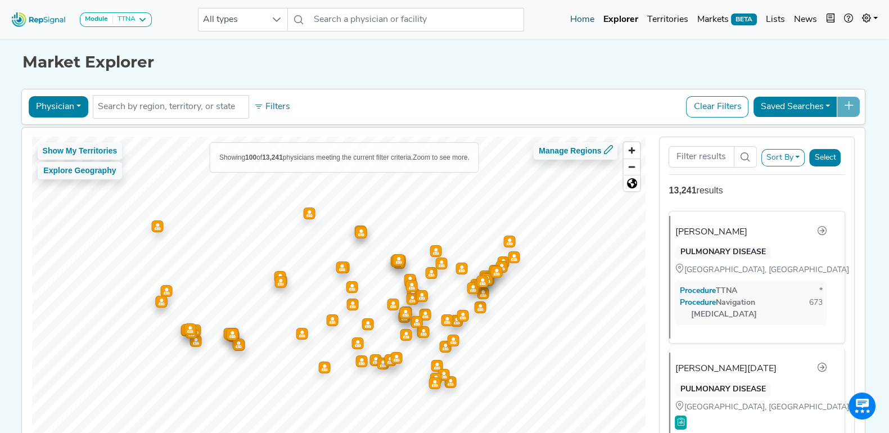
click at [593, 16] on link "Home" at bounding box center [582, 19] width 33 height 23
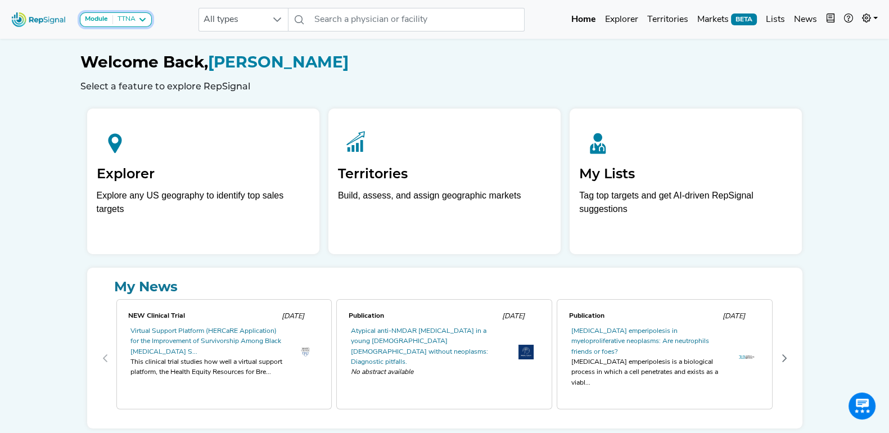
click at [146, 21] on icon at bounding box center [142, 19] width 9 height 9
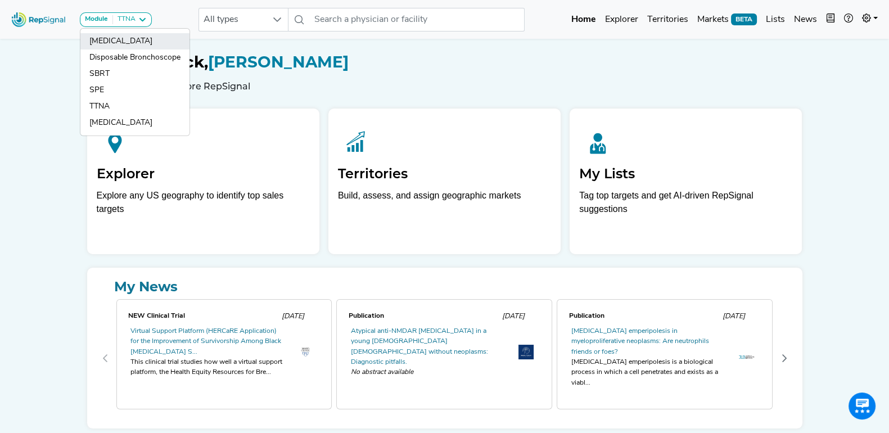
click at [151, 50] on link "[MEDICAL_DATA]" at bounding box center [134, 58] width 109 height 16
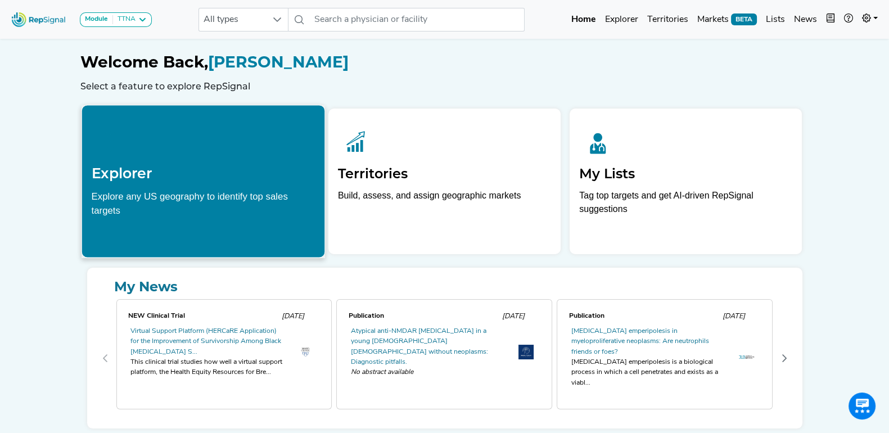
click at [349, 57] on h1 "Welcome Back, [PERSON_NAME]" at bounding box center [444, 62] width 729 height 19
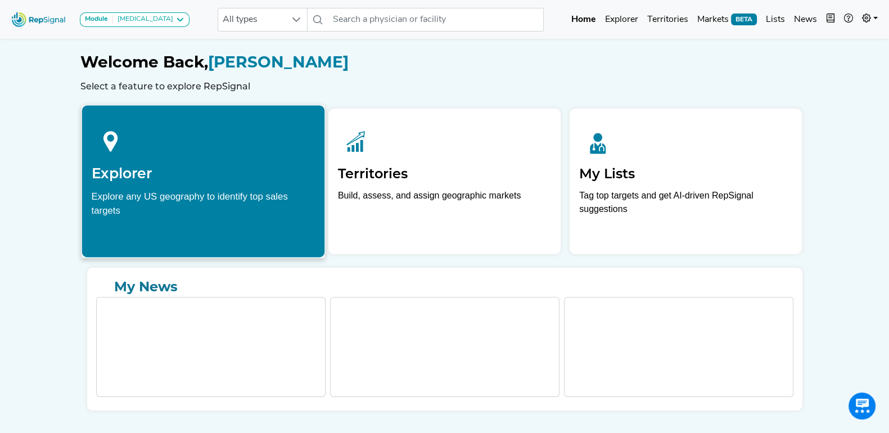
click at [201, 159] on div at bounding box center [203, 140] width 224 height 50
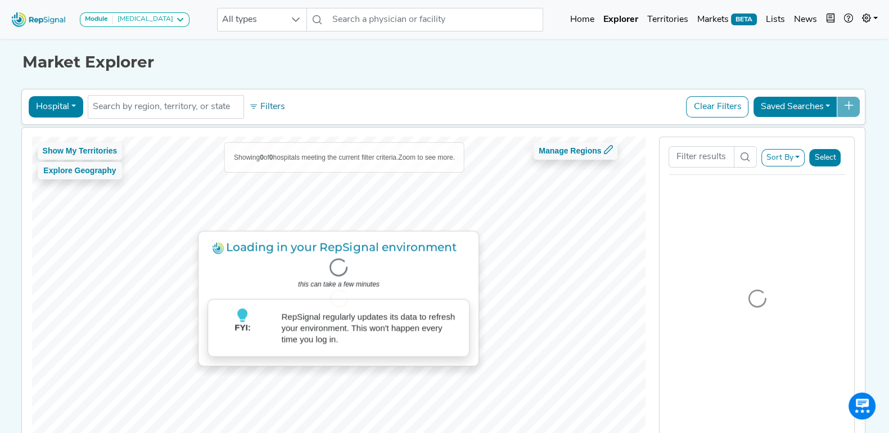
click at [427, 77] on div "Market Explorer Hospital Physician Hospital ASC Office Health System No results…" at bounding box center [445, 253] width 743 height 435
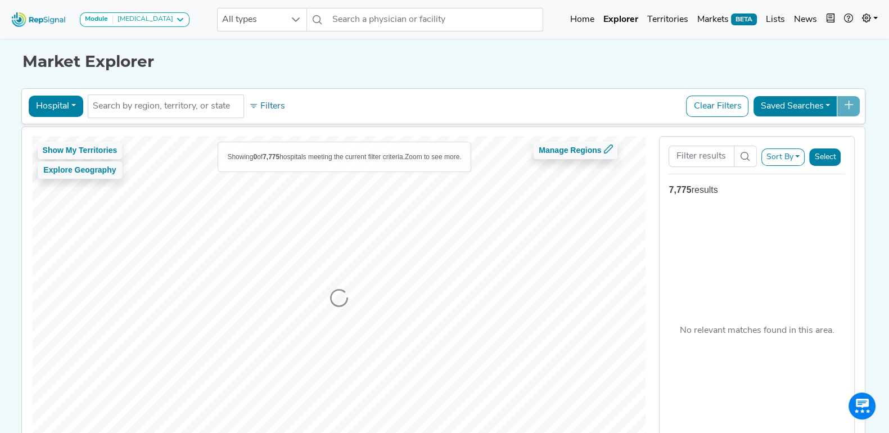
scroll to position [70, 0]
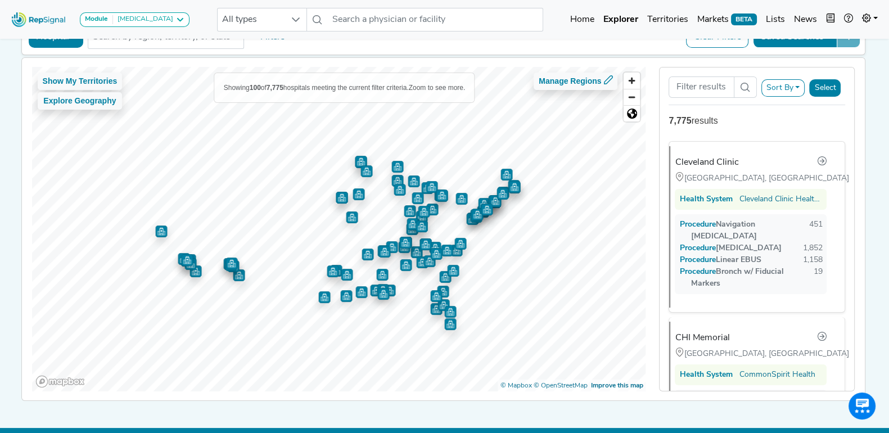
click at [799, 84] on button "Sort By" at bounding box center [784, 87] width 44 height 17
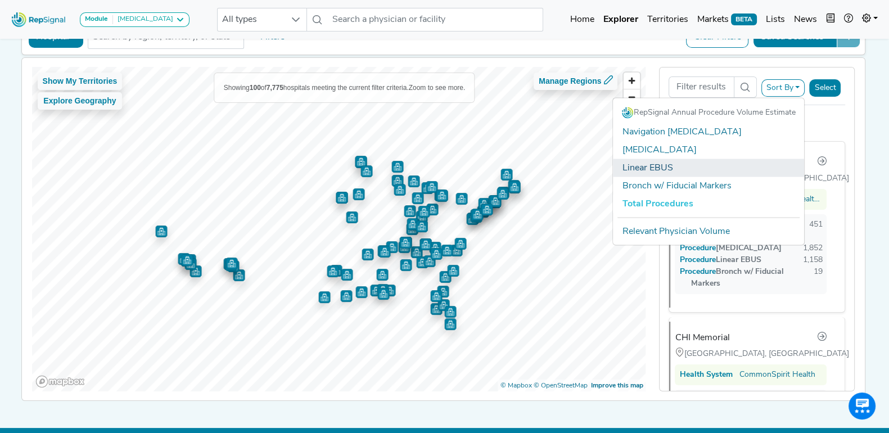
click at [684, 161] on link "Linear EBUS" at bounding box center [708, 168] width 191 height 18
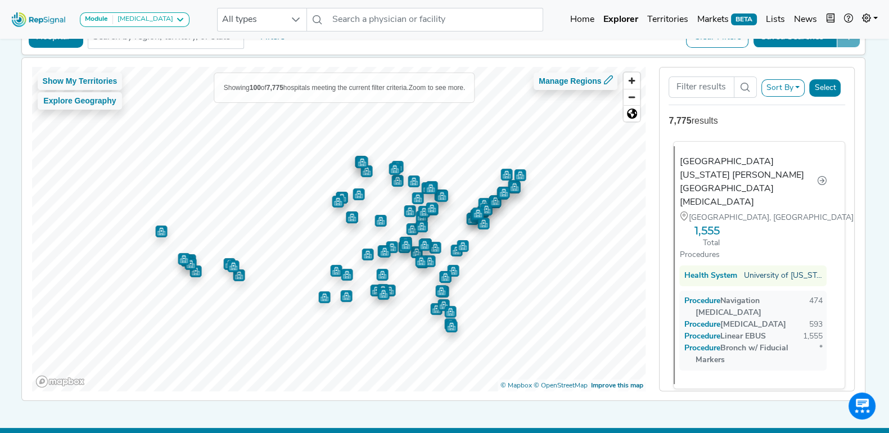
scroll to position [0, 0]
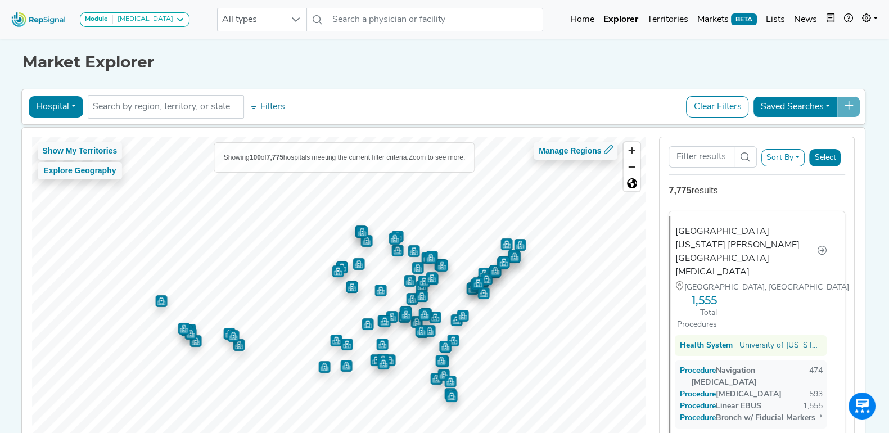
click at [491, 75] on div "Market Explorer Hospital Physician Hospital ASC Office Health System No results…" at bounding box center [445, 253] width 743 height 435
click at [176, 20] on icon at bounding box center [180, 19] width 9 height 9
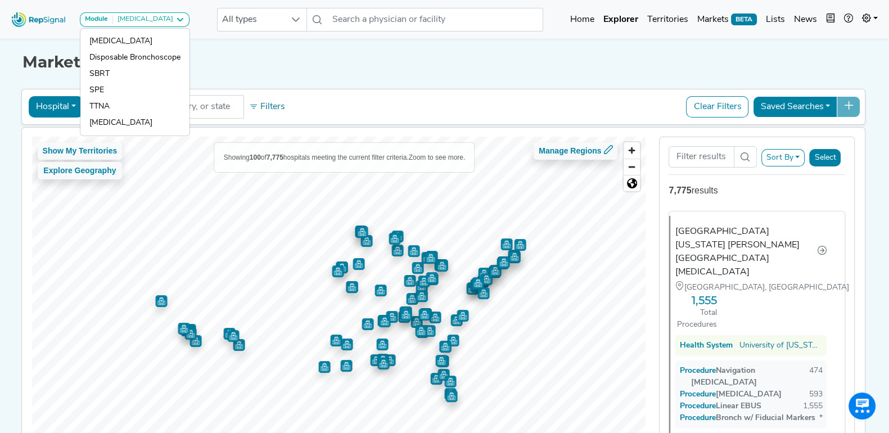
click at [388, 68] on h1 "Market Explorer" at bounding box center [445, 62] width 845 height 19
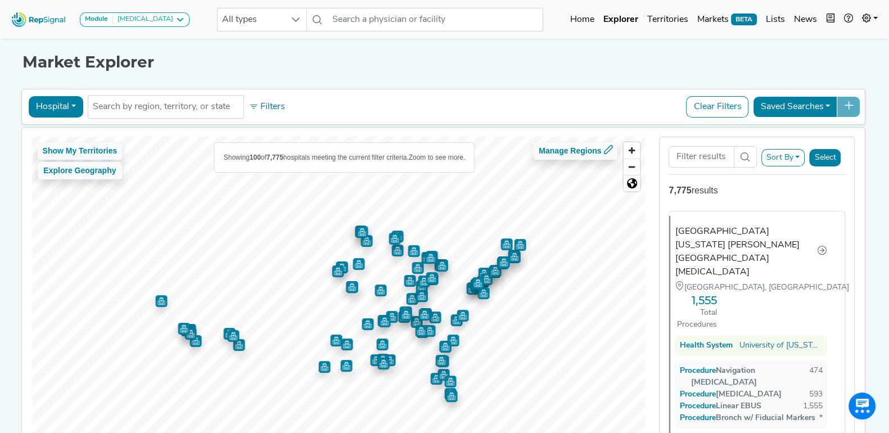
click at [258, 63] on h1 "Market Explorer" at bounding box center [445, 62] width 845 height 19
click at [161, 20] on div "Module [MEDICAL_DATA]" at bounding box center [135, 19] width 100 height 9
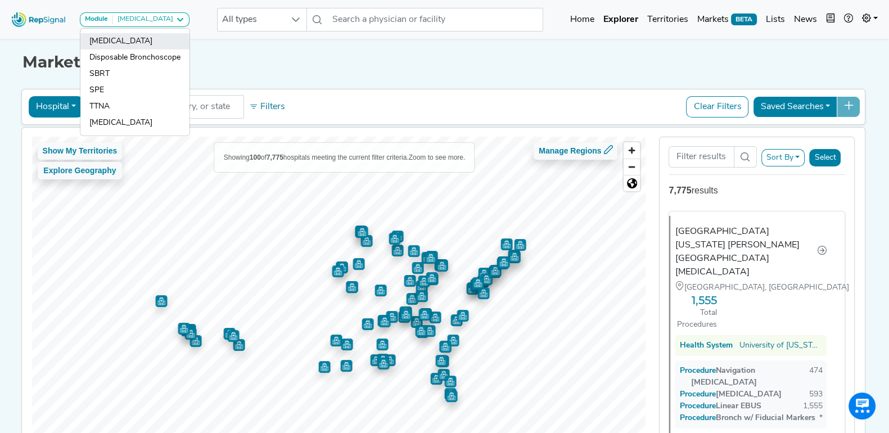
click at [155, 50] on link "[MEDICAL_DATA]" at bounding box center [134, 58] width 109 height 16
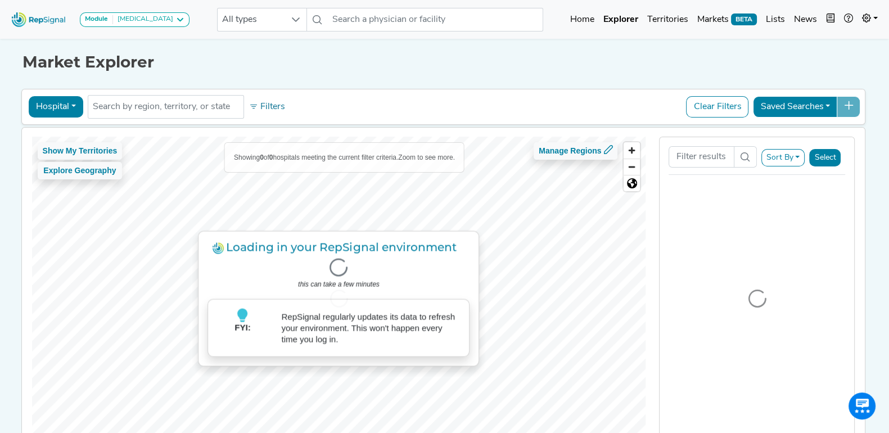
click at [600, 71] on h1 "Market Explorer" at bounding box center [445, 62] width 845 height 19
click at [339, 65] on h1 "Market Explorer" at bounding box center [445, 62] width 845 height 19
click at [267, 102] on button "Filters" at bounding box center [267, 106] width 42 height 19
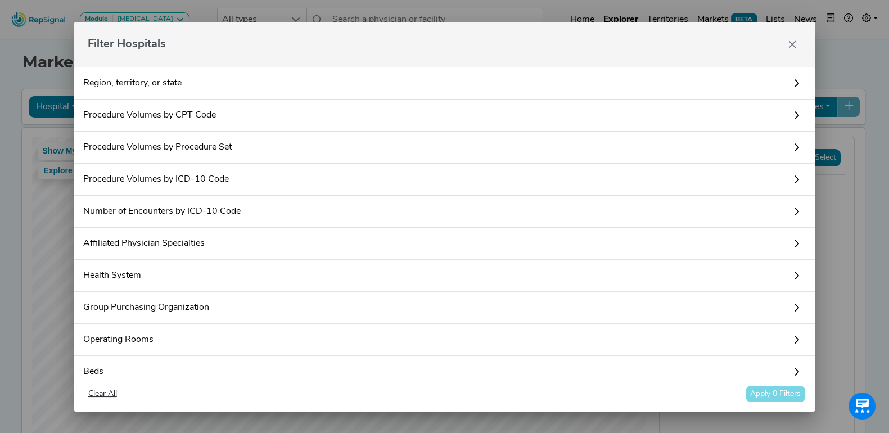
click at [796, 38] on button "Close" at bounding box center [793, 44] width 18 height 18
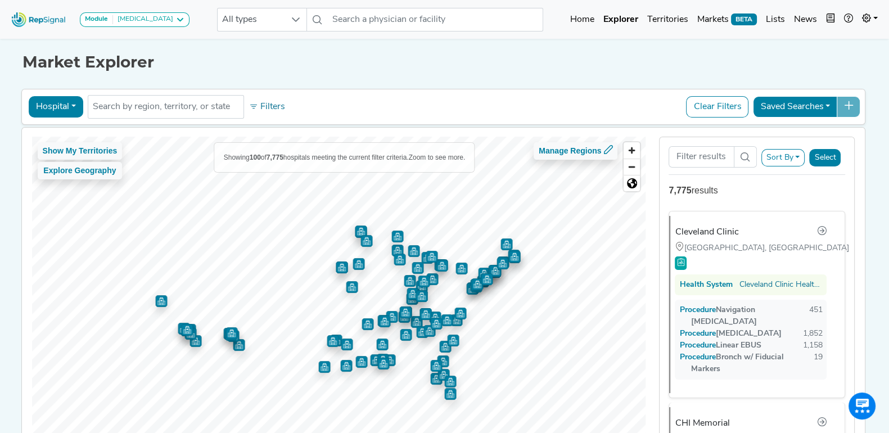
click at [69, 108] on button "Hospital" at bounding box center [56, 106] width 55 height 21
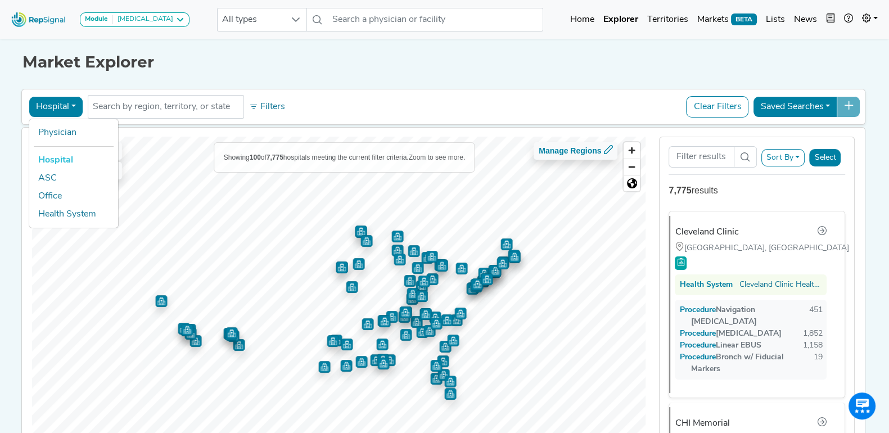
click at [58, 156] on link "Hospital" at bounding box center [73, 160] width 89 height 18
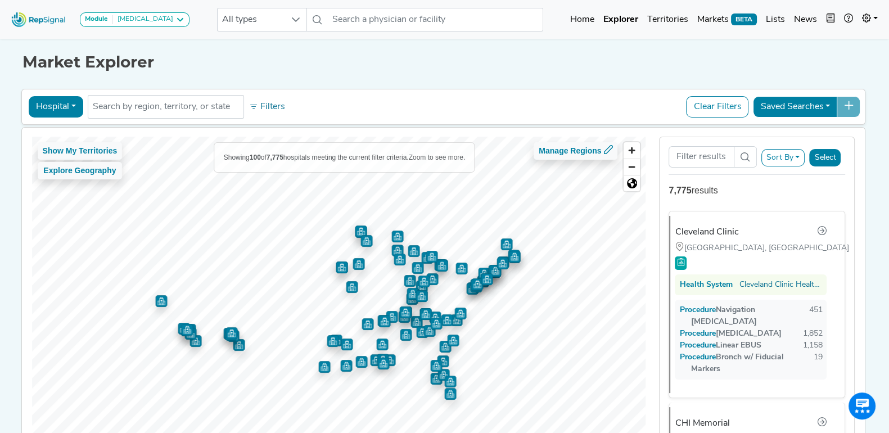
click at [302, 75] on div "Market Explorer Hospital Physician Hospital ASC Office Health System No results…" at bounding box center [445, 253] width 743 height 435
click at [266, 107] on button "Filters" at bounding box center [267, 106] width 42 height 19
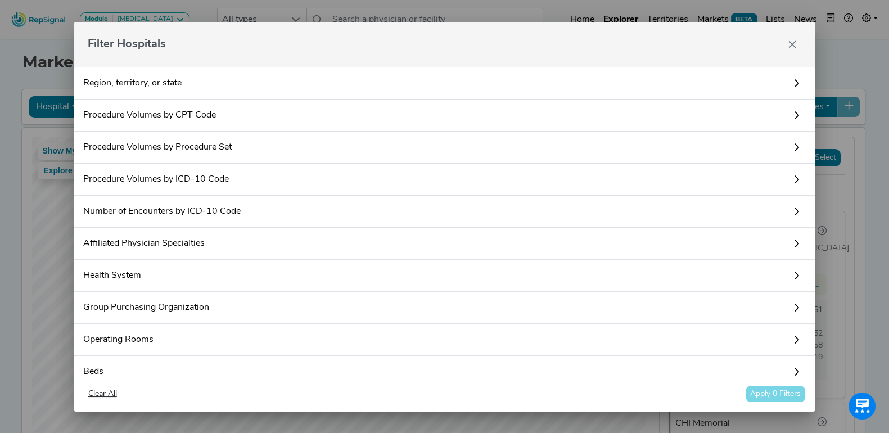
click at [792, 47] on icon "Close" at bounding box center [792, 44] width 9 height 9
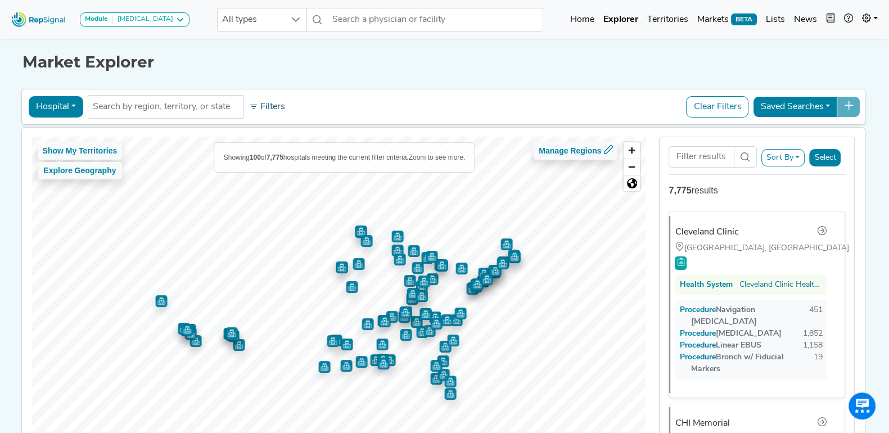
click at [267, 101] on button "Filters" at bounding box center [267, 106] width 42 height 19
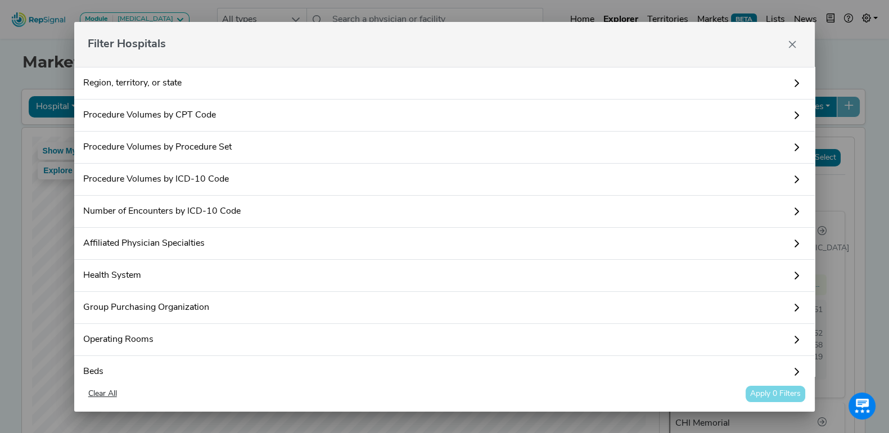
click at [244, 142] on link "Procedure Volumes by Procedure Set" at bounding box center [444, 148] width 741 height 32
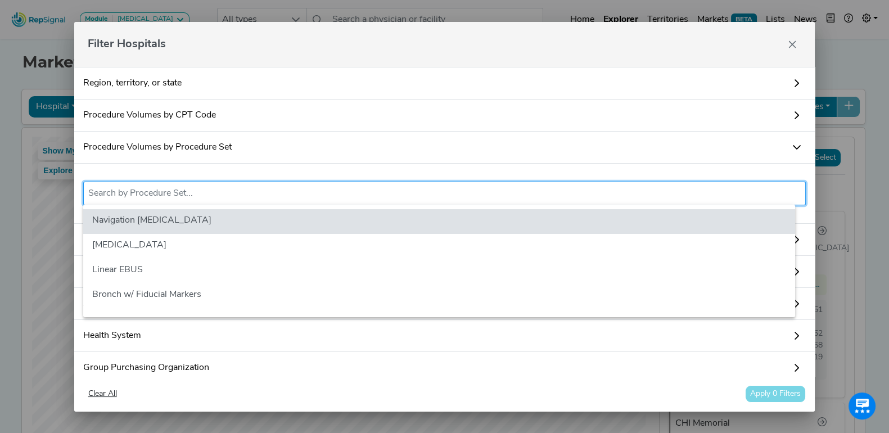
click at [218, 194] on input "text" at bounding box center [444, 194] width 713 height 14
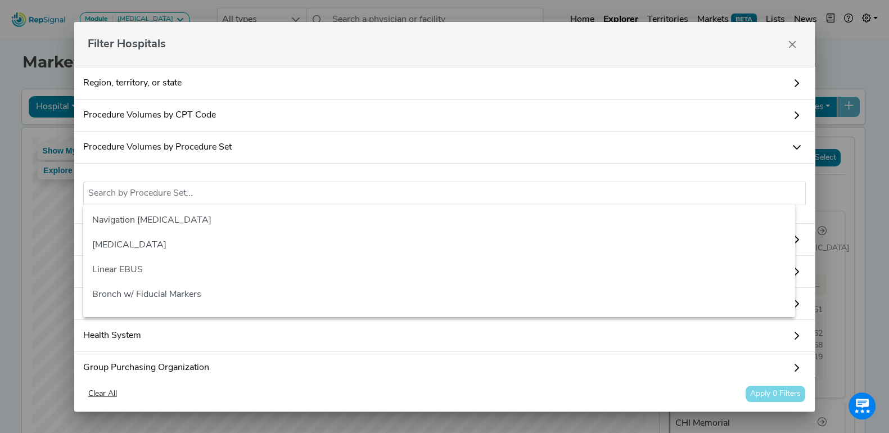
click at [232, 148] on link "Procedure Volumes by Procedure Set" at bounding box center [444, 148] width 741 height 32
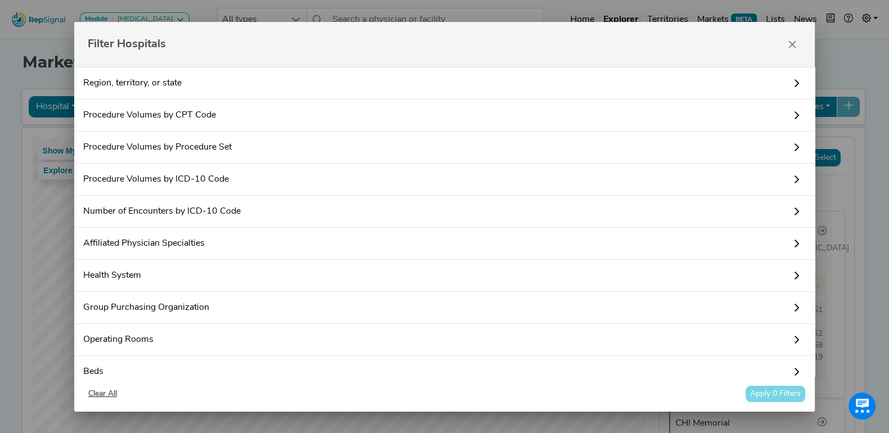
click at [233, 143] on link "Procedure Volumes by Procedure Set" at bounding box center [444, 148] width 741 height 32
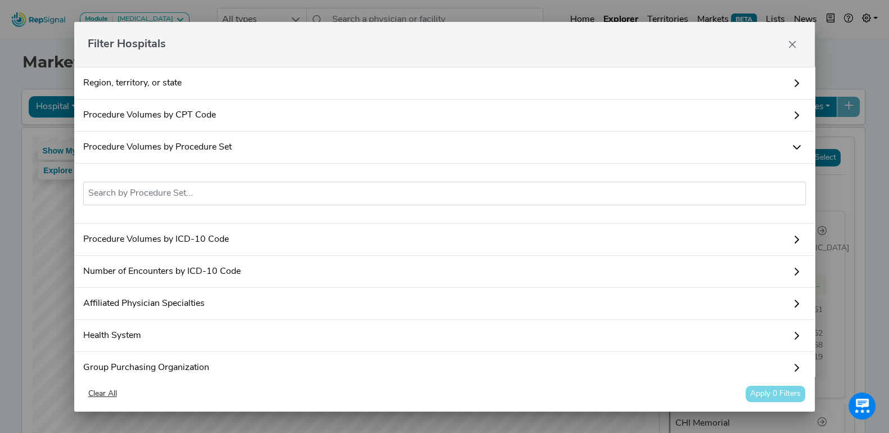
click at [217, 146] on link "Procedure Volumes by Procedure Set" at bounding box center [444, 148] width 741 height 32
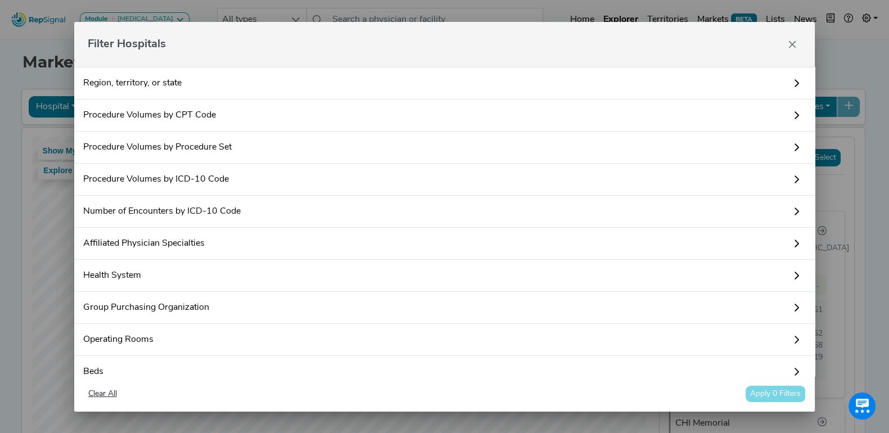
click at [217, 146] on link "Procedure Volumes by Procedure Set" at bounding box center [444, 148] width 741 height 32
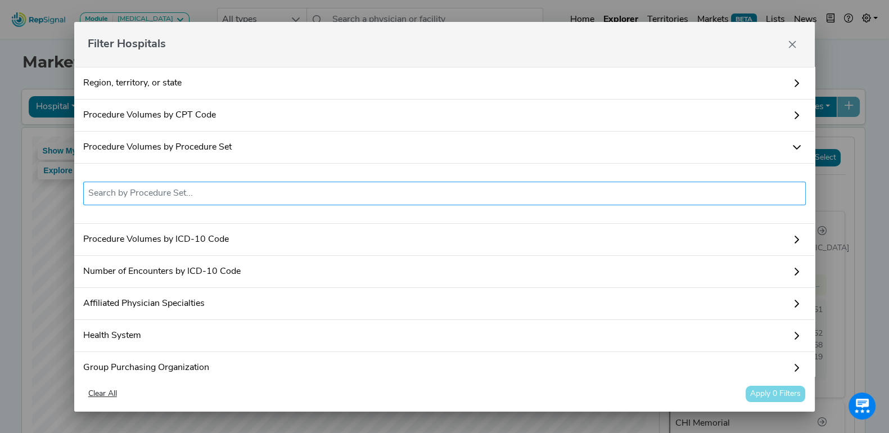
click at [186, 187] on input "text" at bounding box center [444, 194] width 713 height 14
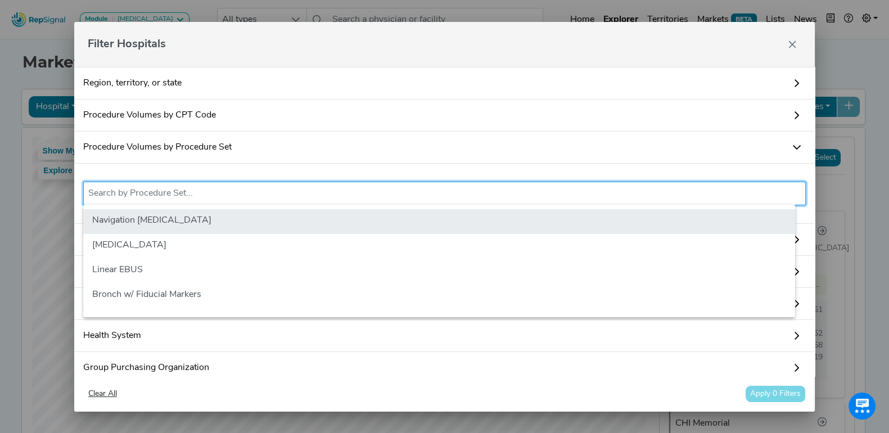
click at [162, 221] on li "Navigation [MEDICAL_DATA]" at bounding box center [439, 221] width 712 height 25
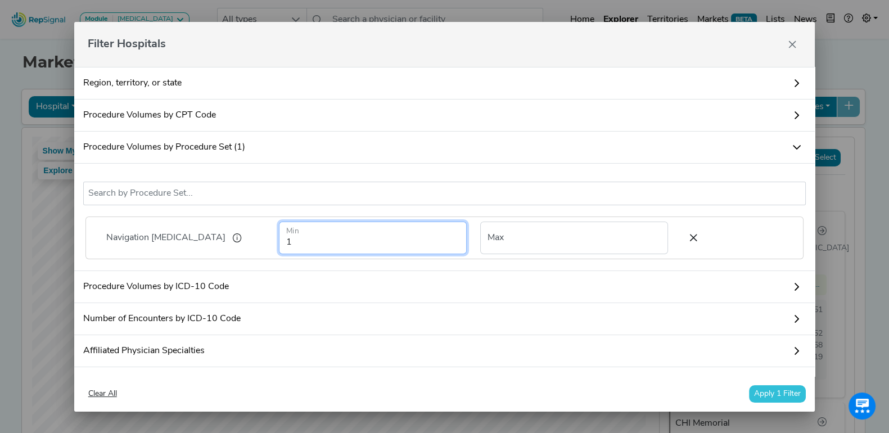
click at [300, 243] on input "1" at bounding box center [373, 238] width 188 height 33
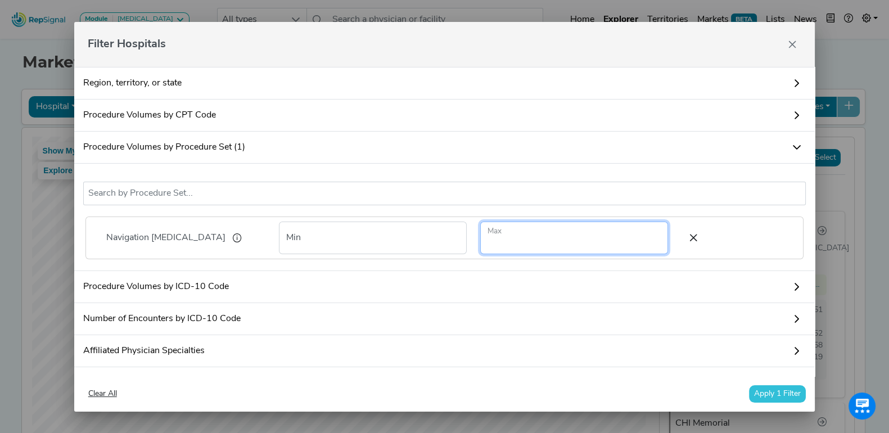
click at [515, 228] on input "number" at bounding box center [574, 238] width 188 height 33
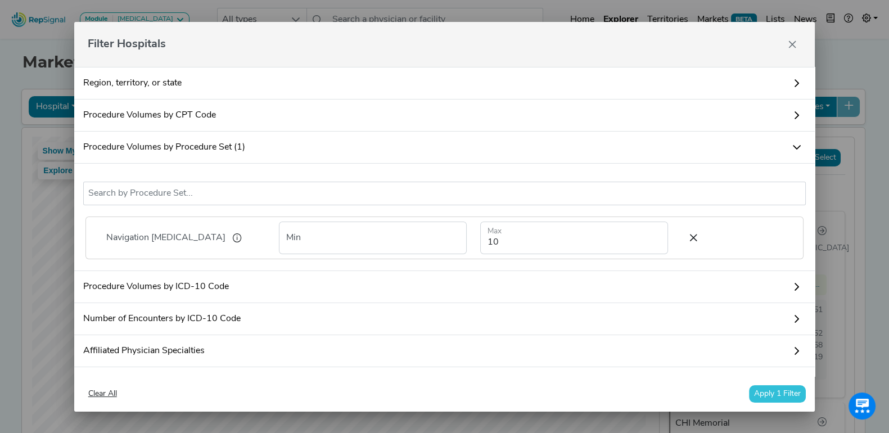
click at [84, 209] on div "Navigation [MEDICAL_DATA] No results found Navigation [MEDICAL_DATA] Min 10 Max" at bounding box center [444, 217] width 741 height 107
click at [778, 395] on button "Apply 1 Filter" at bounding box center [777, 393] width 57 height 17
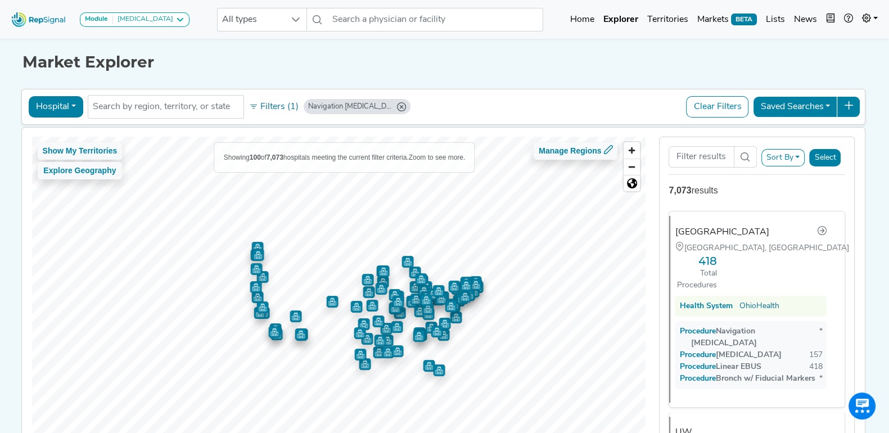
click at [804, 164] on button "Sort By" at bounding box center [784, 157] width 44 height 17
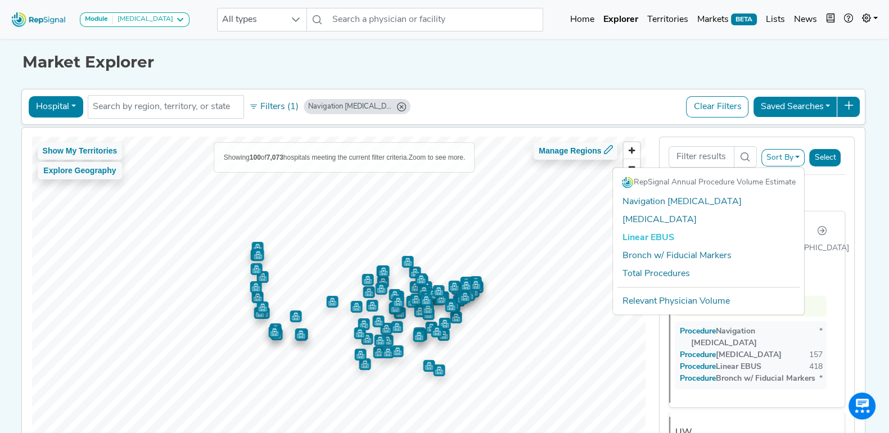
click at [651, 233] on link "Linear EBUS" at bounding box center [708, 238] width 191 height 18
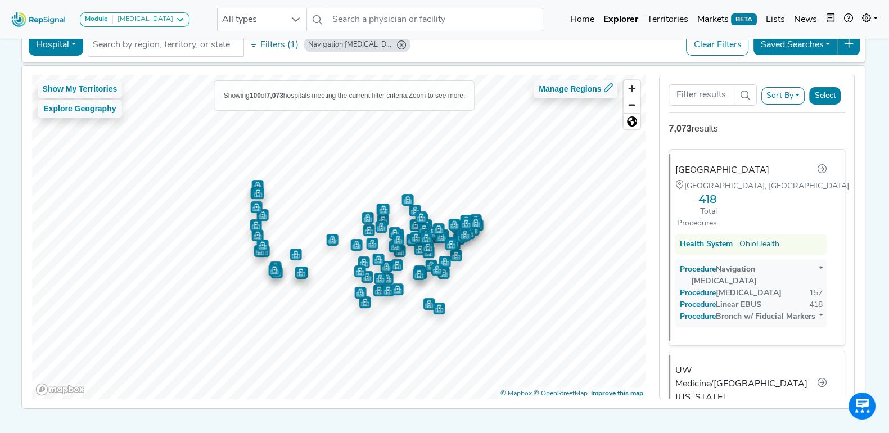
scroll to position [79, 0]
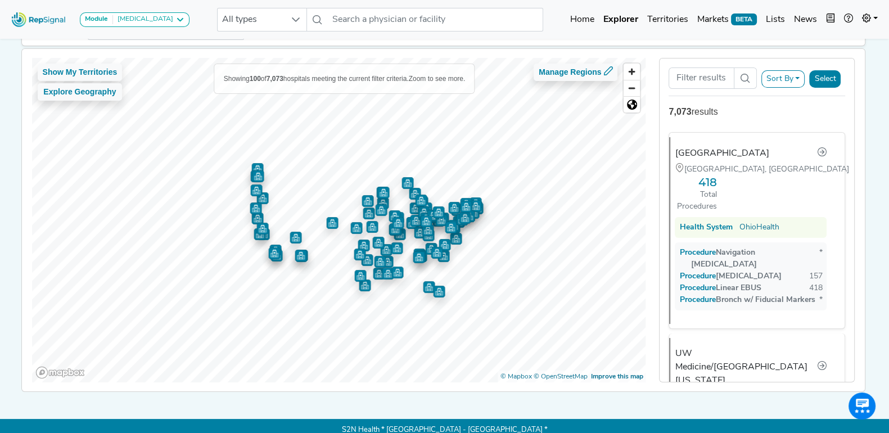
click at [762, 110] on div "7,073 results" at bounding box center [757, 112] width 177 height 14
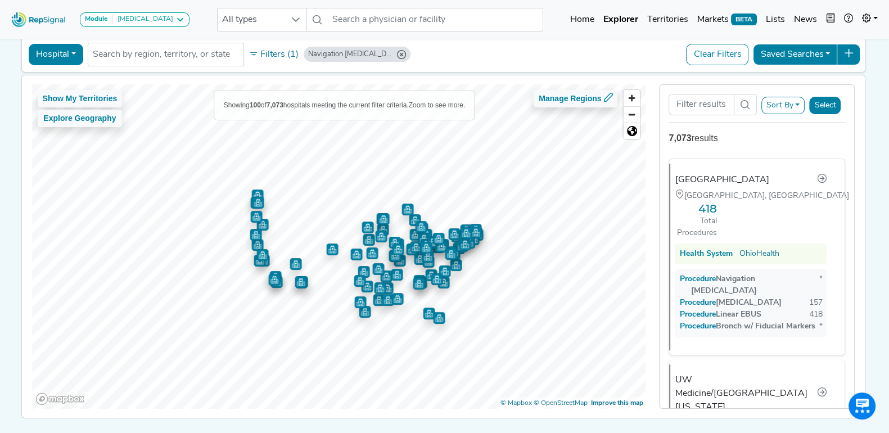
scroll to position [52, 0]
click at [870, 143] on div "Show My Territories Explore Geography Showing 100 of 7,073 hospitals meeting th…" at bounding box center [443, 247] width 855 height 343
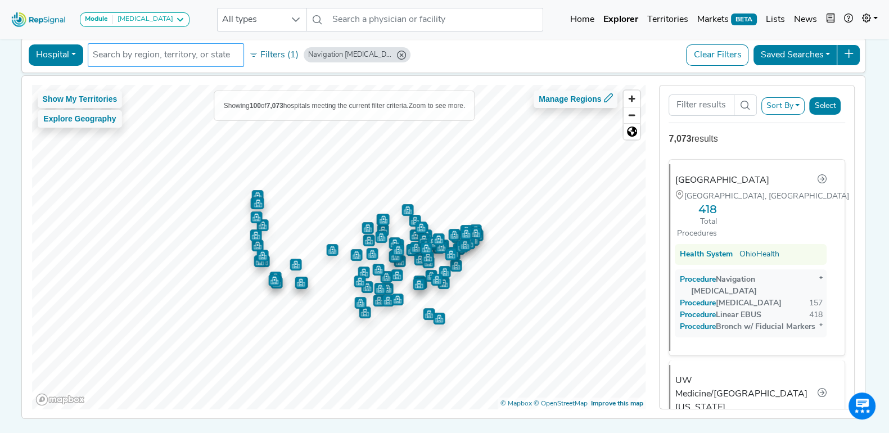
click at [177, 55] on input "text" at bounding box center [166, 55] width 146 height 14
click at [267, 55] on button "Filters (1)" at bounding box center [273, 55] width 55 height 19
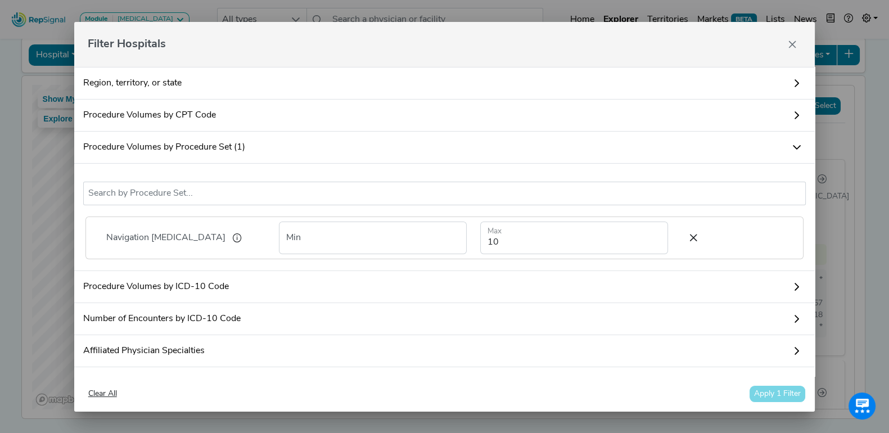
click at [364, 71] on link "Region, territory, or state" at bounding box center [444, 83] width 741 height 33
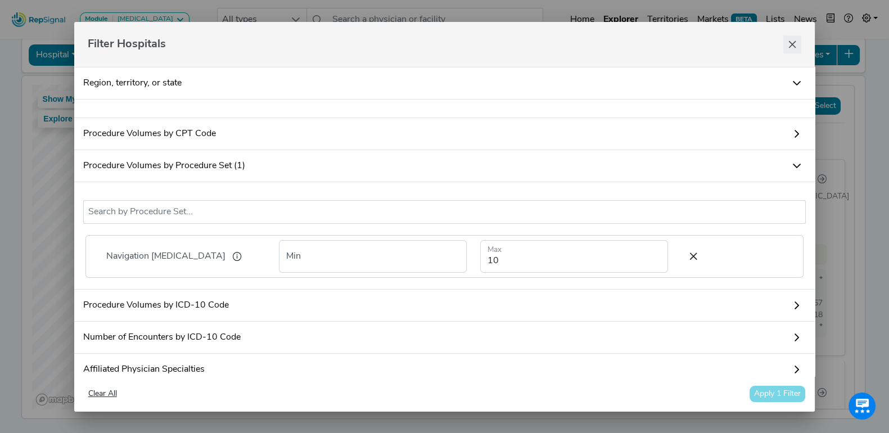
click at [785, 44] on button "Close" at bounding box center [793, 44] width 18 height 18
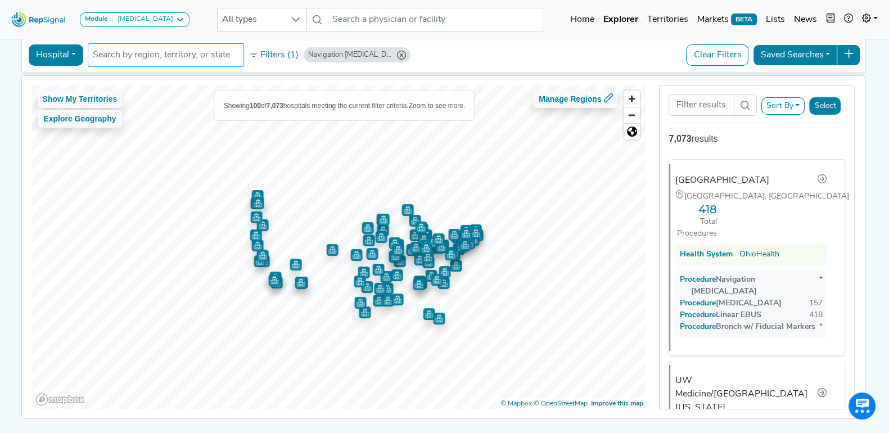
click at [166, 60] on input "text" at bounding box center [166, 55] width 146 height 14
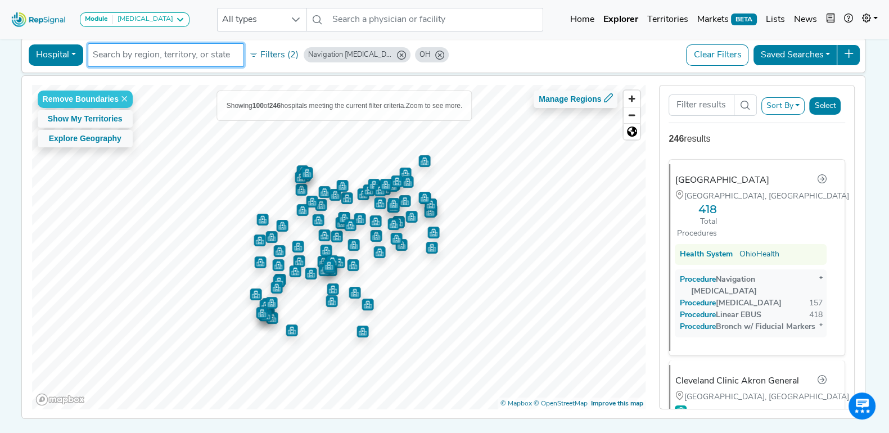
click at [828, 105] on button "Select" at bounding box center [826, 105] width 32 height 17
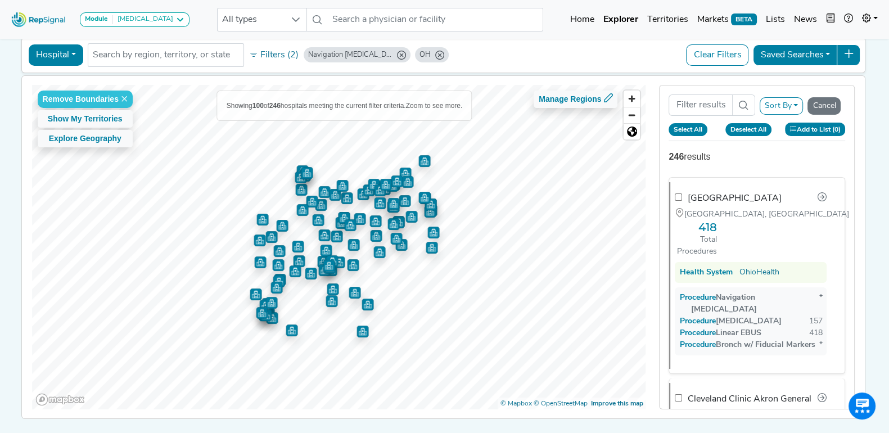
click at [815, 123] on button "Add to List (0)" at bounding box center [815, 129] width 61 height 13
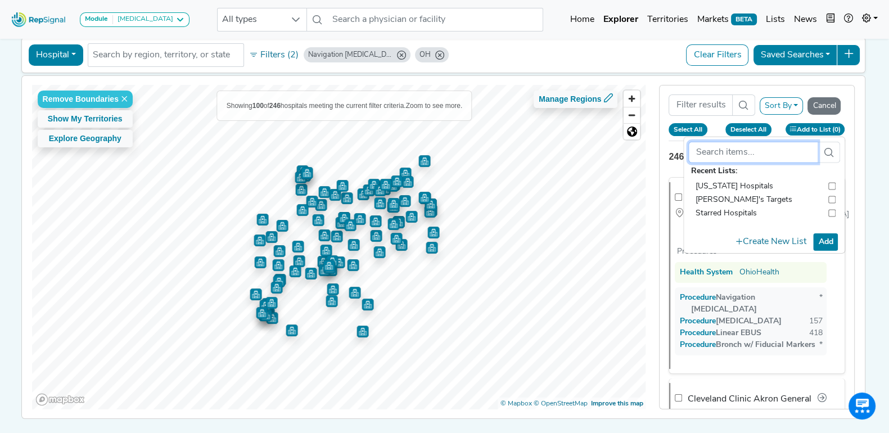
click at [751, 146] on input "text" at bounding box center [753, 151] width 129 height 21
click at [784, 241] on button "Create New List" at bounding box center [771, 242] width 80 height 22
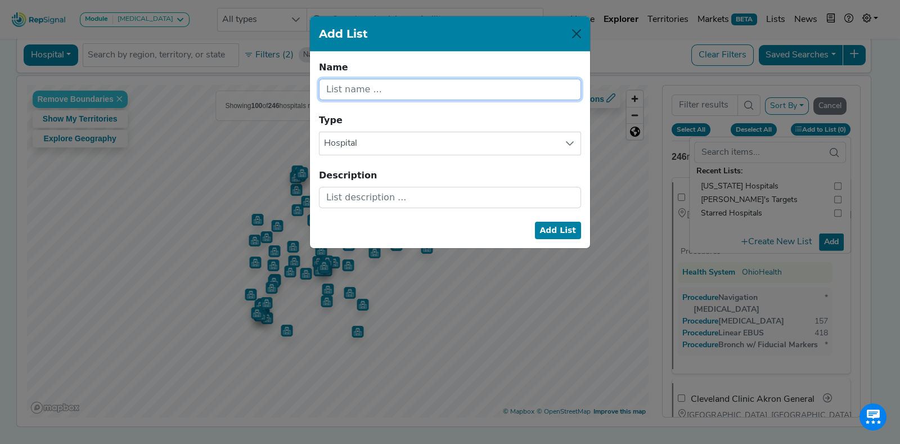
click at [383, 90] on input "text" at bounding box center [450, 89] width 262 height 21
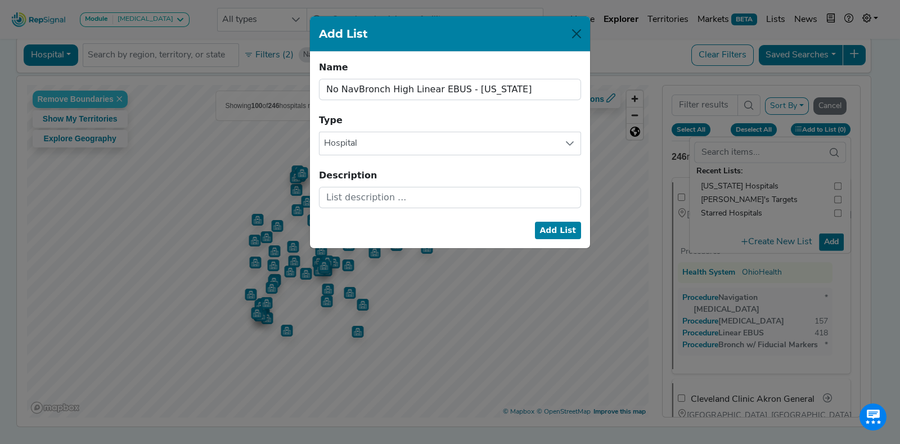
click at [444, 67] on div "Name No NavBronch High Linear EBUS - [US_STATE] Name cannot be blank." at bounding box center [450, 80] width 262 height 39
click at [579, 38] on button "Close" at bounding box center [577, 34] width 18 height 18
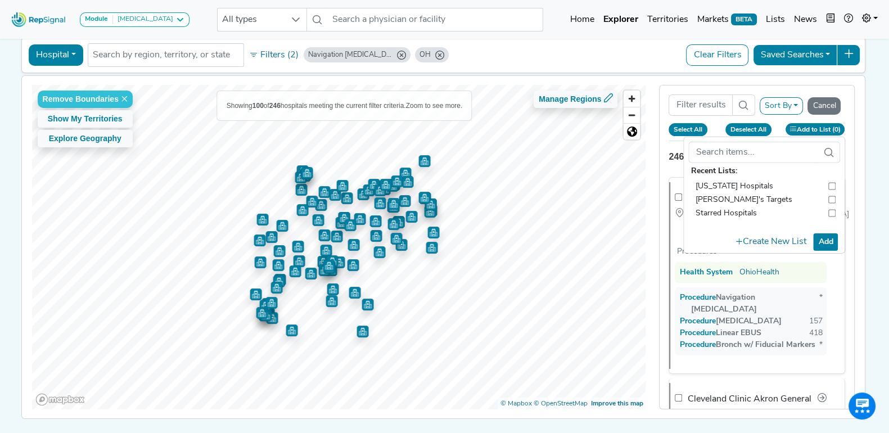
click at [871, 142] on div "Remove Boundaries Show My Territories Explore Geography Showing 100 of 246 hosp…" at bounding box center [443, 247] width 855 height 343
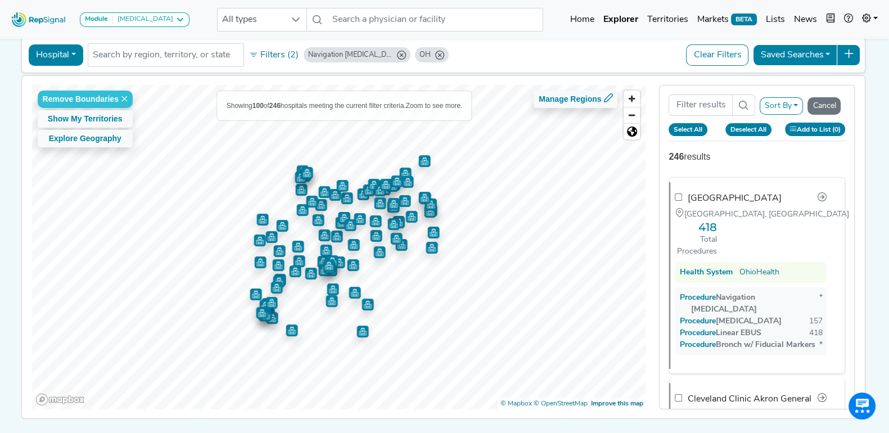
click at [520, 62] on div "Hospital Physician Hospital ASC Office Health System [GEOGRAPHIC_DATA] No resul…" at bounding box center [443, 55] width 835 height 26
click at [59, 19] on img at bounding box center [39, 19] width 64 height 24
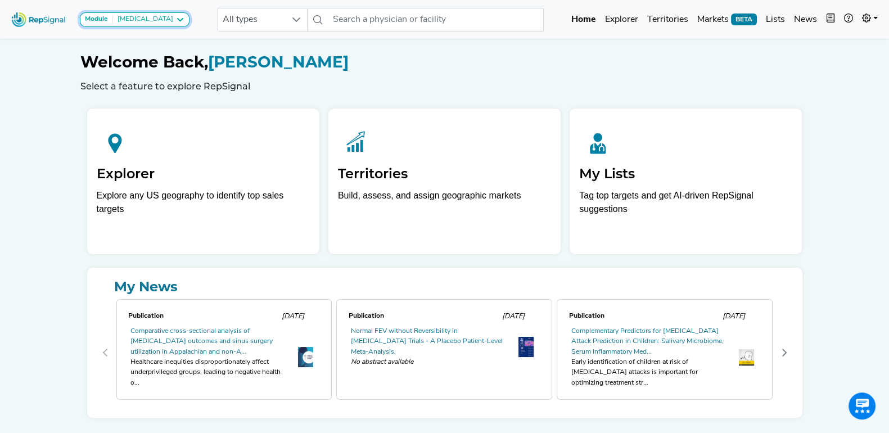
click at [176, 16] on icon at bounding box center [180, 19] width 9 height 9
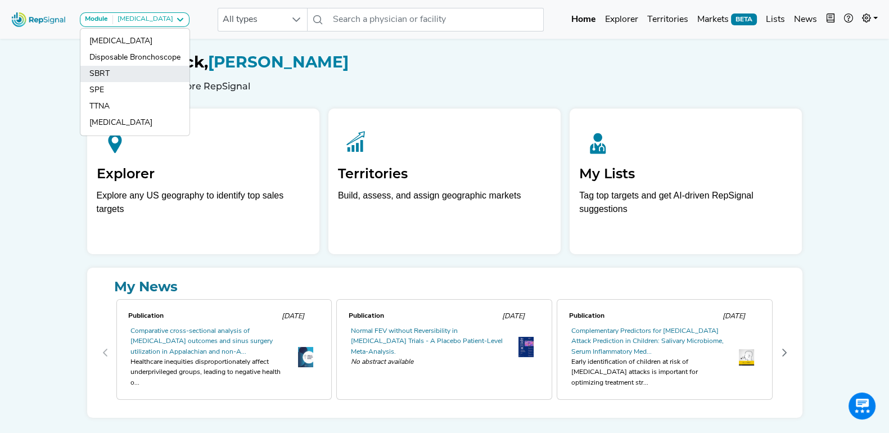
click at [114, 82] on link "SBRT" at bounding box center [134, 90] width 109 height 16
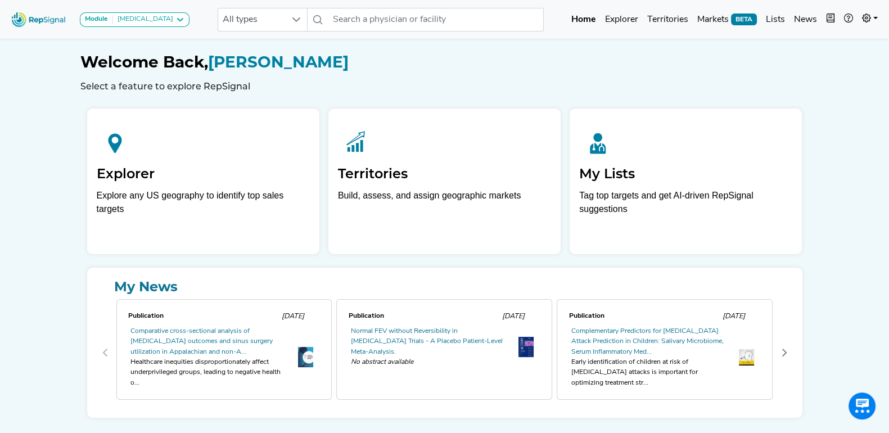
click at [67, 68] on div "Module [MEDICAL_DATA] [MEDICAL_DATA] Disposable Bronchoscope SBRT SPE TTNA [MED…" at bounding box center [444, 233] width 889 height 467
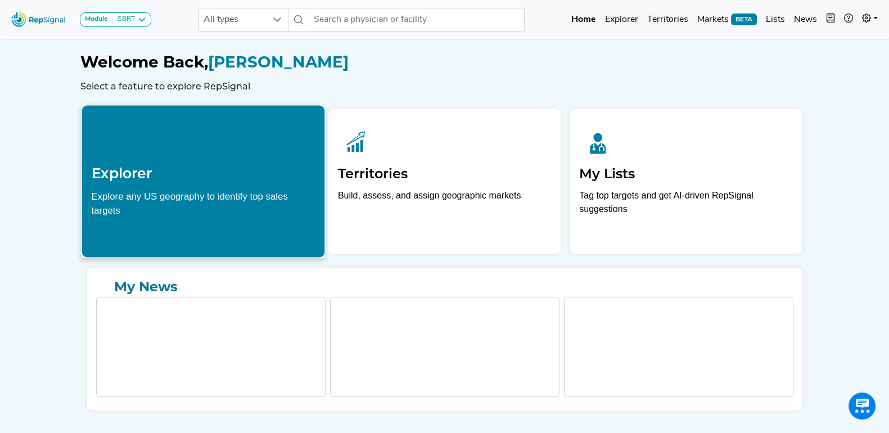
click at [109, 169] on h2 "Explorer" at bounding box center [203, 173] width 224 height 17
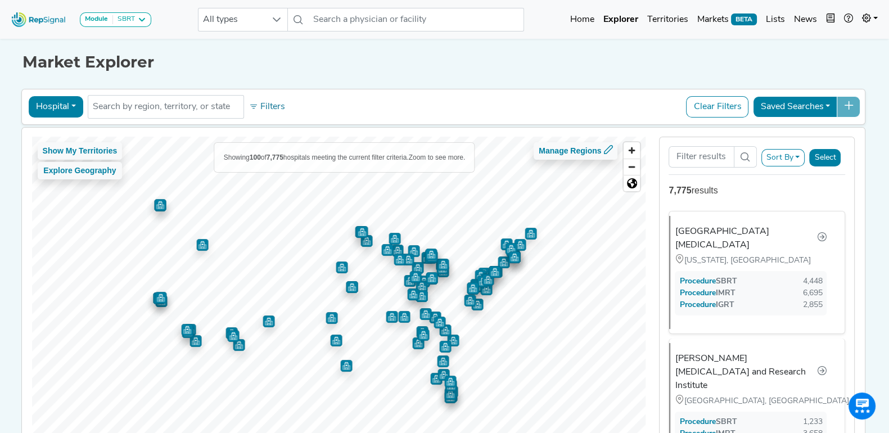
click at [262, 98] on button "Filters" at bounding box center [267, 106] width 42 height 19
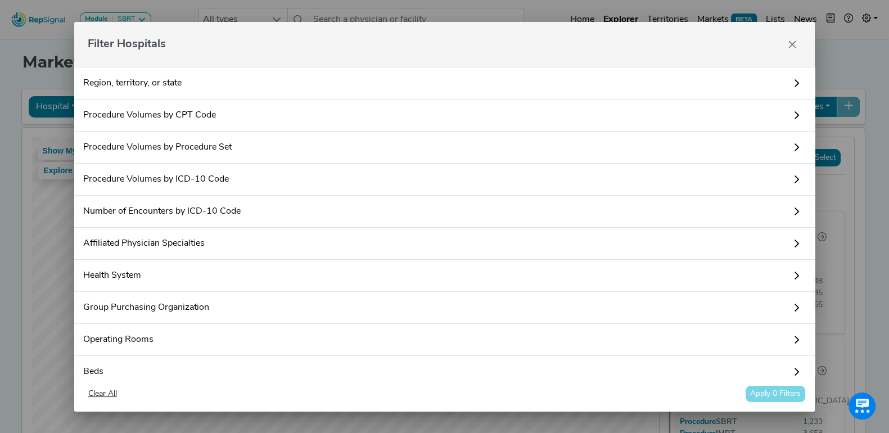
click at [250, 146] on link "Procedure Volumes by Procedure Set" at bounding box center [444, 148] width 741 height 32
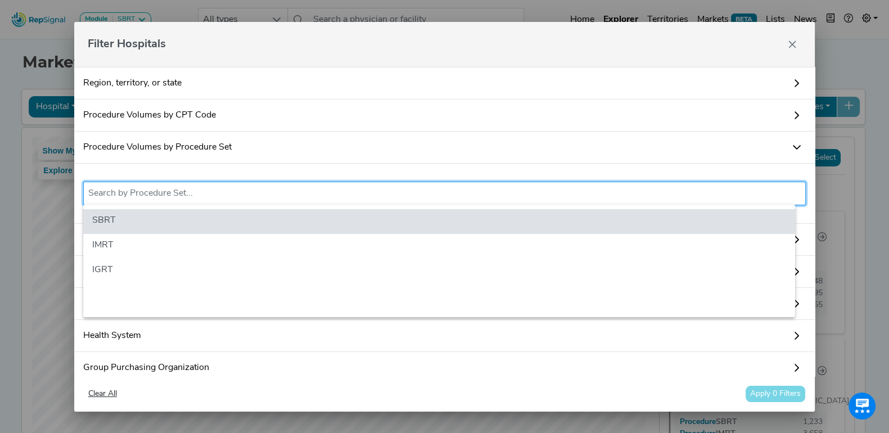
click at [219, 199] on input "text" at bounding box center [444, 194] width 713 height 14
click at [789, 44] on icon "Close" at bounding box center [792, 44] width 9 height 9
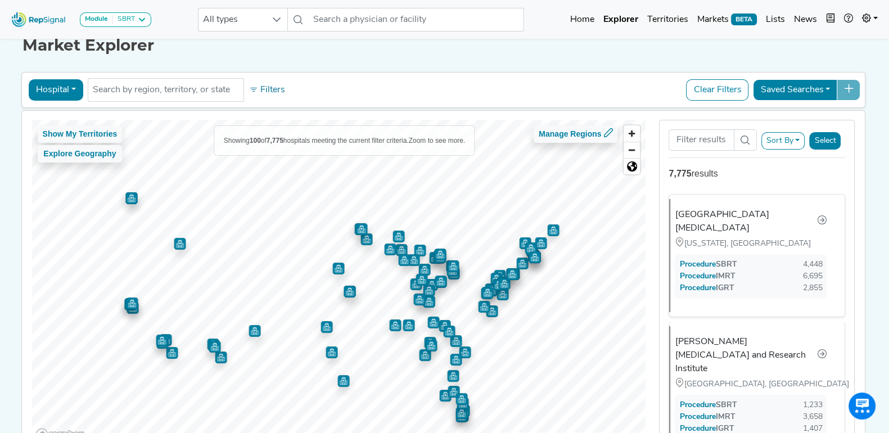
scroll to position [15, 0]
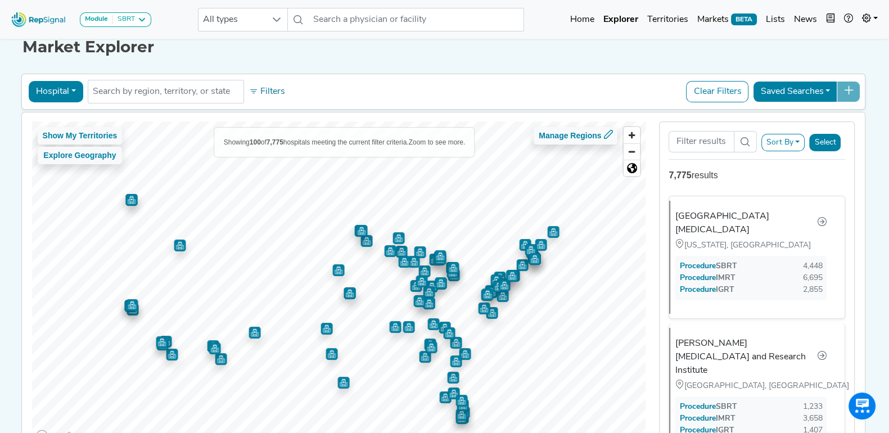
click at [254, 51] on h1 "Market Explorer" at bounding box center [445, 47] width 845 height 19
click at [262, 88] on button "Filters" at bounding box center [267, 91] width 42 height 19
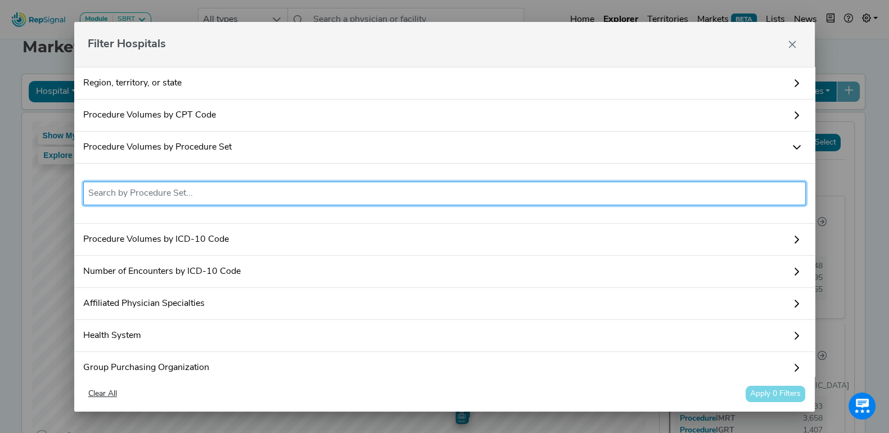
click at [219, 185] on li at bounding box center [444, 194] width 713 height 18
click at [214, 191] on input "text" at bounding box center [444, 194] width 713 height 14
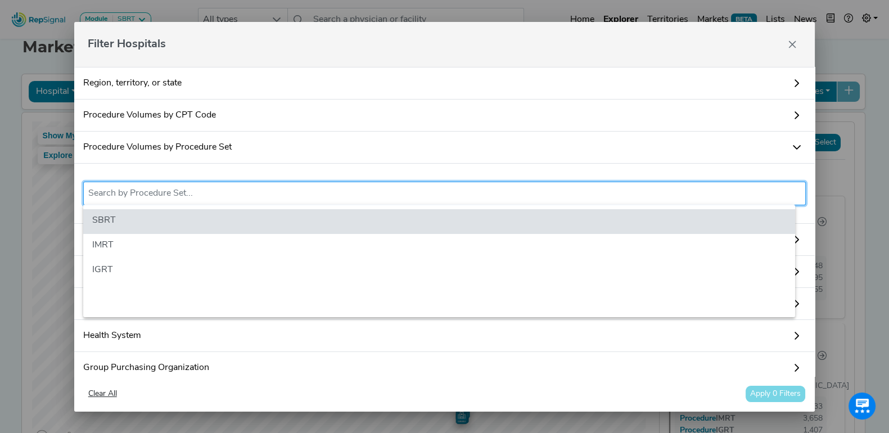
click at [791, 43] on icon "Close" at bounding box center [792, 44] width 9 height 9
click at [742, 397] on div "Procedure SBRT 1,233 Procedure IMRT 3,658 Procedure IGRT 1,407" at bounding box center [751, 419] width 152 height 44
click at [790, 43] on h1 "Market Explorer" at bounding box center [445, 47] width 845 height 19
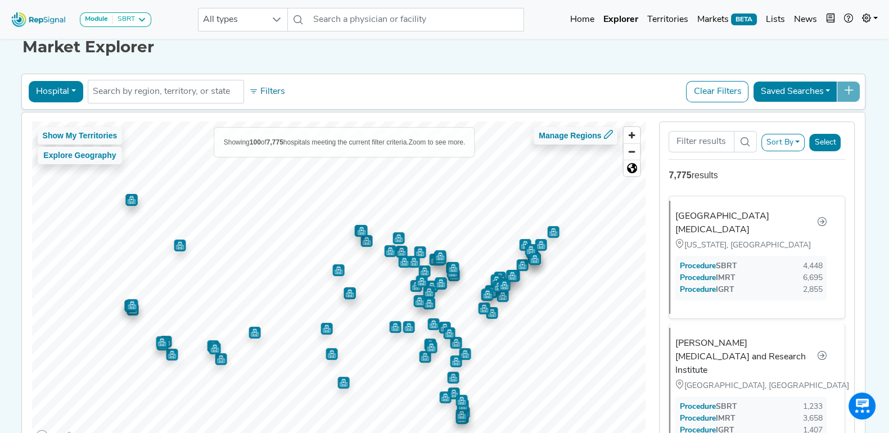
click at [601, 86] on div "Hospital Physician Hospital ASC Office Health System No results found Filters C…" at bounding box center [443, 92] width 835 height 26
click at [578, 81] on div "Hospital Physician Hospital ASC Office Health System No results found Filters C…" at bounding box center [443, 92] width 835 height 26
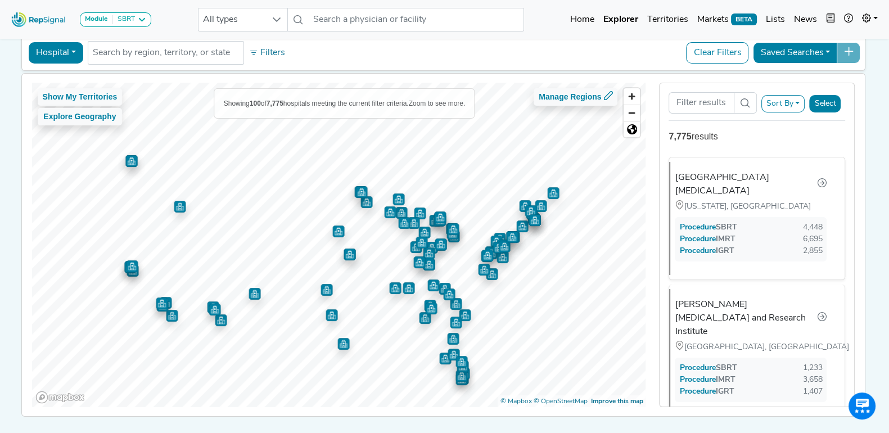
scroll to position [86, 0]
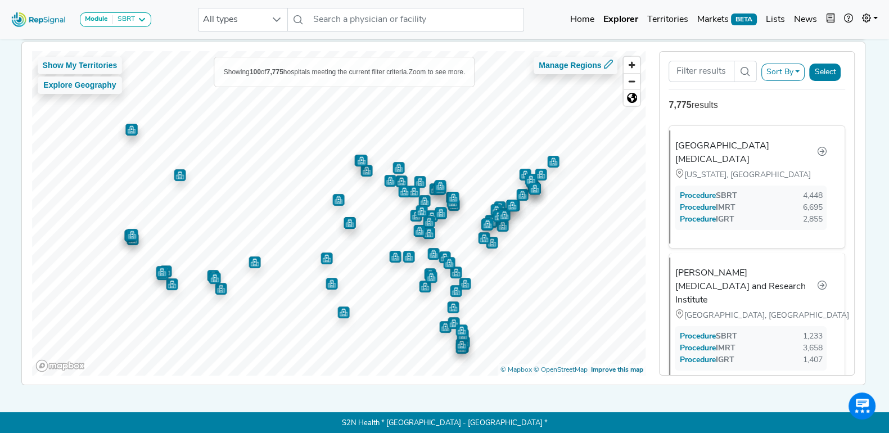
click at [548, 26] on div "Module SBRT [MEDICAL_DATA] Disposable Bronchoscope SBRT SPE TTNA [MEDICAL_DATA]…" at bounding box center [444, 20] width 889 height 30
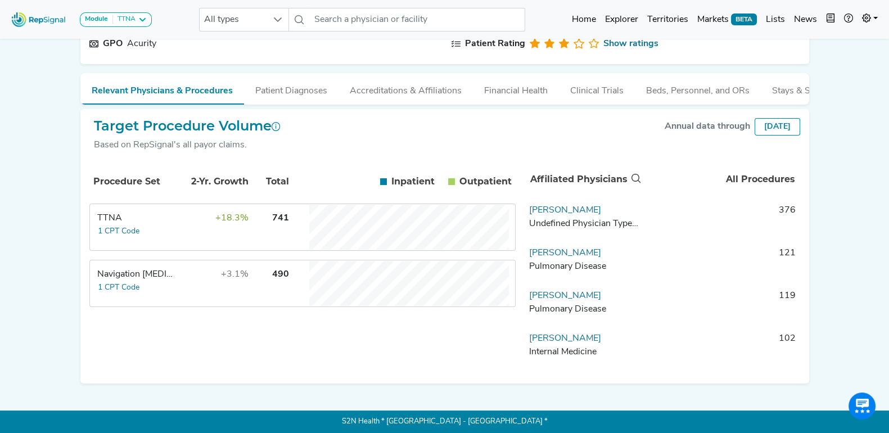
scroll to position [129, 0]
click at [125, 227] on button "1 CPT Code" at bounding box center [118, 231] width 43 height 13
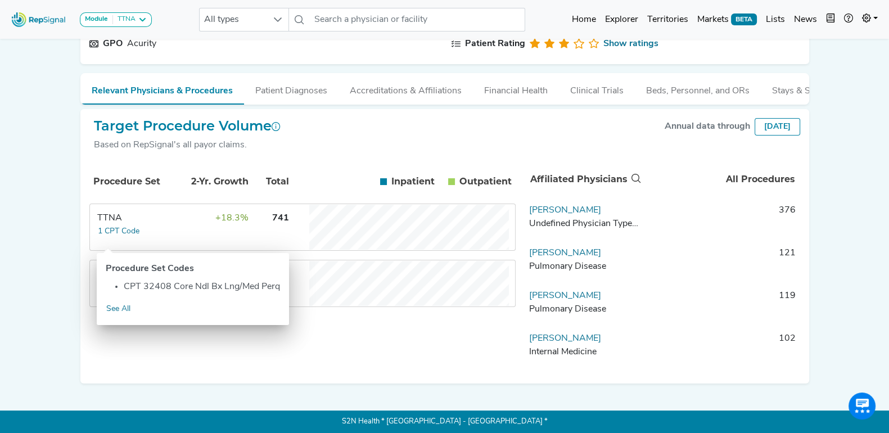
click at [59, 194] on div "Module TTNA Bronchoscopy Disposable Bronchoscope SBRT SPE TTNA Thoracic Surgery…" at bounding box center [444, 157] width 889 height 552
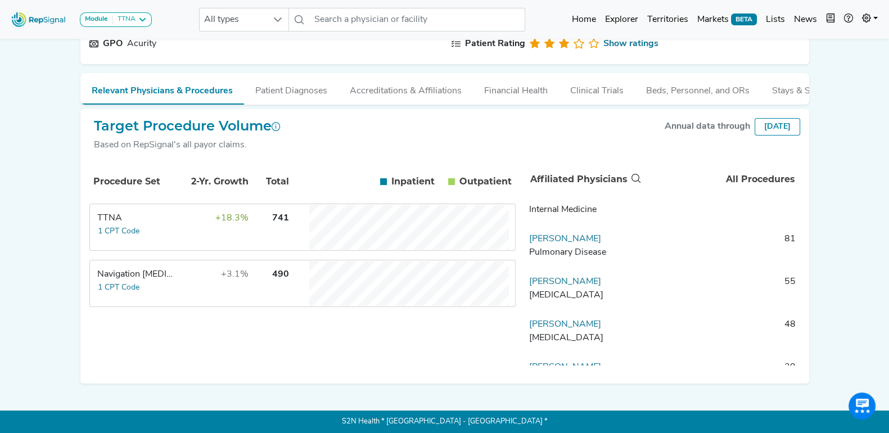
scroll to position [0, 0]
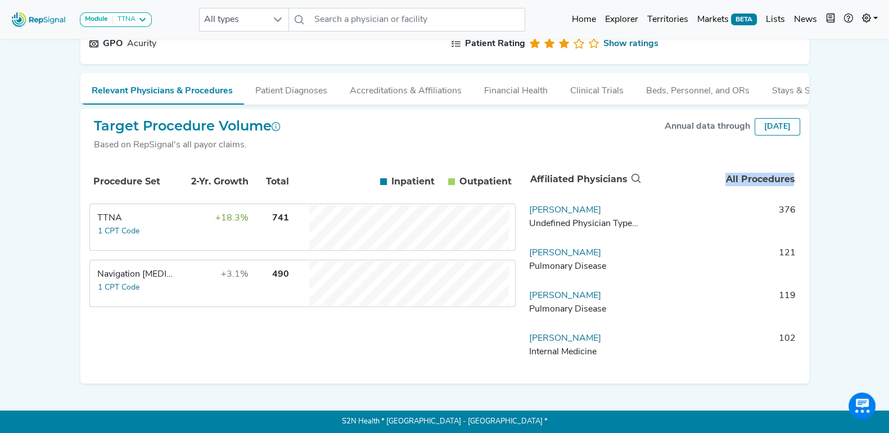
drag, startPoint x: 723, startPoint y: 176, endPoint x: 804, endPoint y: 176, distance: 81.6
click at [804, 176] on div "Affiliated Physicians All Procedures William Moore Undefined Physician Type (sp…" at bounding box center [667, 268] width 285 height 214
click at [814, 172] on div "NYU Langone Hospitals New York, NY Add to List Recent Lists: Joe's Targets Star…" at bounding box center [445, 151] width 743 height 465
click at [209, 281] on td "+3.1%" at bounding box center [212, 283] width 73 height 45
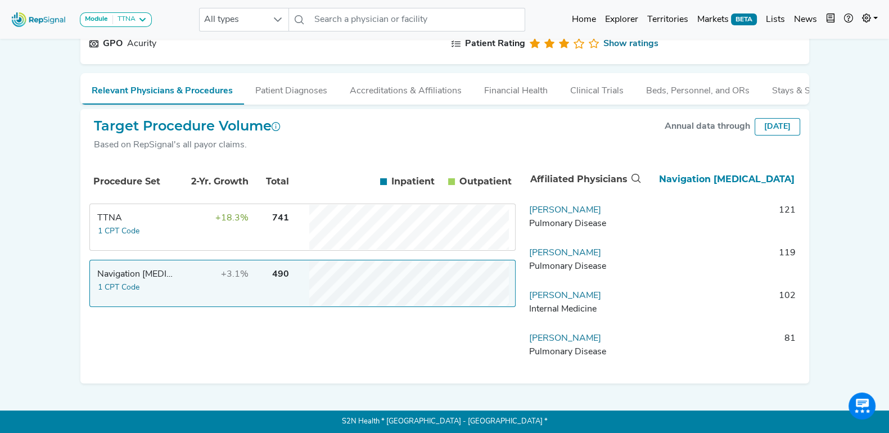
click at [350, 116] on div "Target Procedure Volume Based on RepSignal's all payor claims. Annual data thro…" at bounding box center [444, 246] width 729 height 275
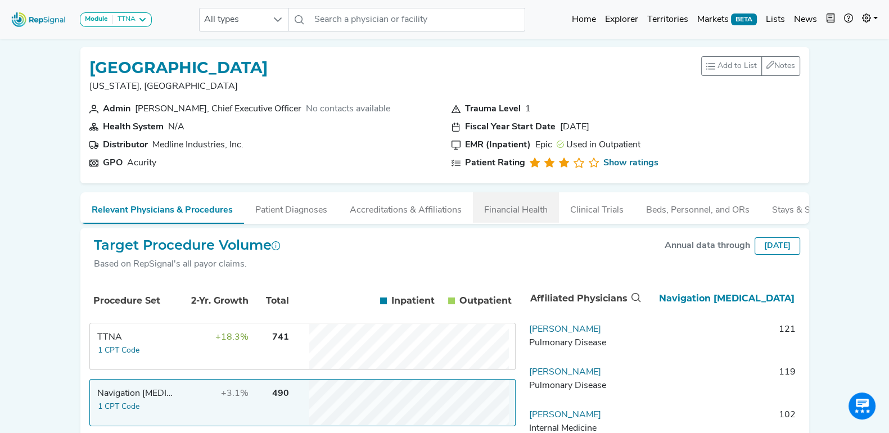
click at [500, 204] on button "Financial Health" at bounding box center [516, 207] width 86 height 30
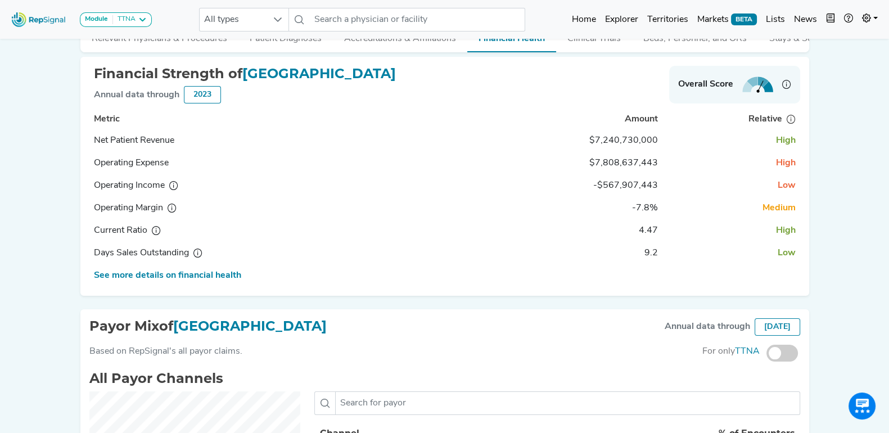
scroll to position [140, 0]
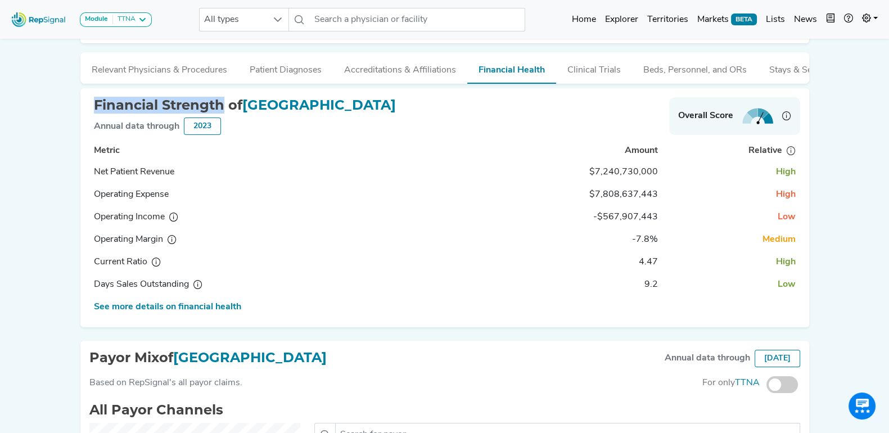
drag, startPoint x: 97, startPoint y: 119, endPoint x: 222, endPoint y: 117, distance: 124.9
click at [222, 113] on span "Financial Strength of" at bounding box center [168, 105] width 149 height 16
click at [418, 183] on td "Net Patient Revenue" at bounding box center [280, 172] width 383 height 23
drag, startPoint x: 590, startPoint y: 181, endPoint x: 667, endPoint y: 181, distance: 76.5
click at [667, 183] on tr "Net Patient Revenue $7,240,730,000 High" at bounding box center [444, 194] width 711 height 23
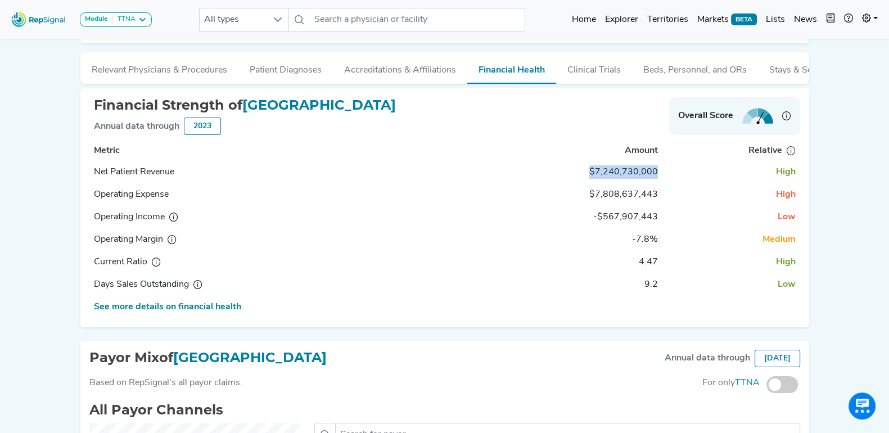
click at [667, 181] on td "High" at bounding box center [732, 172] width 138 height 23
drag, startPoint x: 774, startPoint y: 182, endPoint x: 796, endPoint y: 184, distance: 22.6
click at [796, 183] on td "High" at bounding box center [732, 172] width 138 height 23
click at [824, 195] on div "Module TTNA Bronchoscopy Disposable Bronchoscope SBRT SPE TTNA Thoracic Surgery…" at bounding box center [444, 283] width 889 height 847
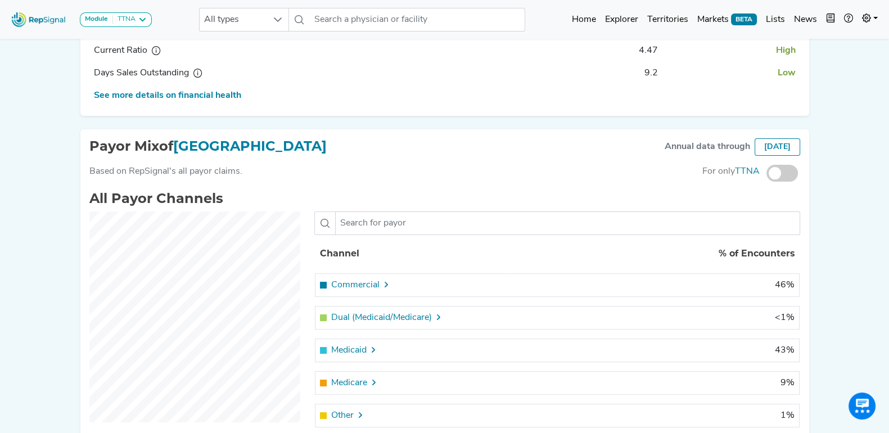
scroll to position [422, 0]
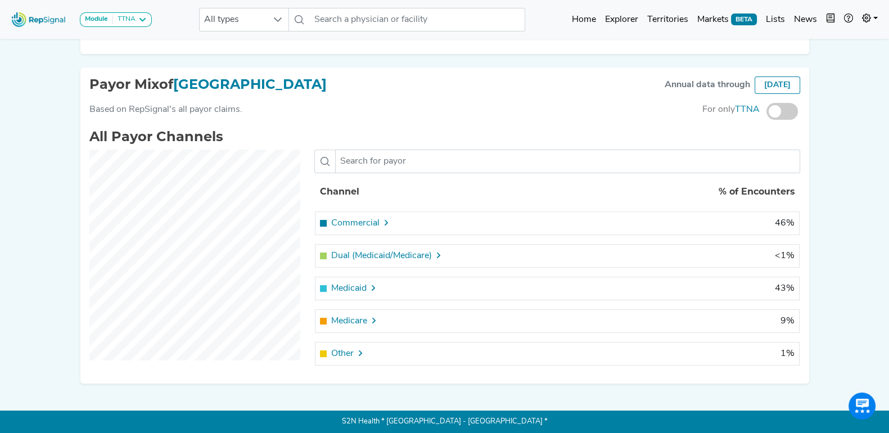
click at [382, 221] on icon at bounding box center [386, 222] width 9 height 9
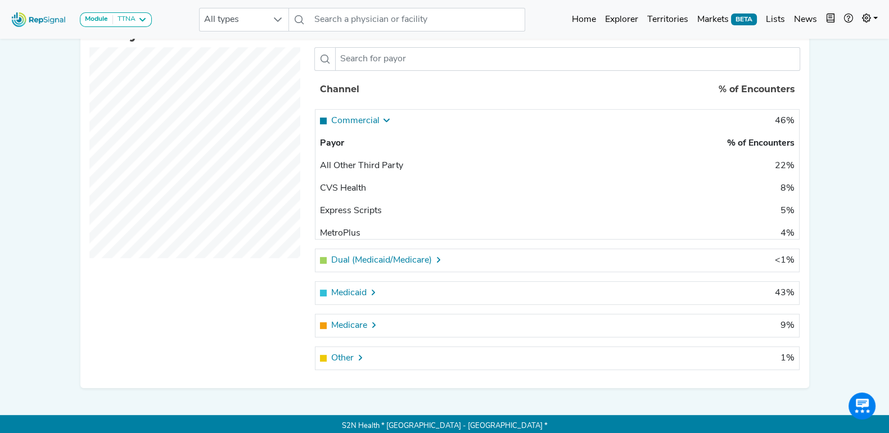
scroll to position [528, 0]
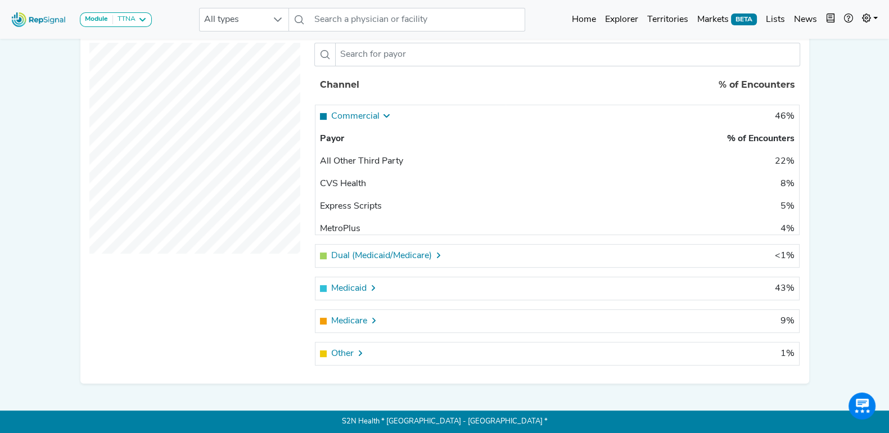
click at [390, 293] on div "Medicaid" at bounding box center [411, 289] width 182 height 14
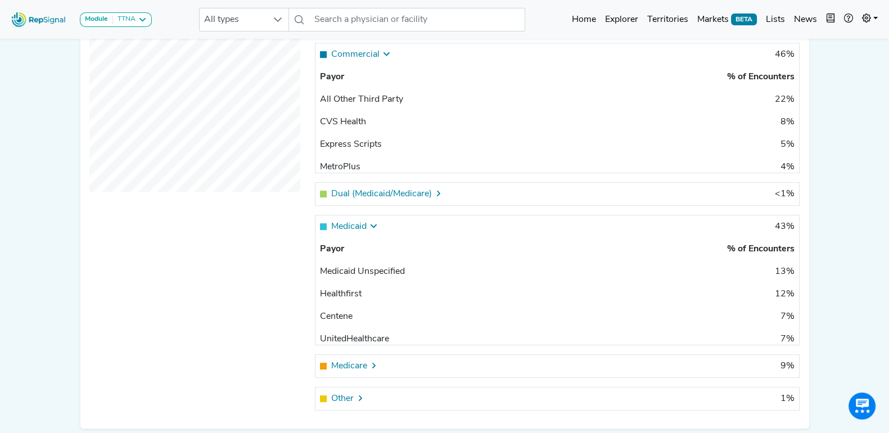
scroll to position [636, 0]
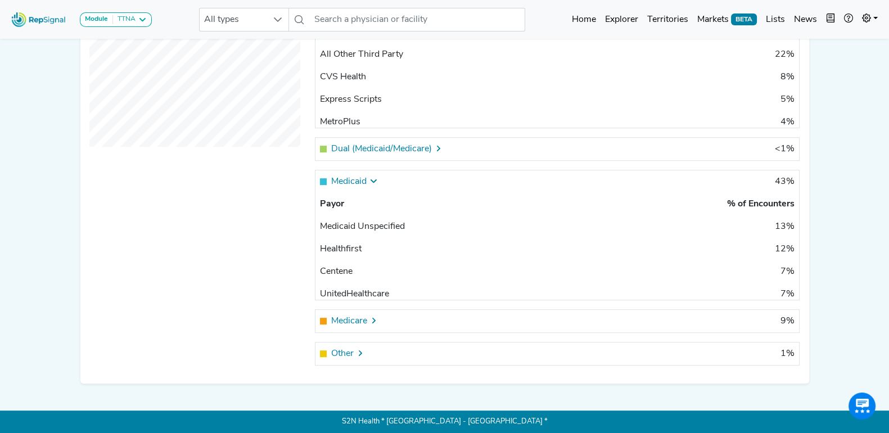
click at [394, 320] on div "Medicare" at bounding box center [411, 321] width 182 height 14
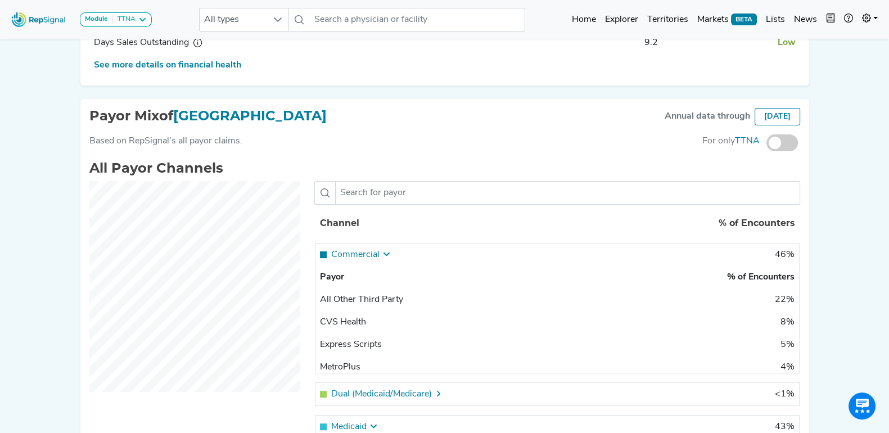
scroll to position [354, 0]
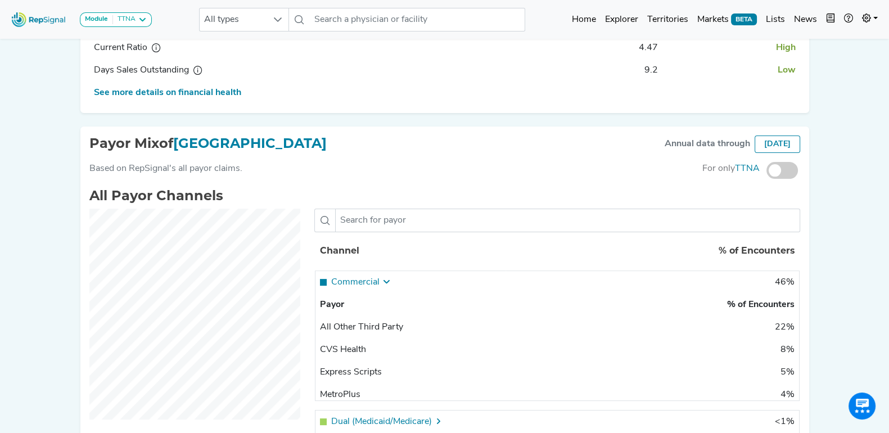
click at [786, 179] on span at bounding box center [783, 170] width 32 height 17
click at [767, 171] on input "checkbox" at bounding box center [767, 171] width 0 height 0
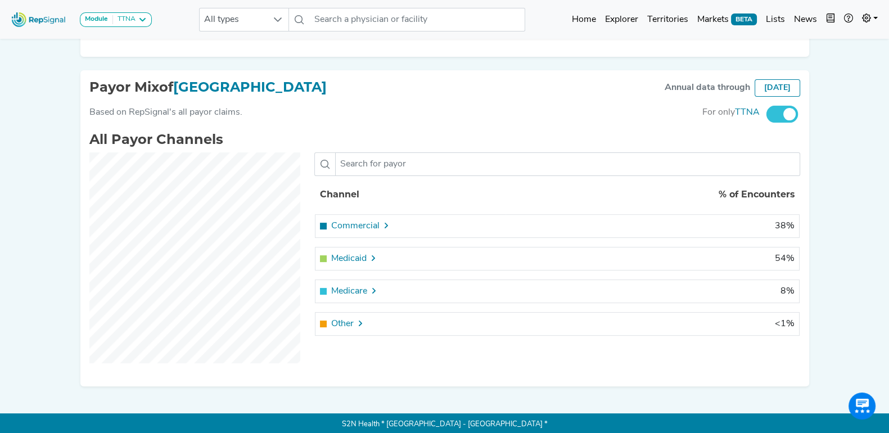
scroll to position [423, 0]
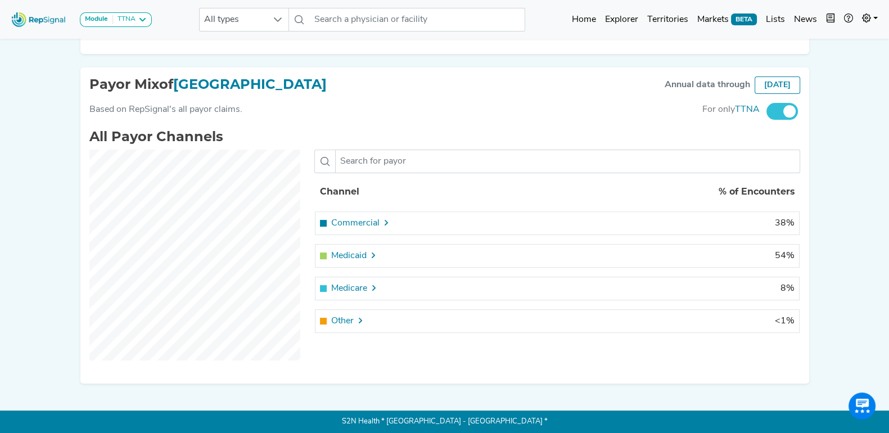
click at [401, 222] on div "Commercial" at bounding box center [411, 224] width 182 height 14
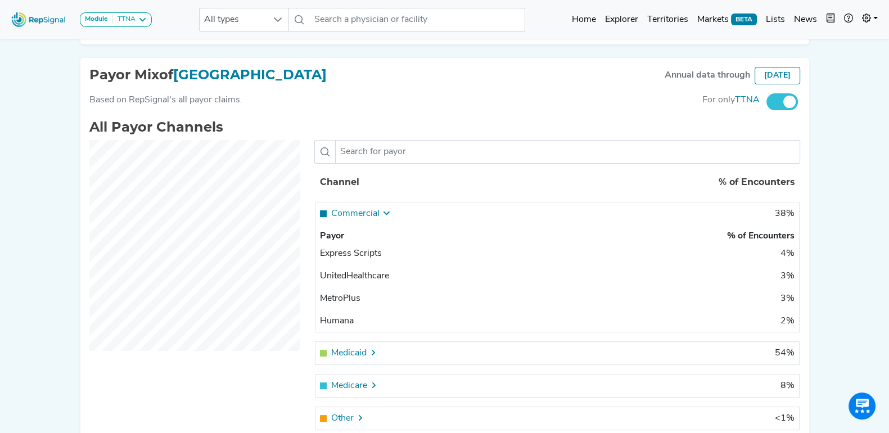
scroll to position [140, 0]
click at [391, 360] on div "Medicaid" at bounding box center [411, 354] width 182 height 14
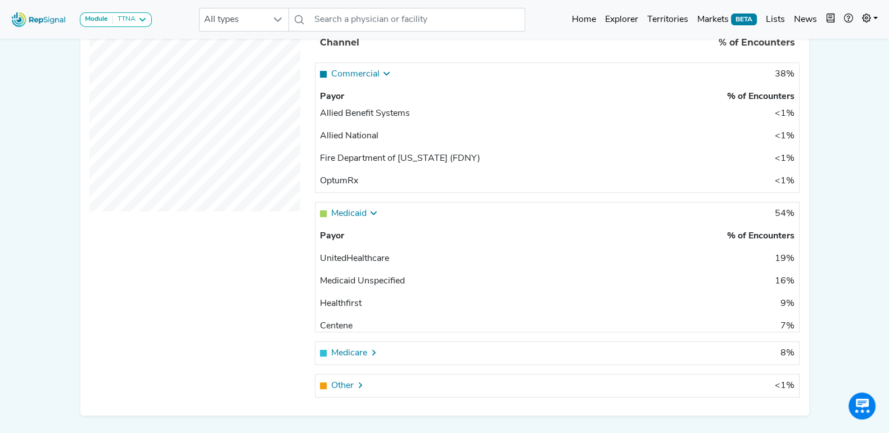
scroll to position [564, 0]
click at [376, 356] on icon at bounding box center [374, 351] width 9 height 9
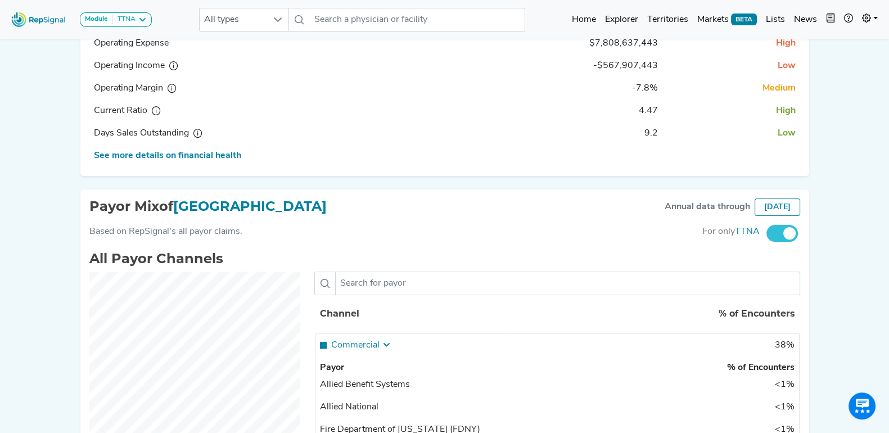
scroll to position [282, 0]
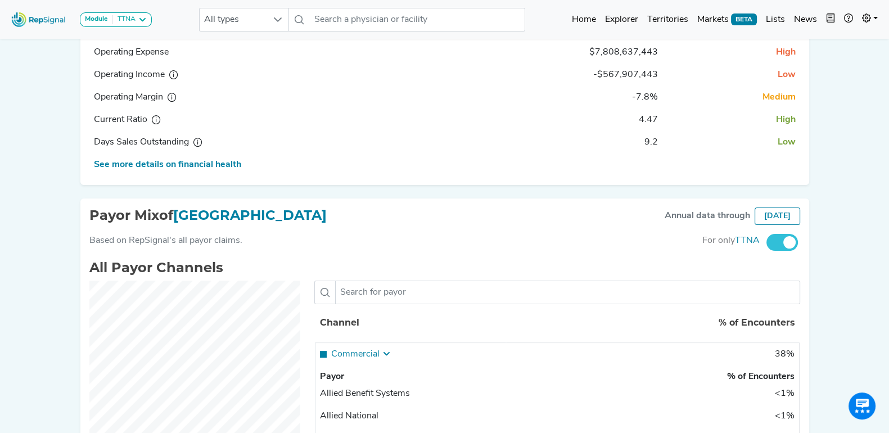
click at [471, 251] on div "Based on RepSignal's all payor claims. For only TTNA" at bounding box center [444, 247] width 711 height 26
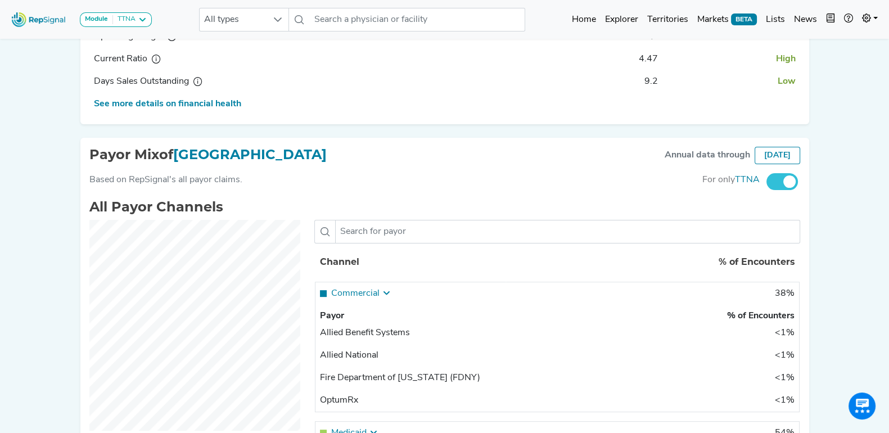
scroll to position [423, 0]
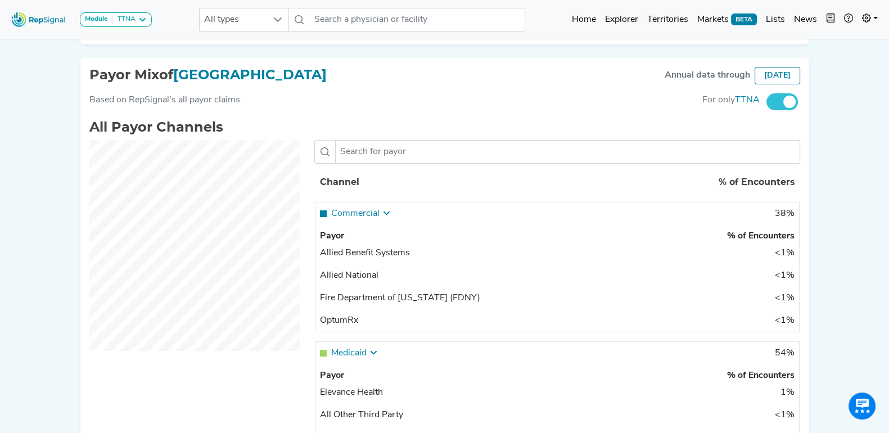
click at [781, 110] on span at bounding box center [783, 101] width 32 height 17
click at [767, 102] on input "checkbox" at bounding box center [767, 102] width 0 height 0
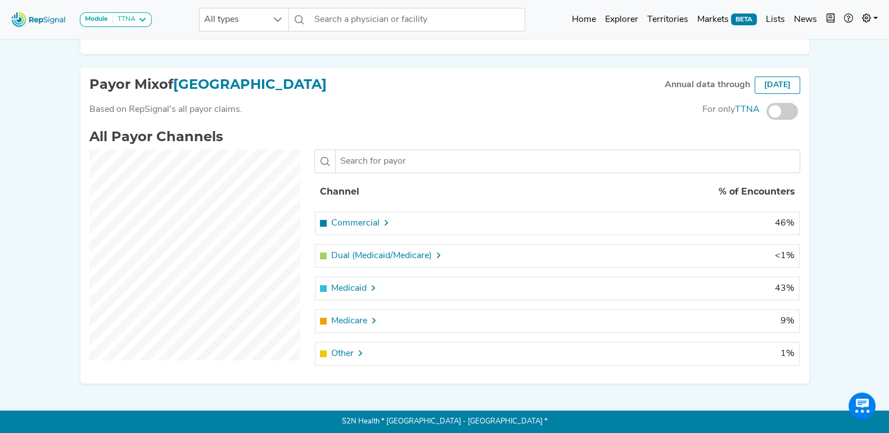
click at [783, 110] on span at bounding box center [783, 111] width 32 height 17
click at [767, 112] on input "checkbox" at bounding box center [767, 112] width 0 height 0
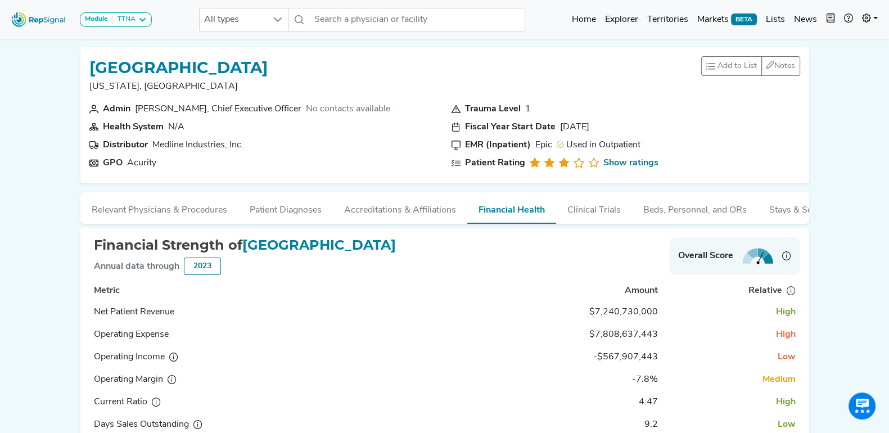
scroll to position [0, 38]
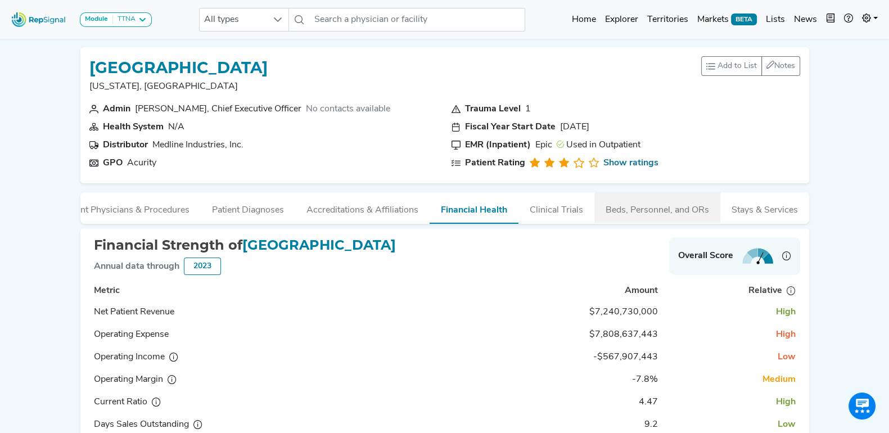
click at [641, 208] on button "Beds, Personnel, and ORs" at bounding box center [658, 207] width 126 height 30
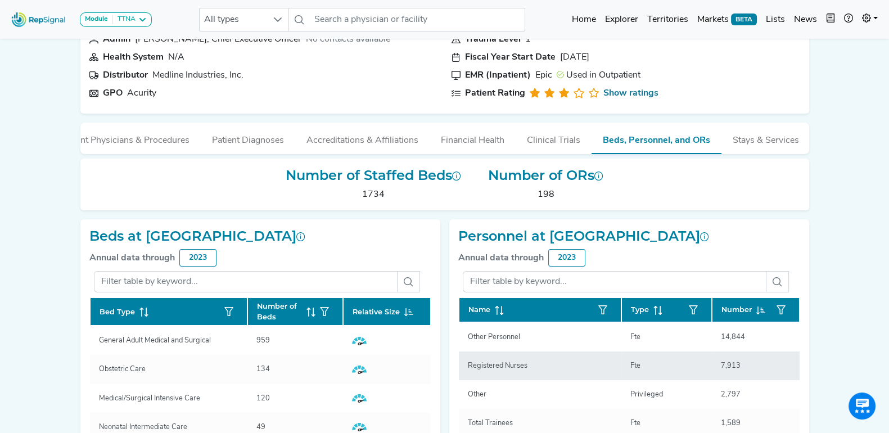
scroll to position [0, 0]
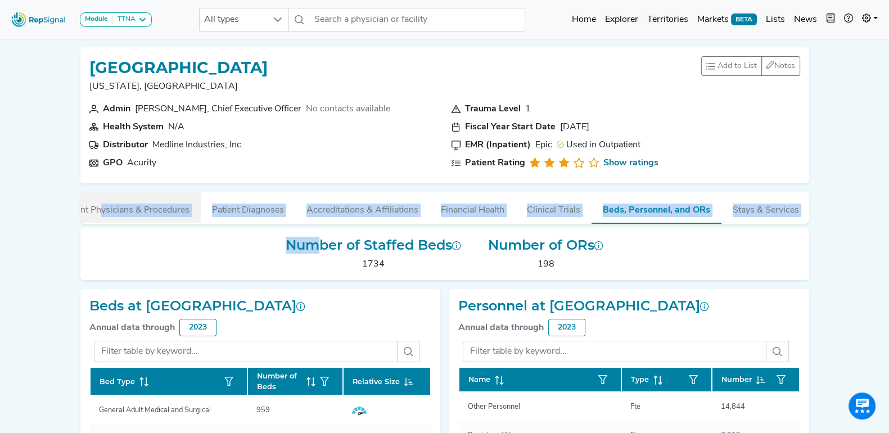
drag, startPoint x: 298, startPoint y: 231, endPoint x: 73, endPoint y: 203, distance: 226.8
click at [98, 210] on div "NYU Langone Hospitals New York, NY Add to List Recent Lists: Joe's Targets Star…" at bounding box center [445, 352] width 743 height 628
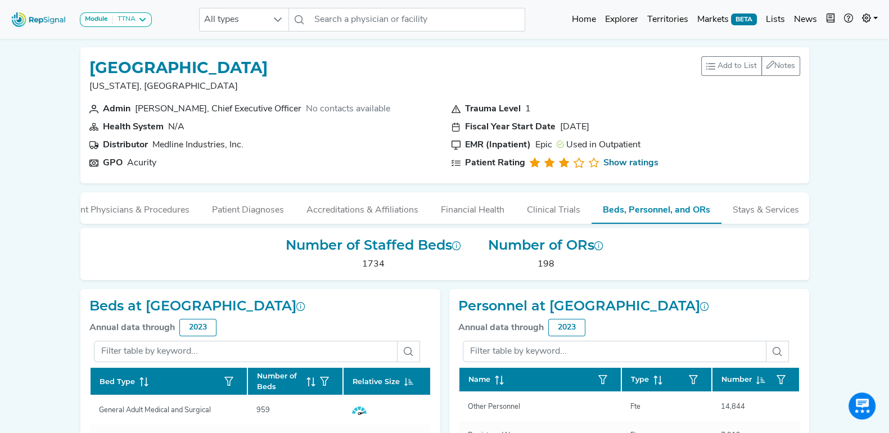
click at [13, 100] on div "Module TTNA Bronchoscopy Disposable Bronchoscope SBRT SPE TTNA Thoracic Surgery…" at bounding box center [444, 358] width 889 height 716
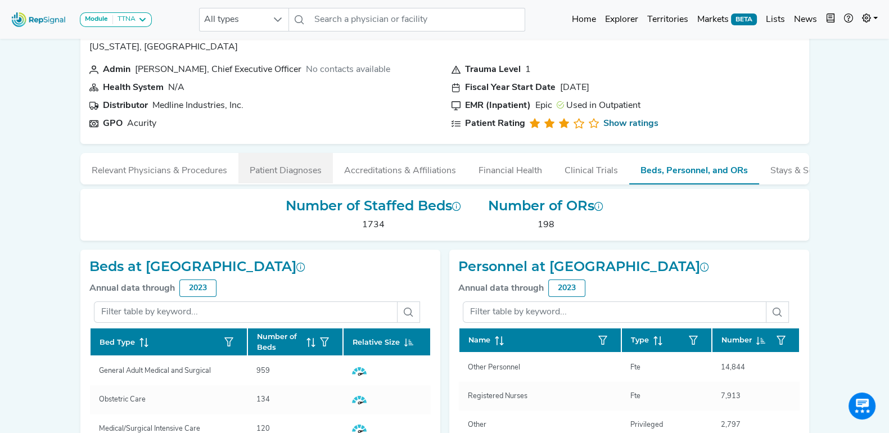
scroll to position [70, 0]
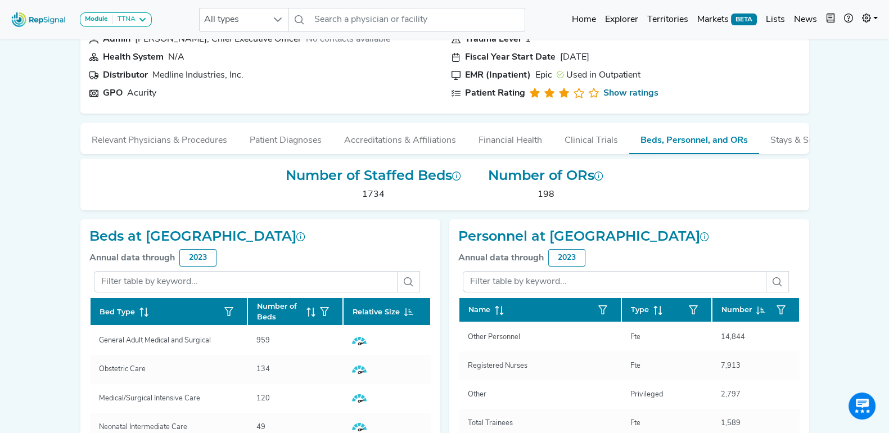
click at [24, 97] on div "Module TTNA Bronchoscopy Disposable Bronchoscope SBRT SPE TTNA Thoracic Surgery…" at bounding box center [444, 288] width 889 height 716
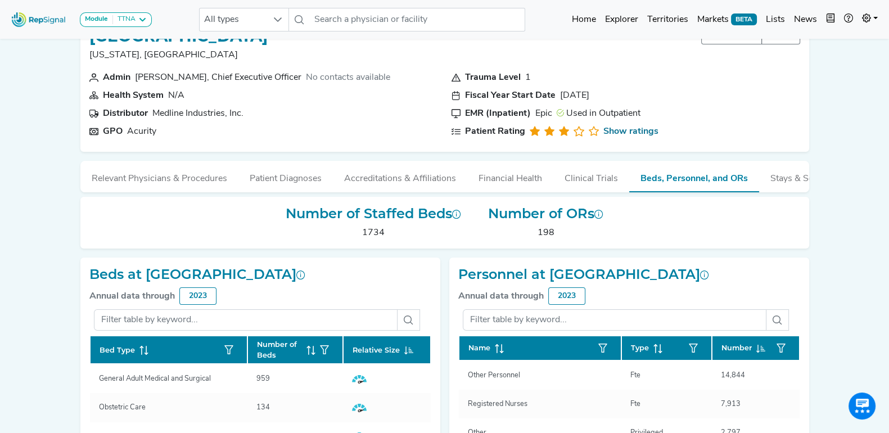
scroll to position [0, 0]
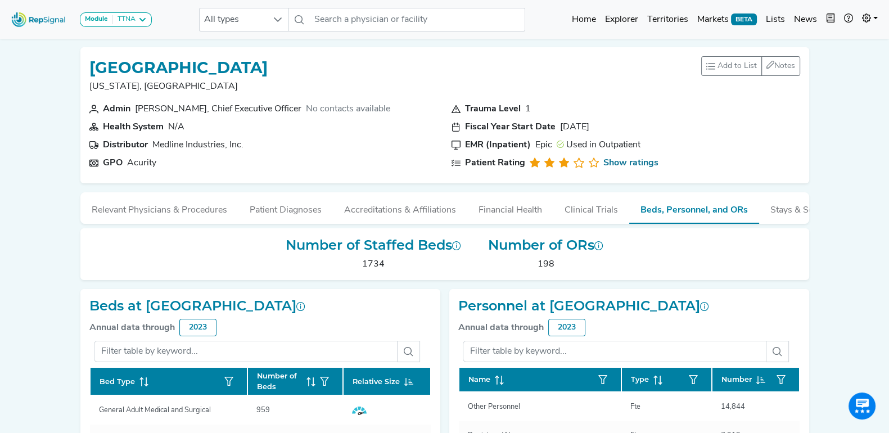
click at [45, 116] on div "Module TTNA Bronchoscopy Disposable Bronchoscope SBRT SPE TTNA Thoracic Surgery…" at bounding box center [444, 358] width 889 height 716
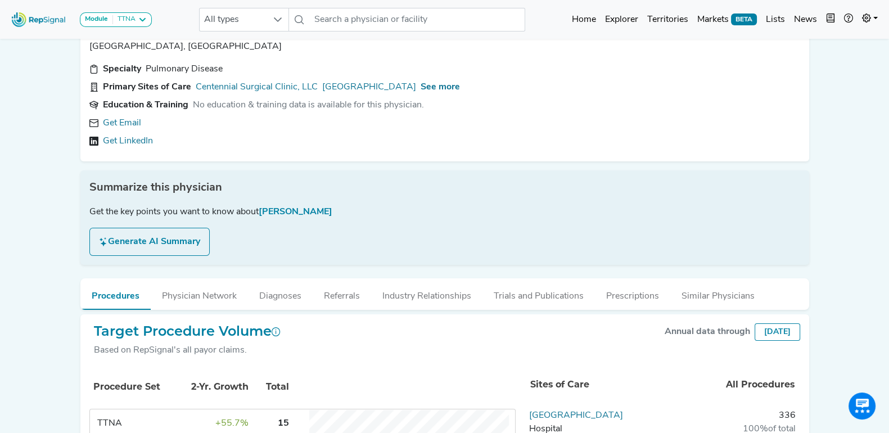
scroll to position [70, 0]
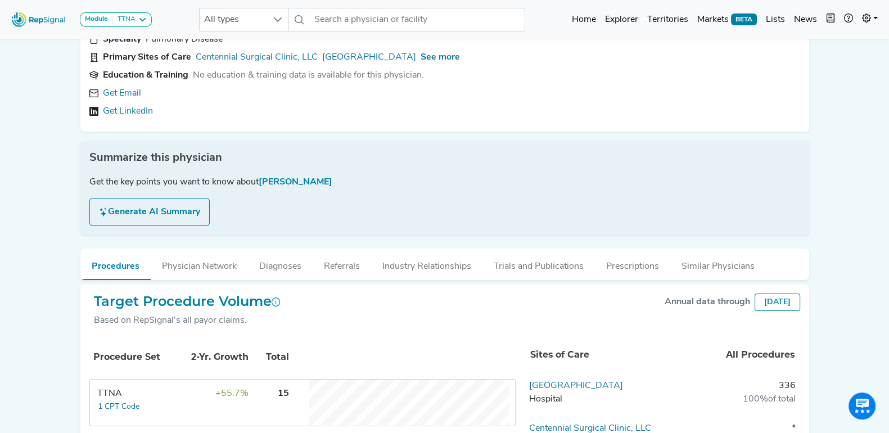
click at [146, 212] on button "Generate AI Summary" at bounding box center [149, 212] width 120 height 28
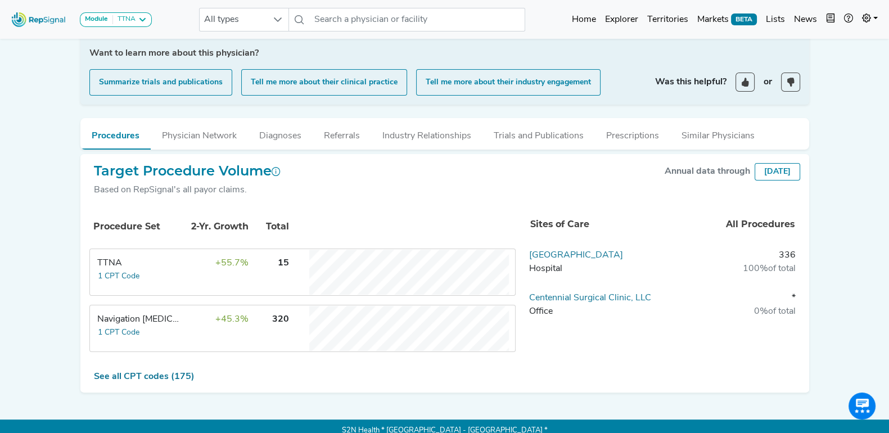
scroll to position [318, 0]
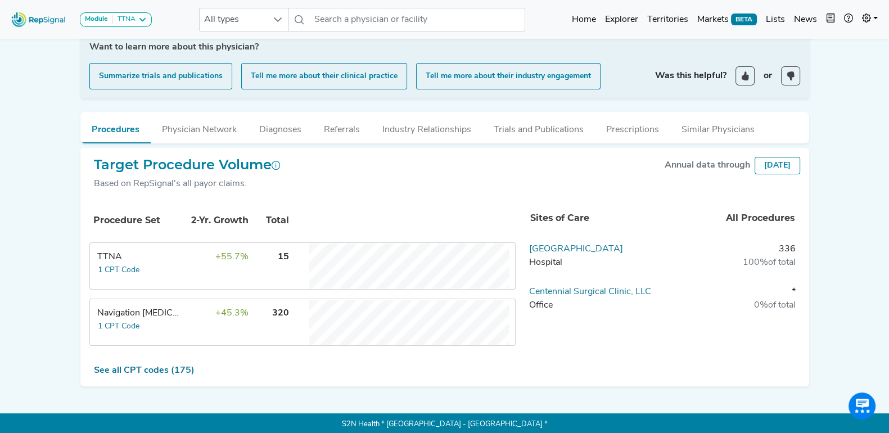
click at [10, 129] on div "Module TTNA Bronchoscopy Disposable Bronchoscope SBRT SPE TTNA Thoracic Surgery…" at bounding box center [444, 59] width 889 height 754
click at [124, 266] on button "1 CPT Code" at bounding box center [118, 270] width 43 height 13
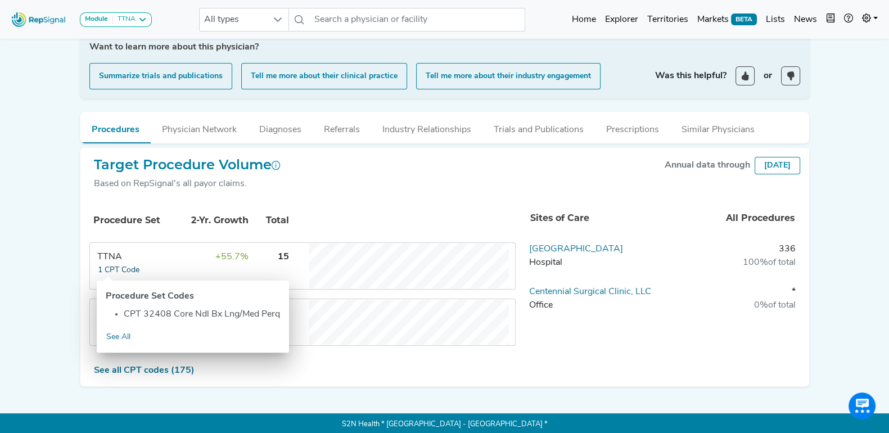
click at [124, 267] on button "1 CPT Code" at bounding box center [118, 270] width 43 height 13
click at [42, 230] on div "Module TTNA Bronchoscopy Disposable Bronchoscope SBRT SPE TTNA Thoracic Surgery…" at bounding box center [444, 59] width 889 height 754
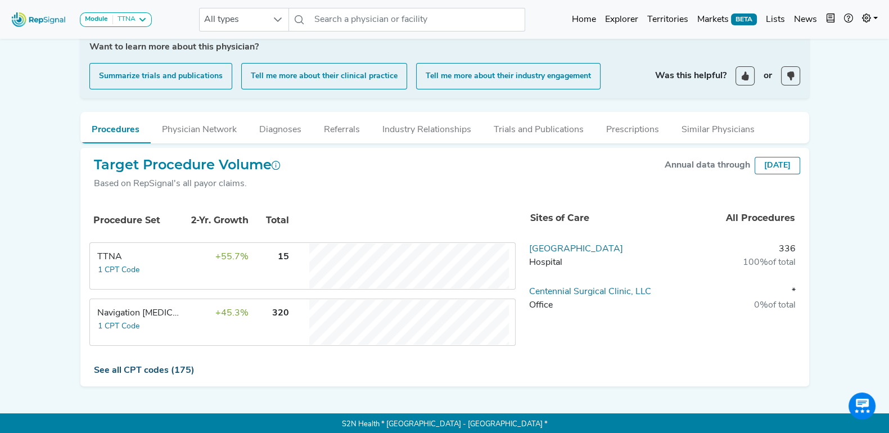
click at [140, 367] on link "See all CPT codes (175)" at bounding box center [144, 370] width 101 height 9
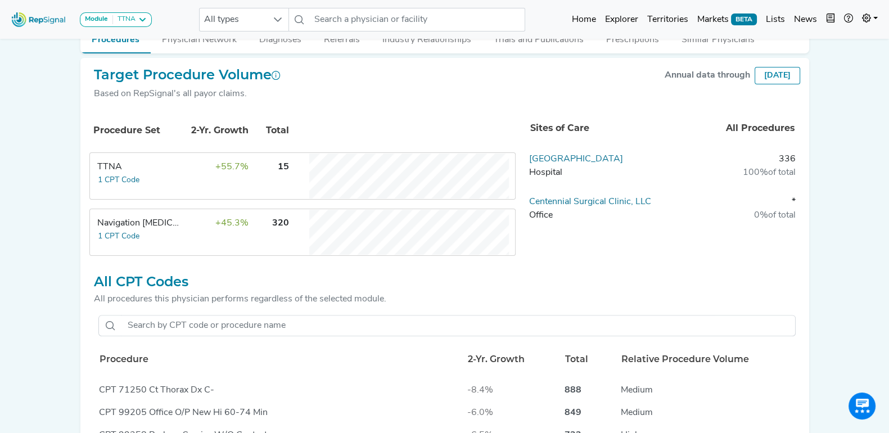
scroll to position [388, 0]
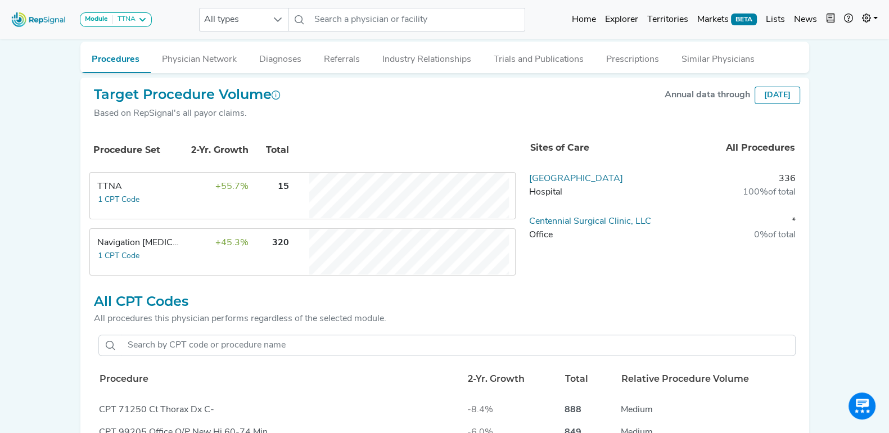
drag, startPoint x: 777, startPoint y: 177, endPoint x: 802, endPoint y: 180, distance: 25.0
click at [802, 180] on div "Sites of Care All Procedures Tristar Centennial Medical Center Hospital 336 100…" at bounding box center [667, 206] width 285 height 155
click at [778, 207] on tbody "Tristar Centennial Medical Center Hospital 336 100% of total Centennial Surgica…" at bounding box center [663, 215] width 276 height 86
drag, startPoint x: 743, startPoint y: 192, endPoint x: 798, endPoint y: 194, distance: 55.1
click at [798, 194] on td "336 100% of total" at bounding box center [732, 189] width 138 height 34
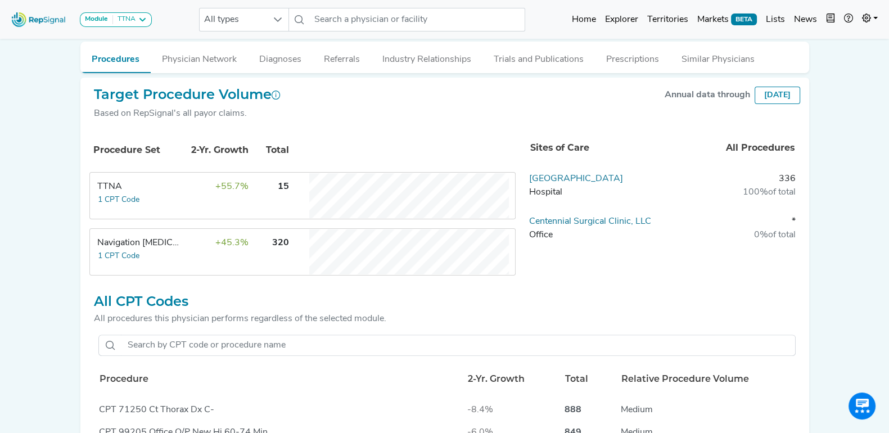
click at [840, 196] on div "Module TTNA Bronchoscopy Disposable Bronchoscope SBRT SPE TTNA Thoracic Surgery…" at bounding box center [444, 141] width 889 height 1059
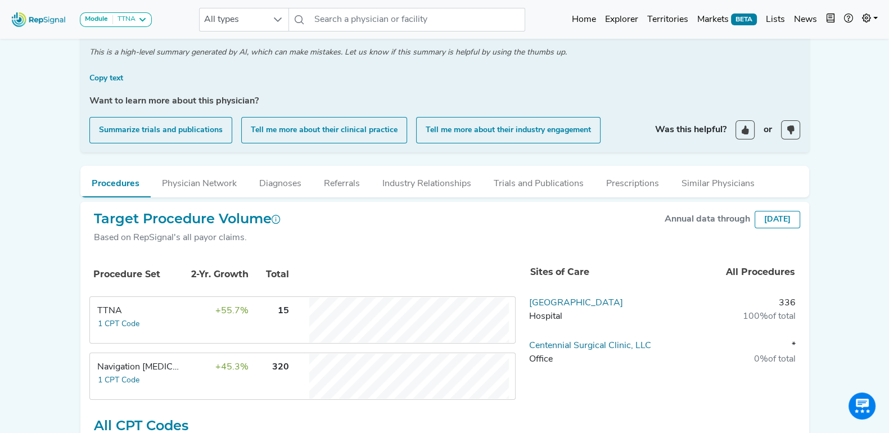
scroll to position [248, 0]
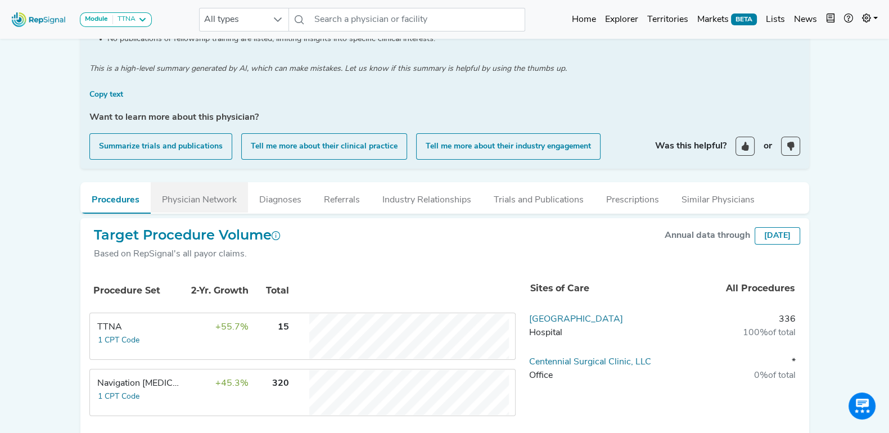
click at [217, 203] on button "Physician Network" at bounding box center [199, 197] width 97 height 30
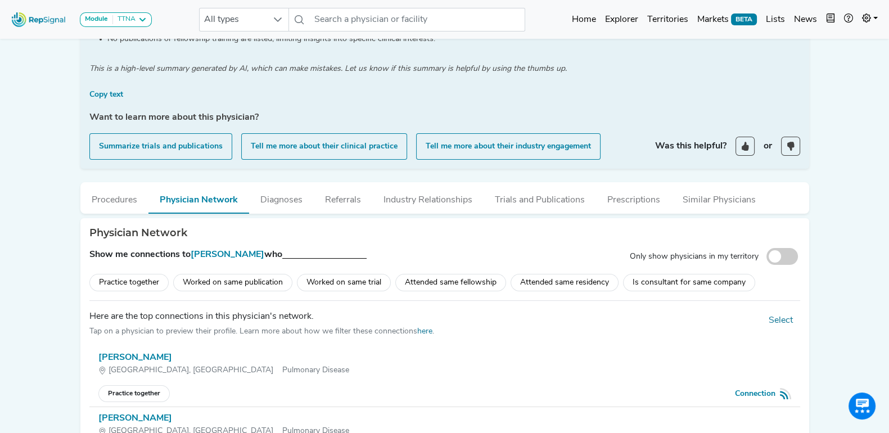
scroll to position [388, 0]
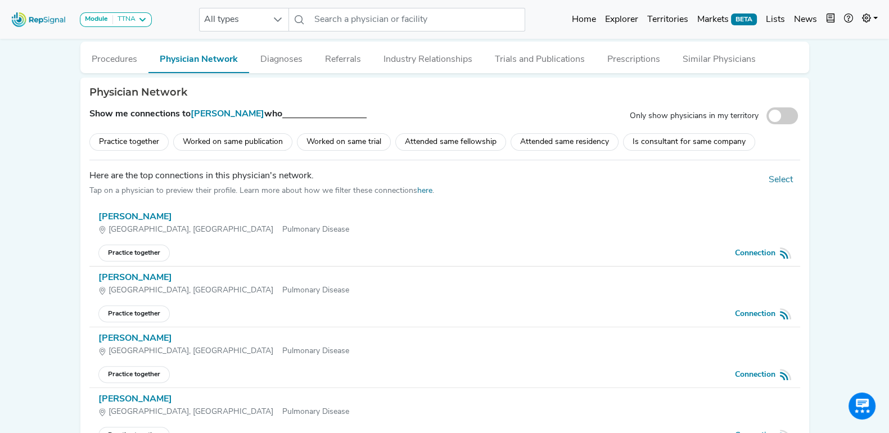
click at [158, 145] on div "Practice together" at bounding box center [128, 141] width 79 height 17
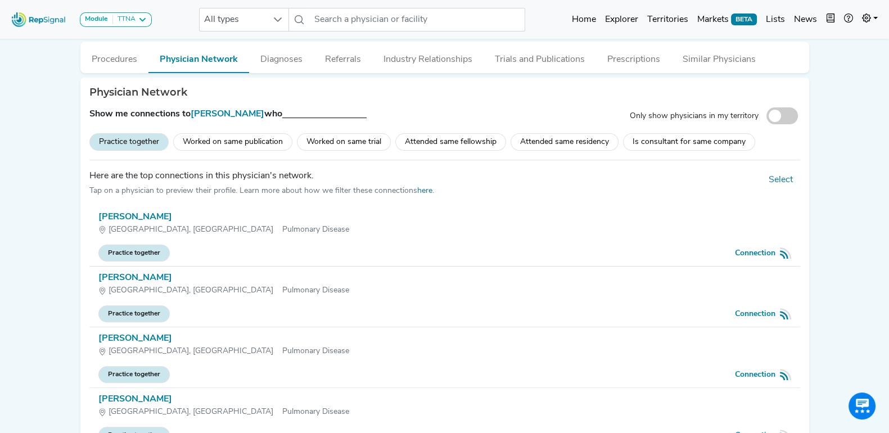
click at [145, 139] on div "Practice together" at bounding box center [128, 141] width 79 height 17
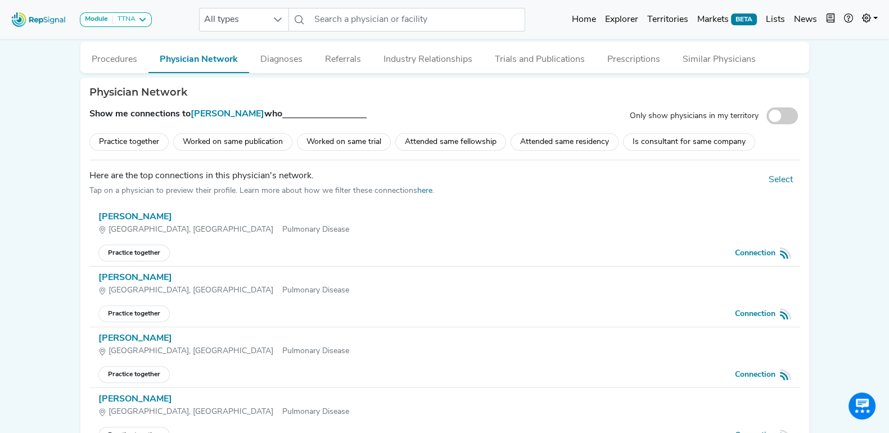
click at [370, 133] on div "Worked on same trial" at bounding box center [344, 141] width 94 height 17
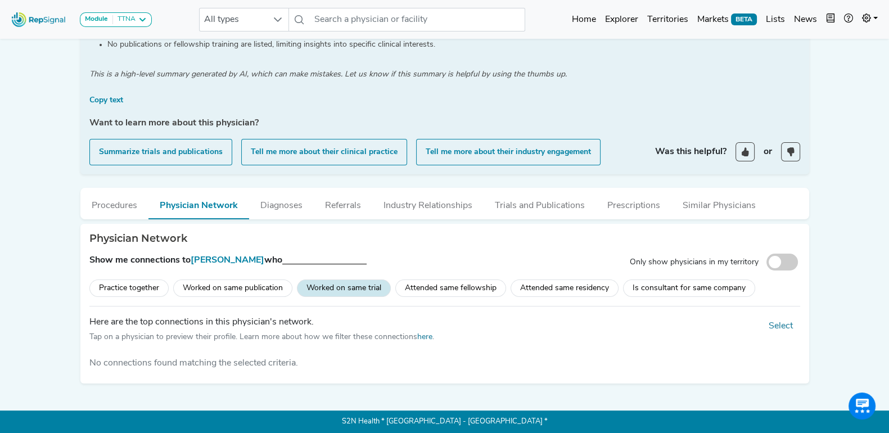
scroll to position [241, 0]
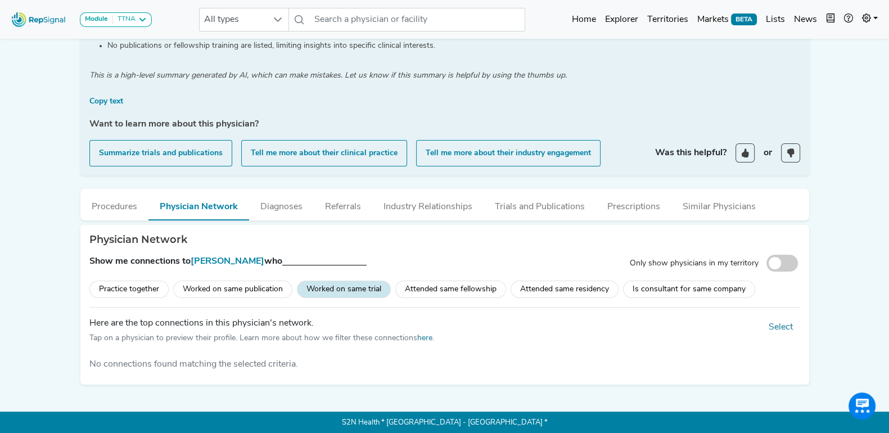
click at [434, 289] on div "Attended same fellowship" at bounding box center [450, 289] width 111 height 17
click at [357, 290] on div "Worked on same trial" at bounding box center [344, 289] width 94 height 17
click at [543, 291] on div "Attended same residency" at bounding box center [565, 289] width 108 height 17
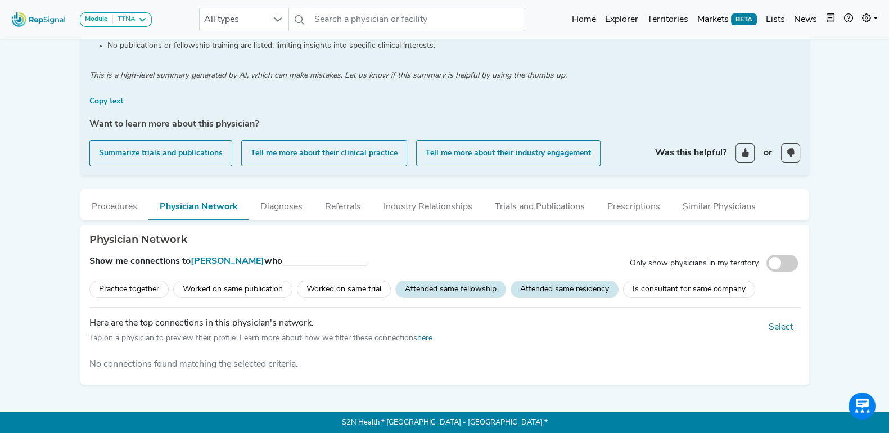
click at [451, 286] on div "Attended same fellowship" at bounding box center [450, 289] width 111 height 17
click at [146, 285] on div "Practice together" at bounding box center [128, 289] width 79 height 17
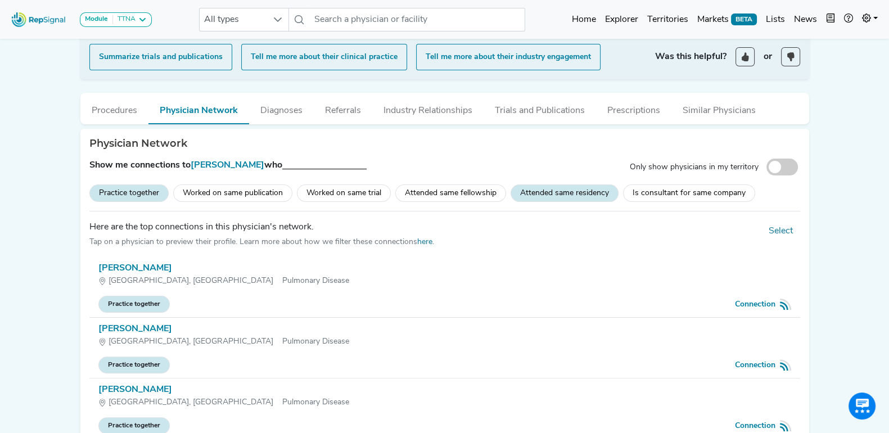
scroll to position [318, 0]
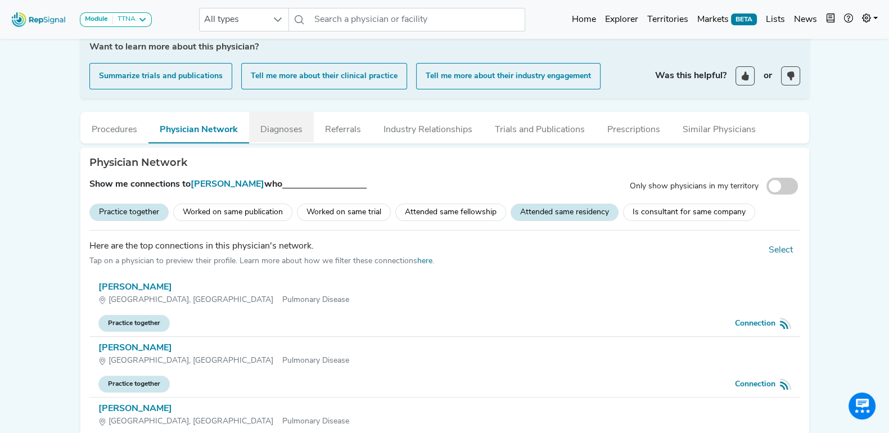
click at [304, 133] on button "Diagnoses" at bounding box center [281, 127] width 65 height 30
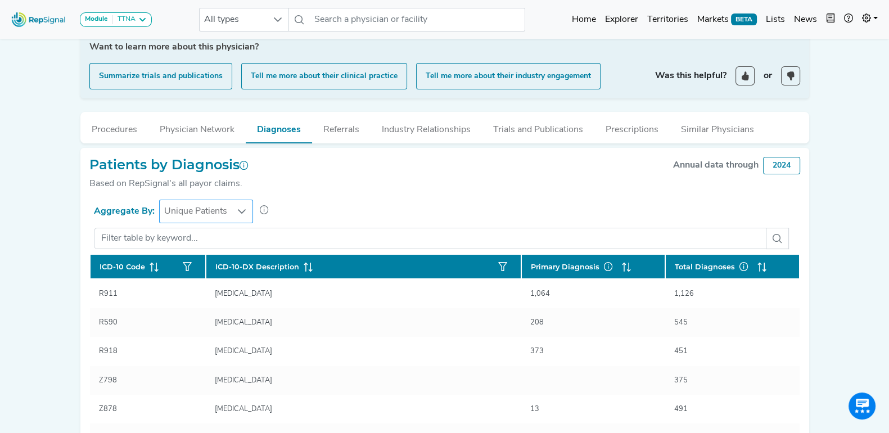
click at [235, 208] on div at bounding box center [242, 211] width 21 height 23
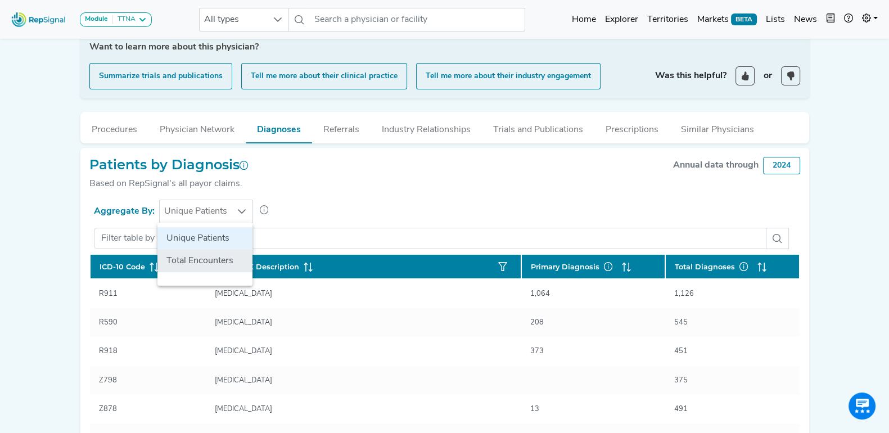
click at [206, 255] on li "Total Encounters" at bounding box center [205, 261] width 95 height 23
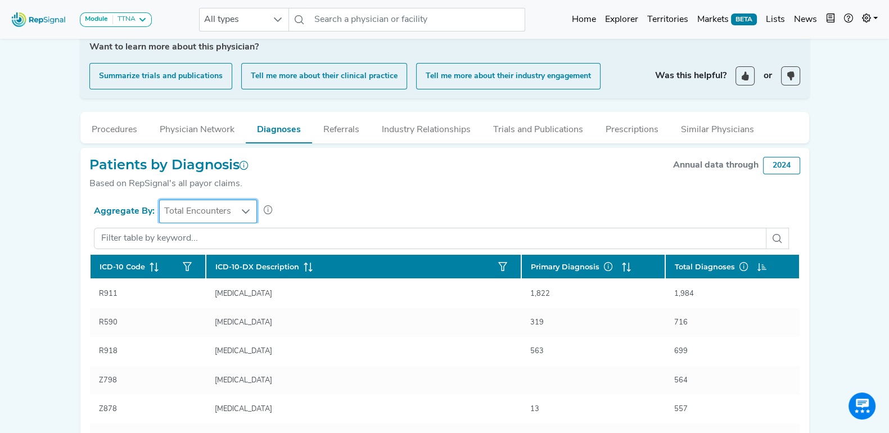
click at [241, 208] on icon at bounding box center [245, 211] width 9 height 9
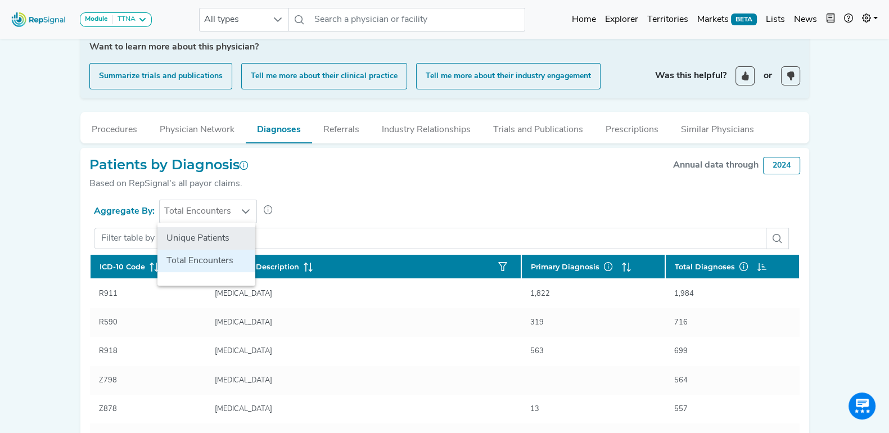
click at [212, 233] on li "Unique Patients" at bounding box center [207, 238] width 98 height 23
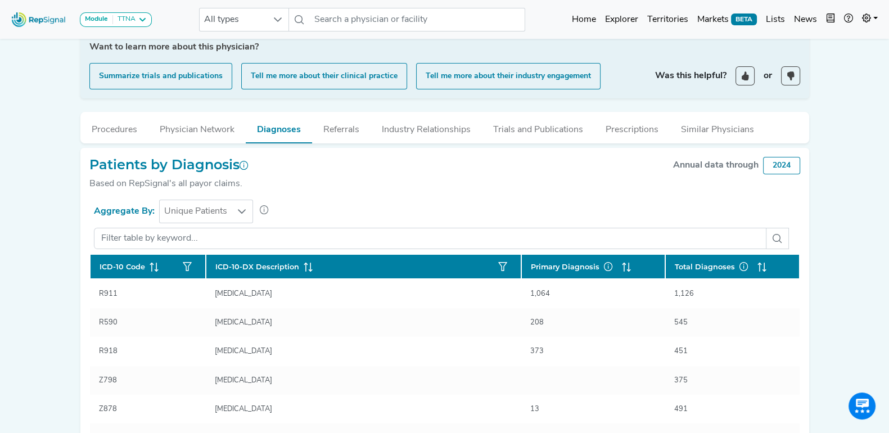
click at [368, 181] on div "Patients by Diagnosis Based on RepSignal's all payor claims. Annual data throug…" at bounding box center [444, 178] width 711 height 43
click at [361, 177] on div "Patients by Diagnosis Based on RepSignal's all payor claims. Annual data throug…" at bounding box center [444, 178] width 711 height 43
click at [335, 129] on button "Referrals" at bounding box center [341, 127] width 59 height 30
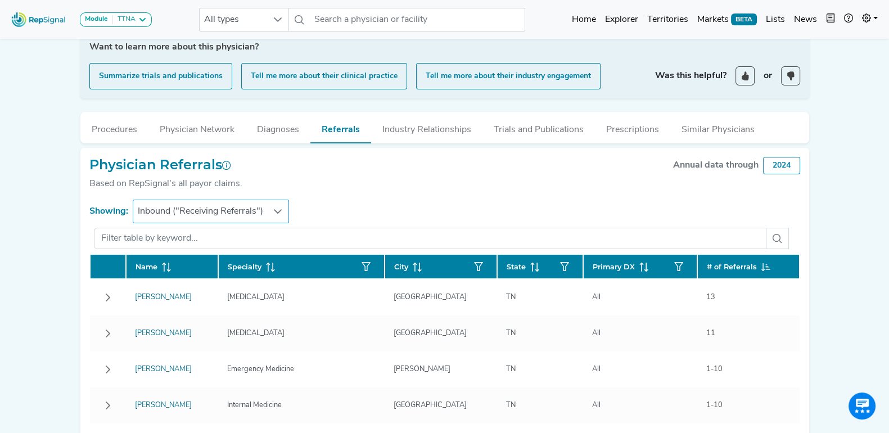
click at [268, 208] on div at bounding box center [278, 211] width 21 height 23
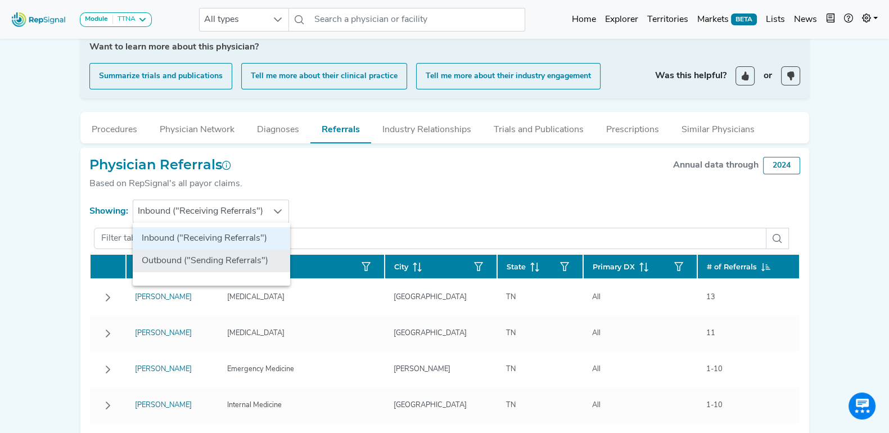
click at [232, 263] on li "Outbound ("Sending Referrals")" at bounding box center [212, 261] width 158 height 23
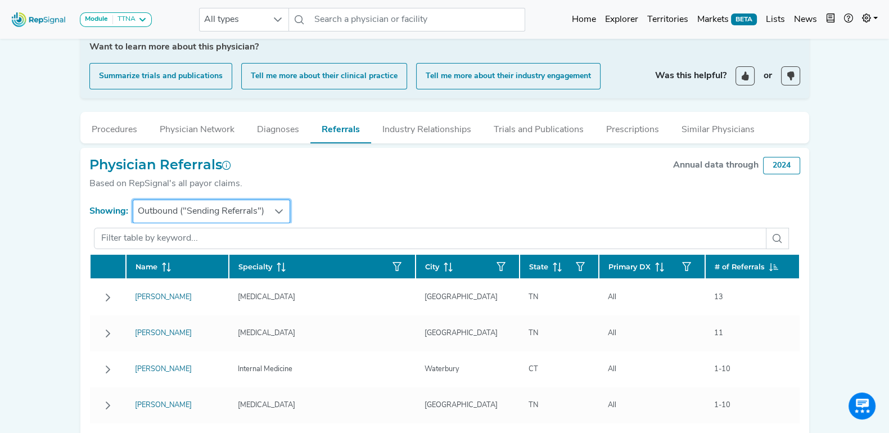
click at [411, 192] on div "Physician Referrals Based on RepSignal's all payor claims. Annual data through …" at bounding box center [444, 178] width 711 height 43
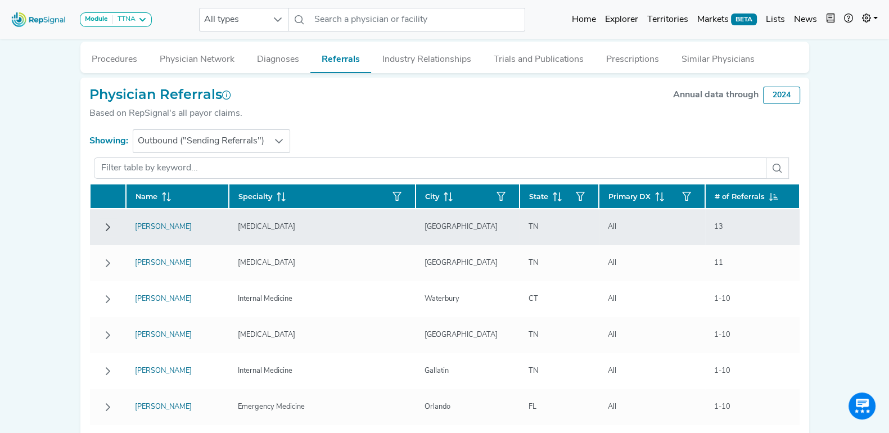
click at [104, 223] on icon "Row Collapsed" at bounding box center [108, 227] width 9 height 9
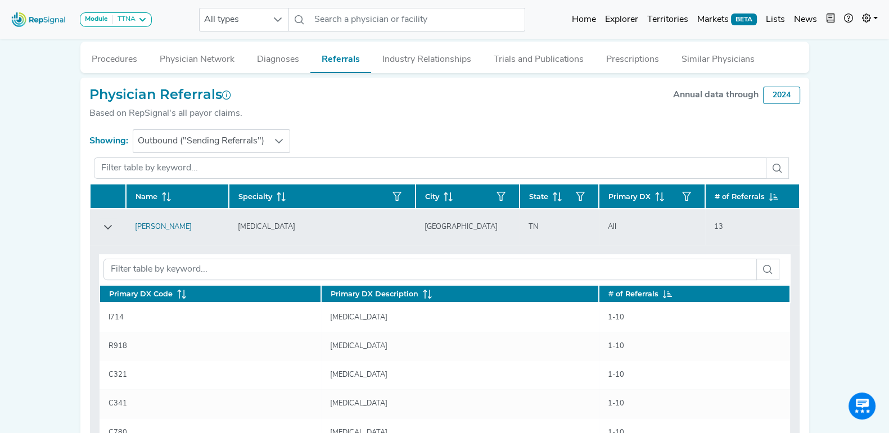
scroll to position [318, 11]
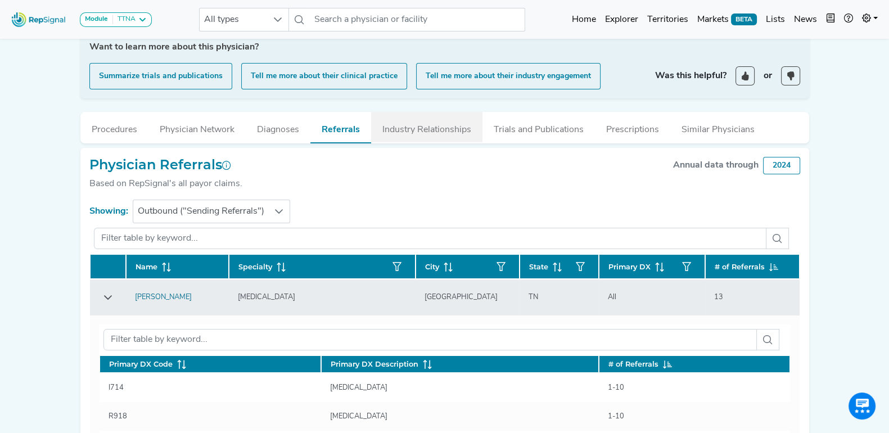
click at [407, 128] on button "Industry Relationships" at bounding box center [426, 127] width 111 height 30
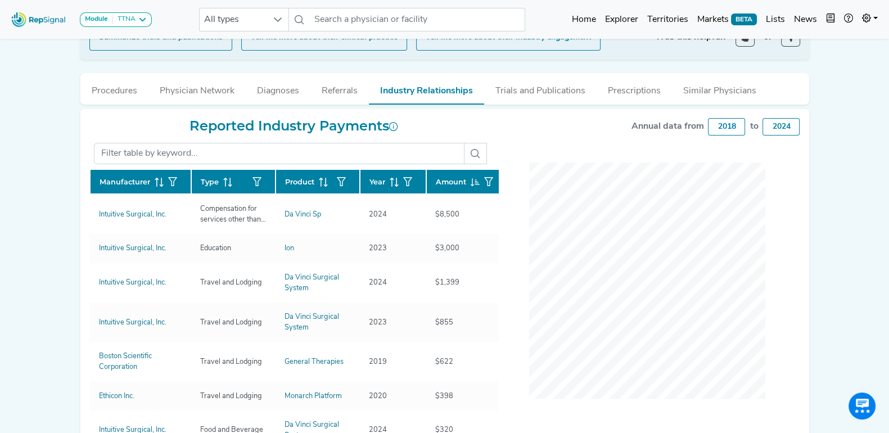
scroll to position [388, 11]
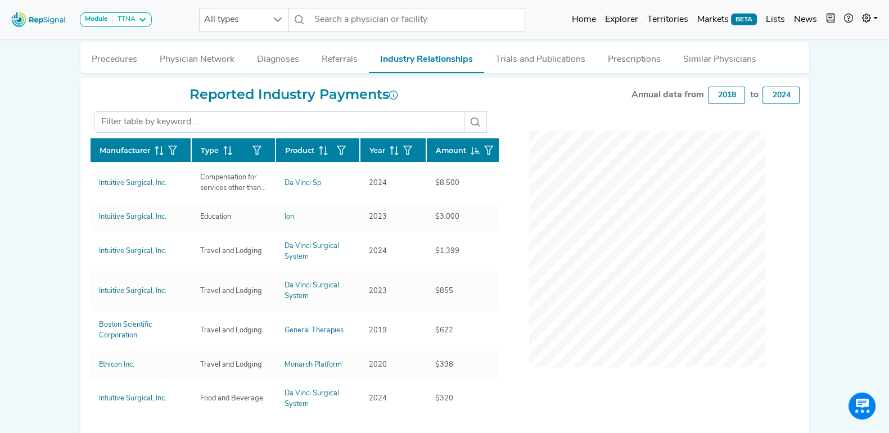
click at [48, 167] on div "Module TTNA Bronchoscopy Disposable Bronchoscope SBRT SPE TTNA Thoracic Surgery…" at bounding box center [444, 49] width 889 height 874
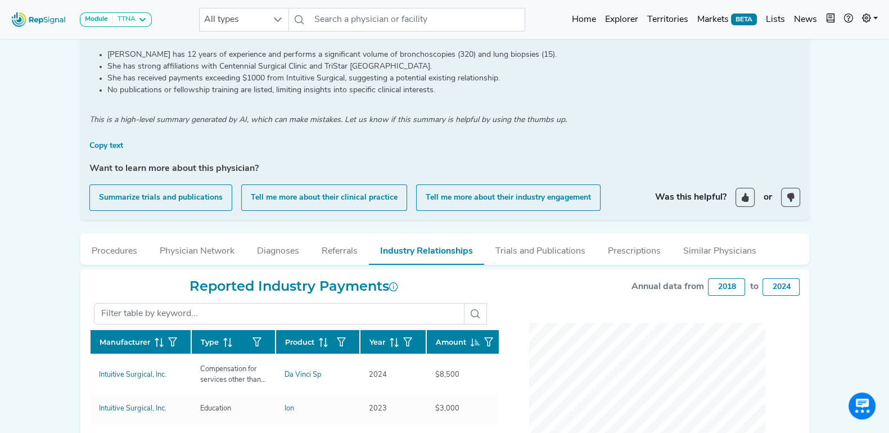
scroll to position [211, 11]
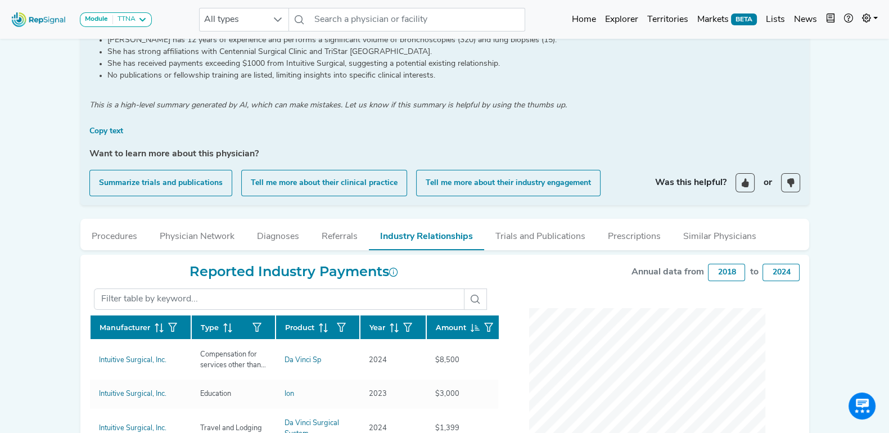
click at [42, 125] on div "Module TTNA Bronchoscopy Disposable Bronchoscope SBRT SPE TTNA Thoracic Surgery…" at bounding box center [444, 226] width 889 height 874
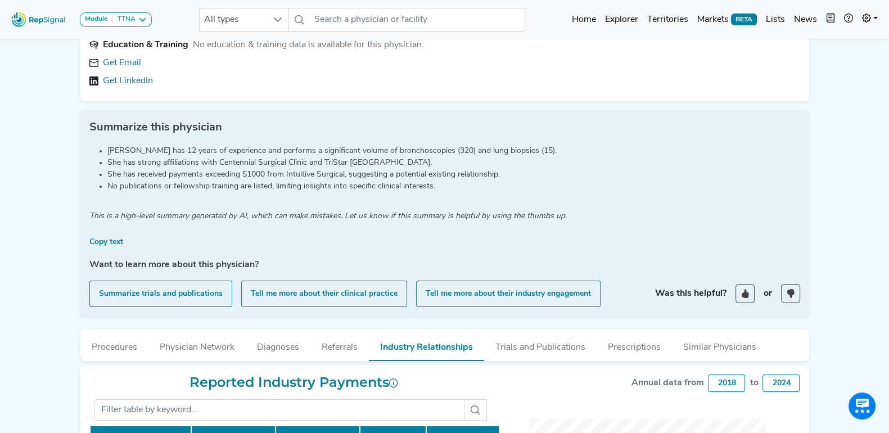
scroll to position [70, 11]
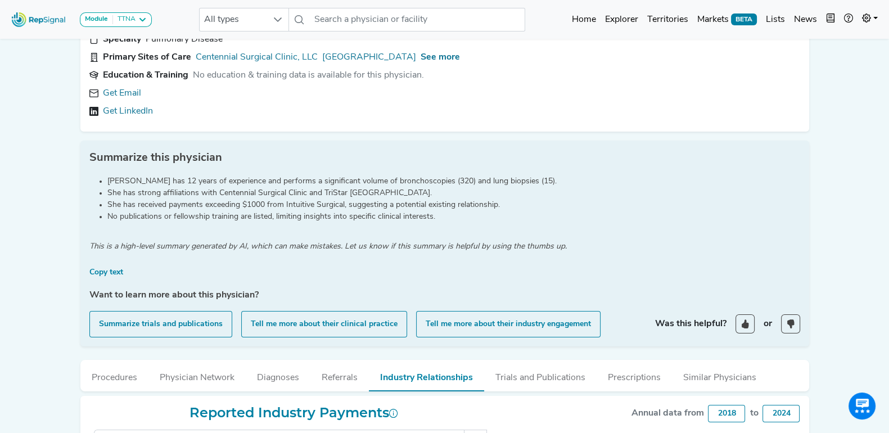
click at [442, 111] on div "Get LinkedIn" at bounding box center [444, 112] width 711 height 14
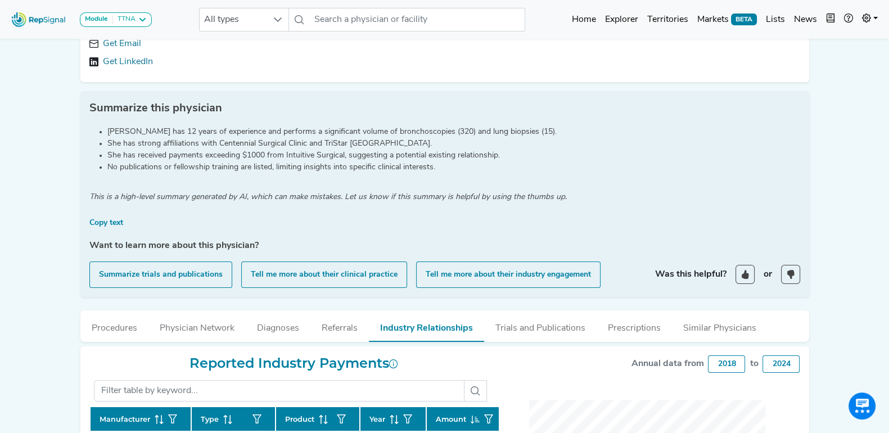
scroll to position [140, 11]
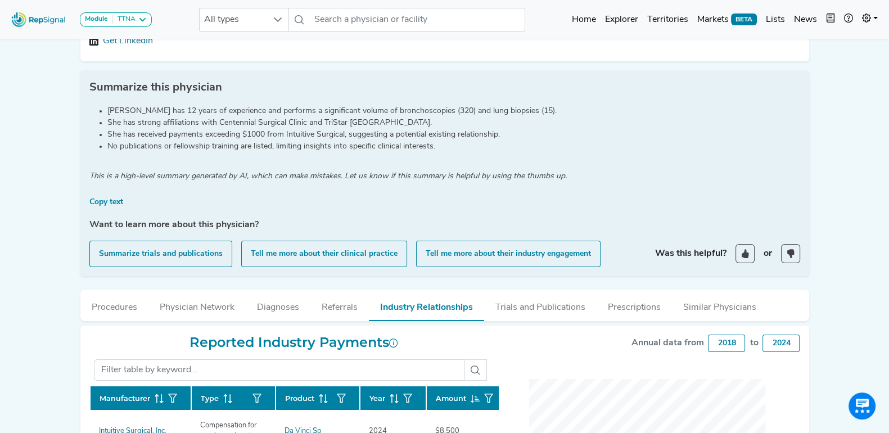
click at [572, 141] on li "No publications or fellowship training are listed, limiting insights into speci…" at bounding box center [453, 147] width 693 height 12
drag, startPoint x: 759, startPoint y: 341, endPoint x: 796, endPoint y: 339, distance: 36.6
click at [813, 318] on div "Module TTNA Bronchoscopy Disposable Bronchoscope SBRT SPE TTNA Thoracic Surgery…" at bounding box center [444, 297] width 889 height 874
click at [101, 312] on button "Procedures" at bounding box center [114, 305] width 68 height 30
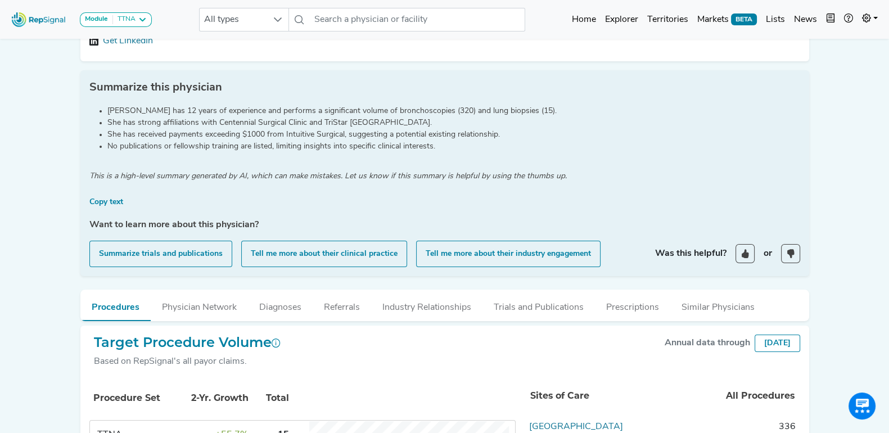
scroll to position [281, 11]
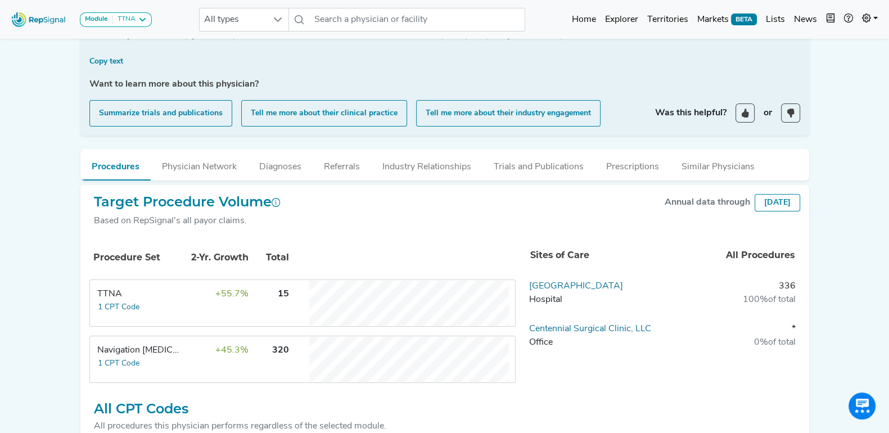
drag, startPoint x: 727, startPoint y: 198, endPoint x: 792, endPoint y: 192, distance: 64.4
click at [833, 200] on div "Module TTNA Bronchoscopy Disposable Bronchoscope SBRT SPE TTNA Thoracic Surgery…" at bounding box center [444, 248] width 889 height 1059
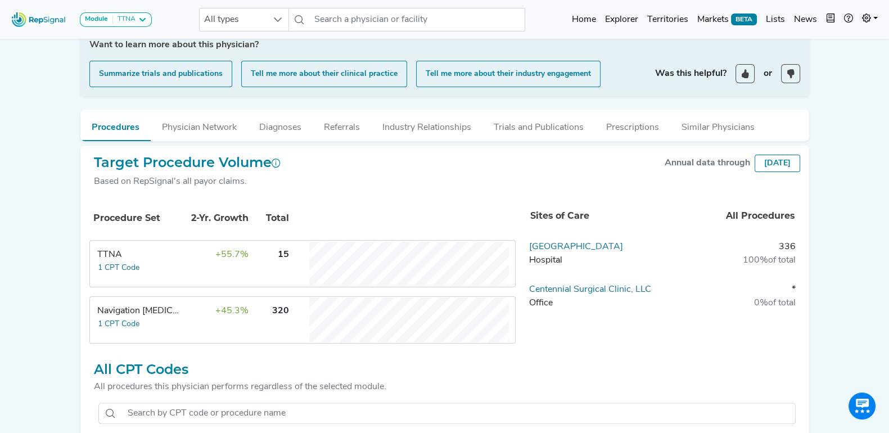
scroll to position [352, 11]
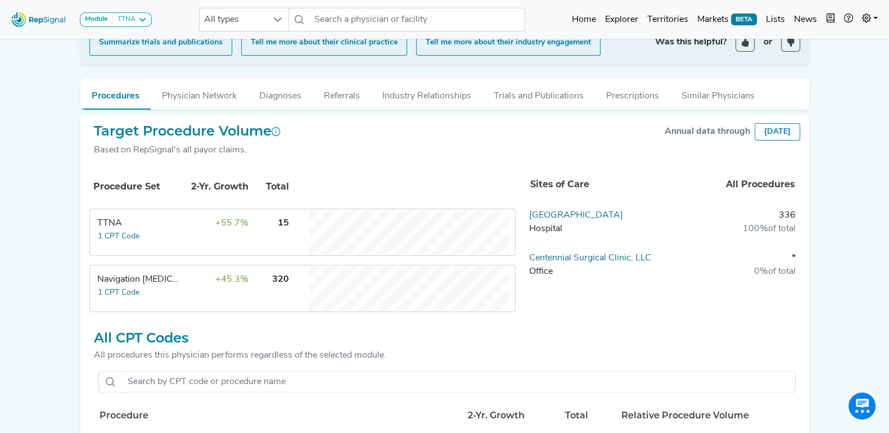
click at [833, 192] on div "Module TTNA Bronchoscopy Disposable Bronchoscope SBRT SPE TTNA Thoracic Surgery…" at bounding box center [444, 177] width 889 height 1059
click at [801, 133] on div "LAUREN VENTOLA Nashville, TN Add to List Recent Lists: Starred Physicians Creat…" at bounding box center [445, 173] width 743 height 972
click at [820, 126] on div "Module TTNA Bronchoscopy Disposable Bronchoscope SBRT SPE TTNA Thoracic Surgery…" at bounding box center [444, 177] width 889 height 1059
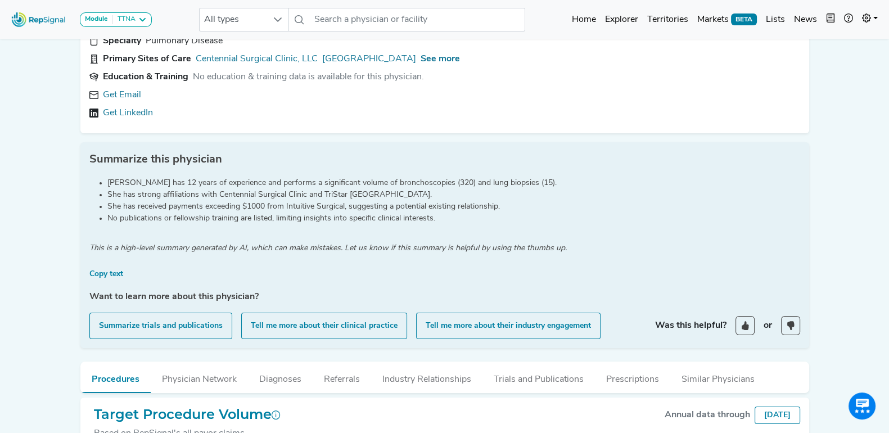
scroll to position [0, 11]
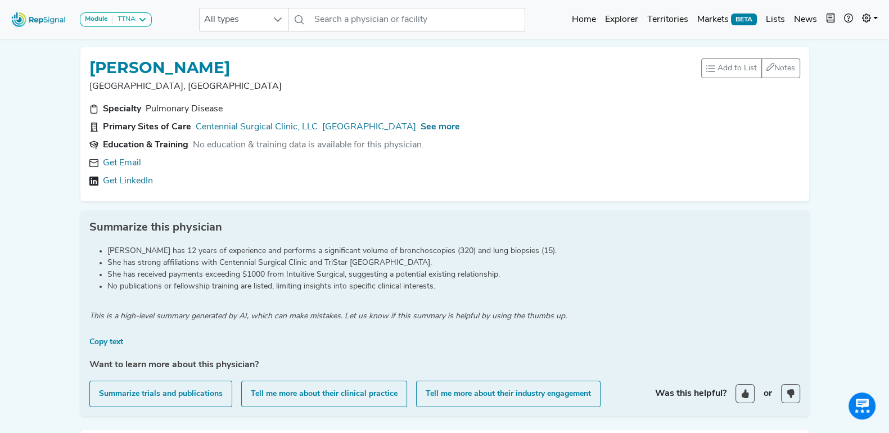
click at [342, 66] on div "LAUREN VENTOLA" at bounding box center [395, 66] width 612 height 21
click at [104, 158] on link "Get Email" at bounding box center [122, 163] width 38 height 14
click at [259, 161] on icon at bounding box center [263, 163] width 9 height 9
drag, startPoint x: 287, startPoint y: 179, endPoint x: 73, endPoint y: 191, distance: 214.6
click at [83, 191] on div "Specialty Pulmonary Disease Primary Sites of Care Centennial Surgical Clinic, L…" at bounding box center [445, 147] width 725 height 90
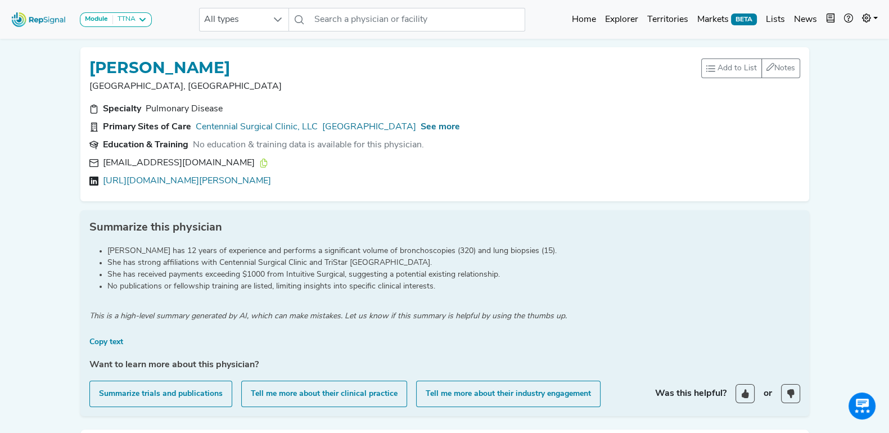
click at [450, 167] on div "lventola@psu.edu" at bounding box center [444, 163] width 711 height 14
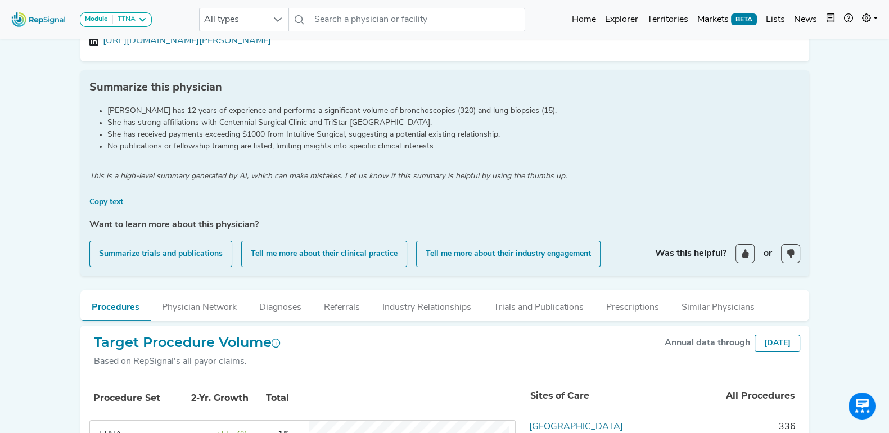
scroll to position [70, 11]
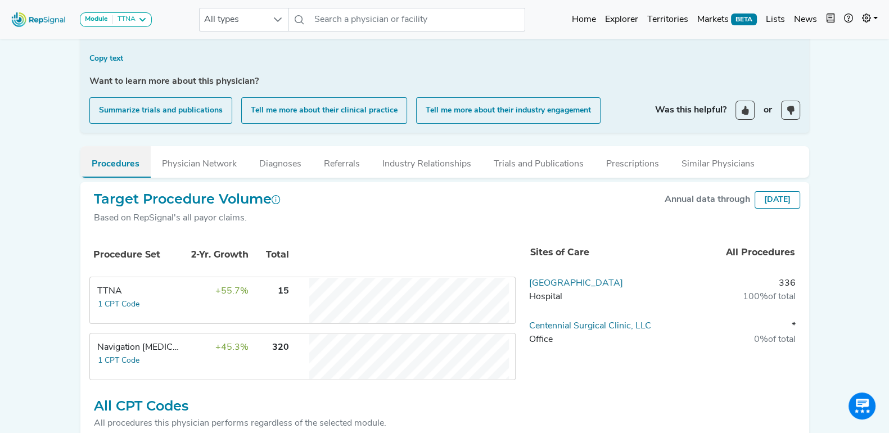
scroll to position [352, 11]
